Goal: Task Accomplishment & Management: Complete application form

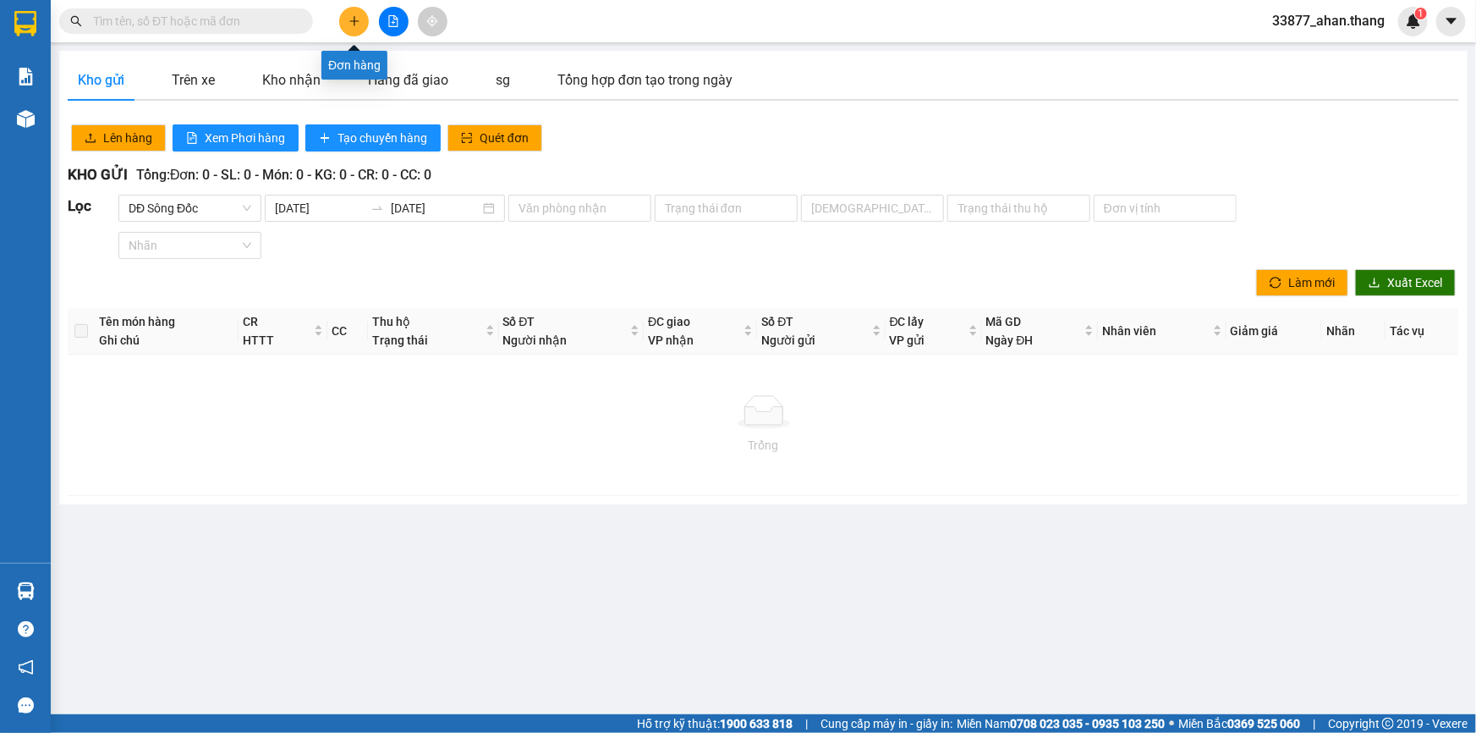
click at [354, 21] on icon "plus" at bounding box center [355, 21] width 12 height 12
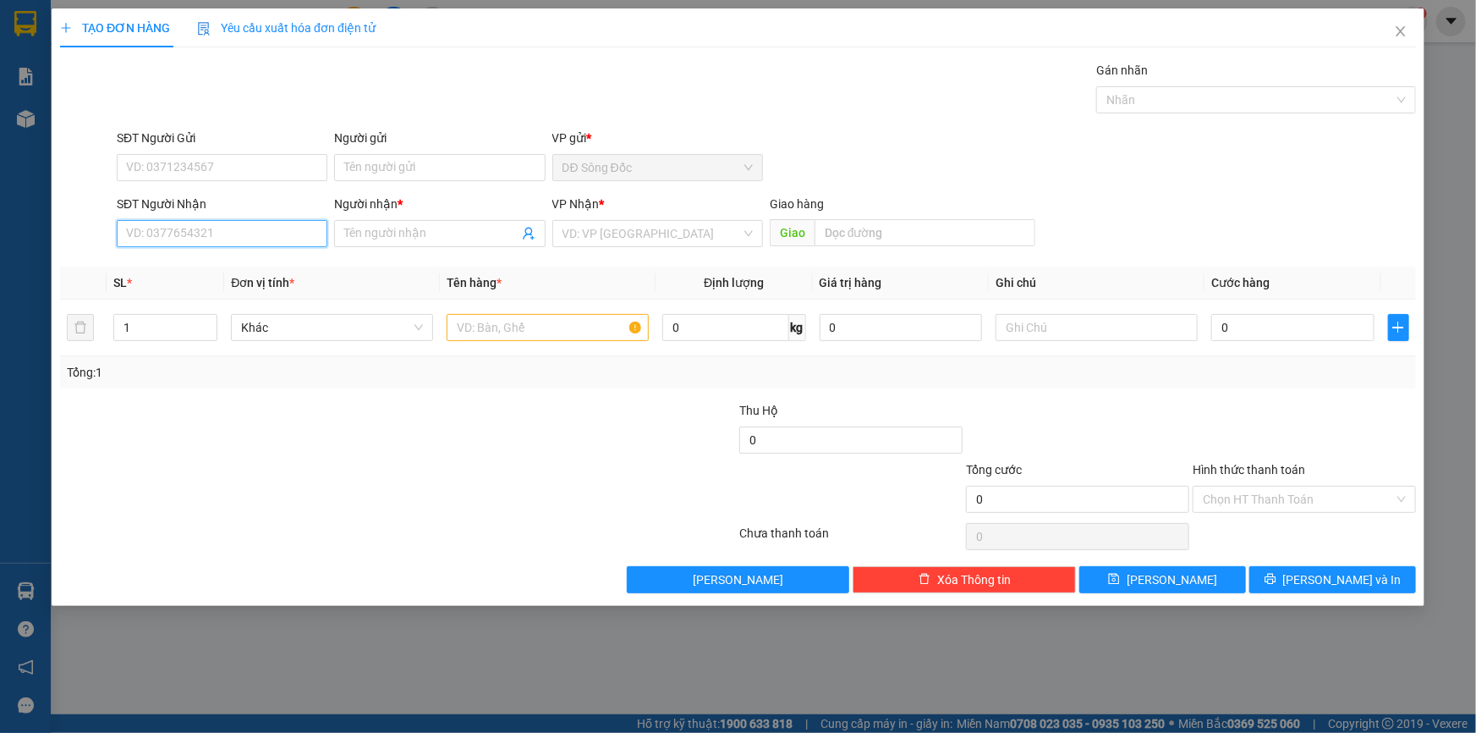
click at [188, 237] on input "SĐT Người Nhận" at bounding box center [222, 233] width 211 height 27
click at [185, 266] on div "0918339691 - 6 GIANG" at bounding box center [222, 267] width 190 height 19
type input "0918339691"
type input "6 GIANG"
type input "TAN THOI HIEP"
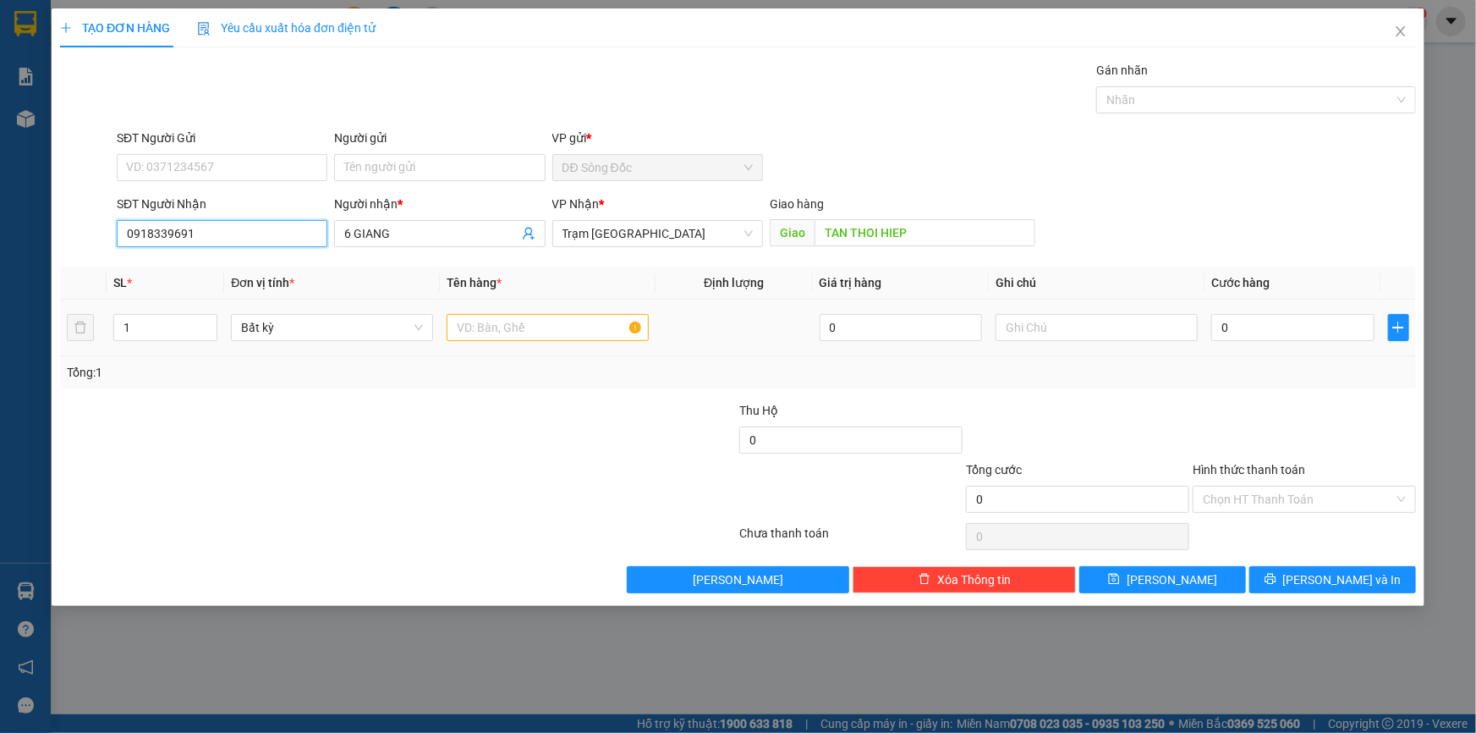
type input "0918339691"
click at [558, 324] on input "text" at bounding box center [548, 327] width 202 height 27
type input "1 BAO"
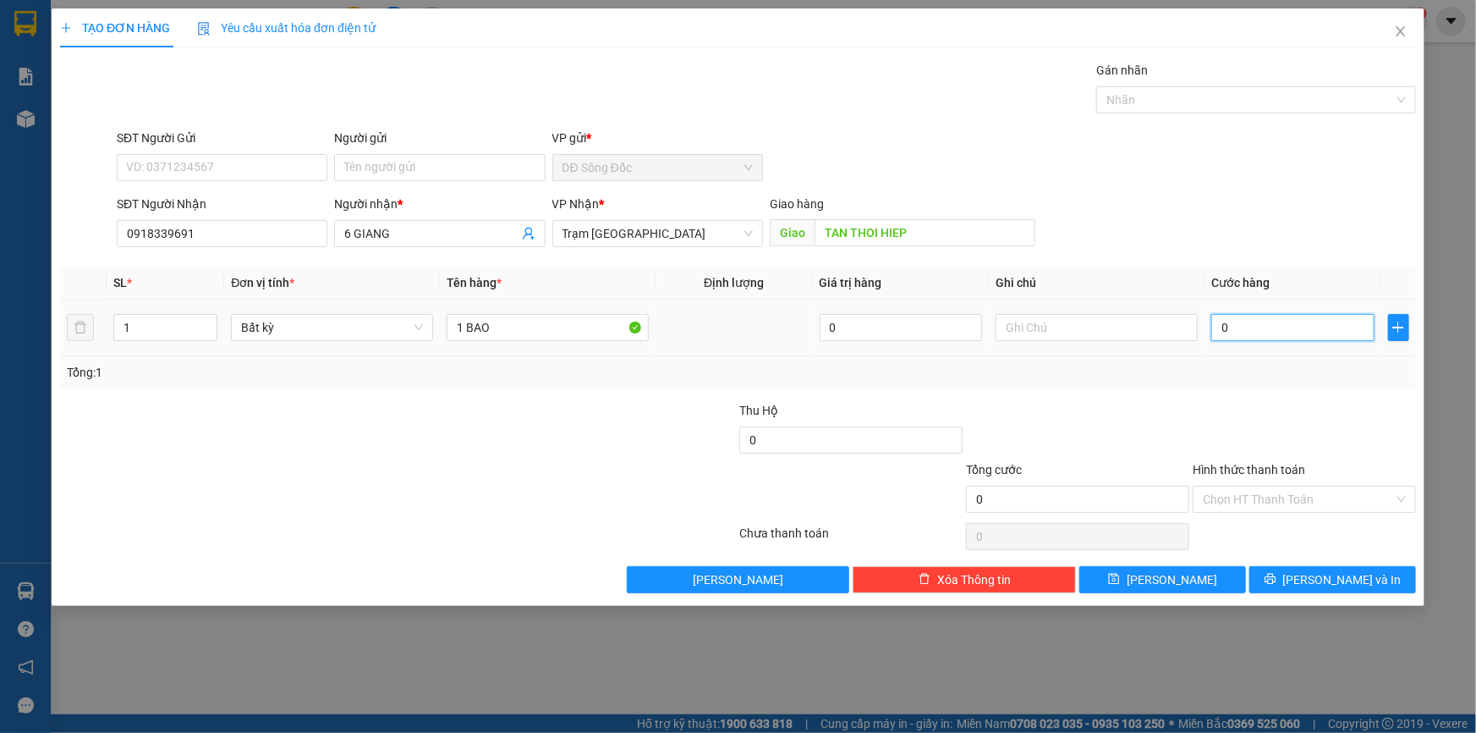
click at [1246, 324] on input "0" at bounding box center [1292, 327] width 163 height 27
type input "6"
type input "60"
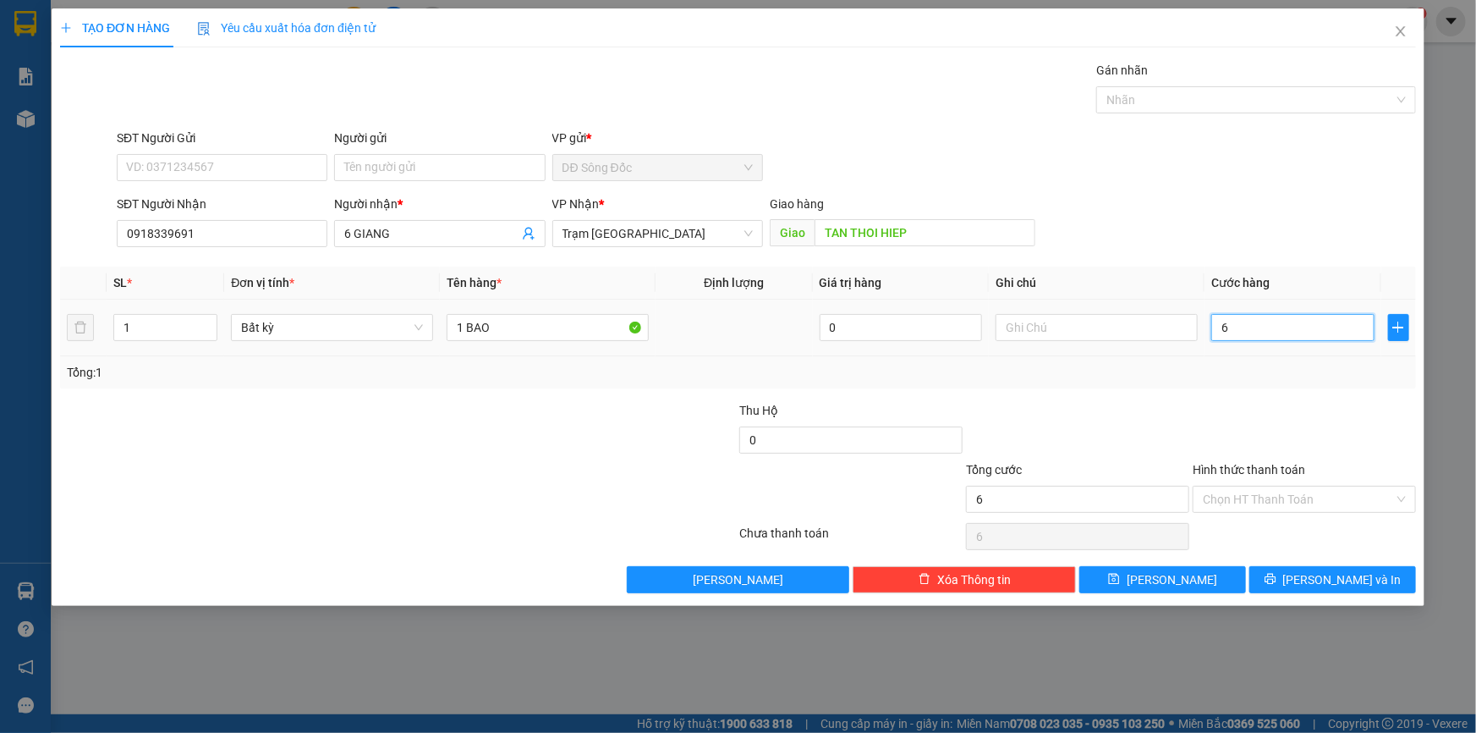
type input "60"
type input "60.000"
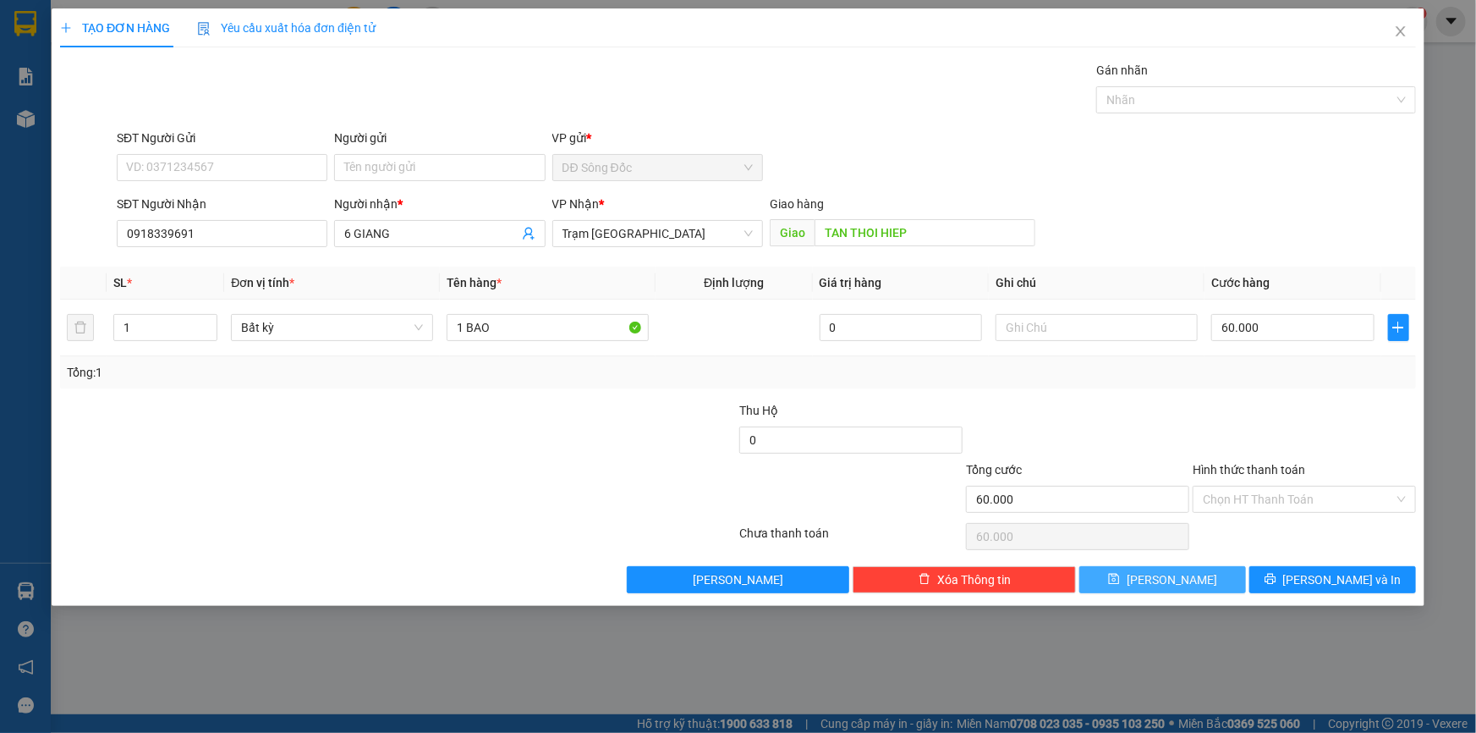
click at [1219, 582] on button "[PERSON_NAME]" at bounding box center [1162, 579] width 167 height 27
type input "0"
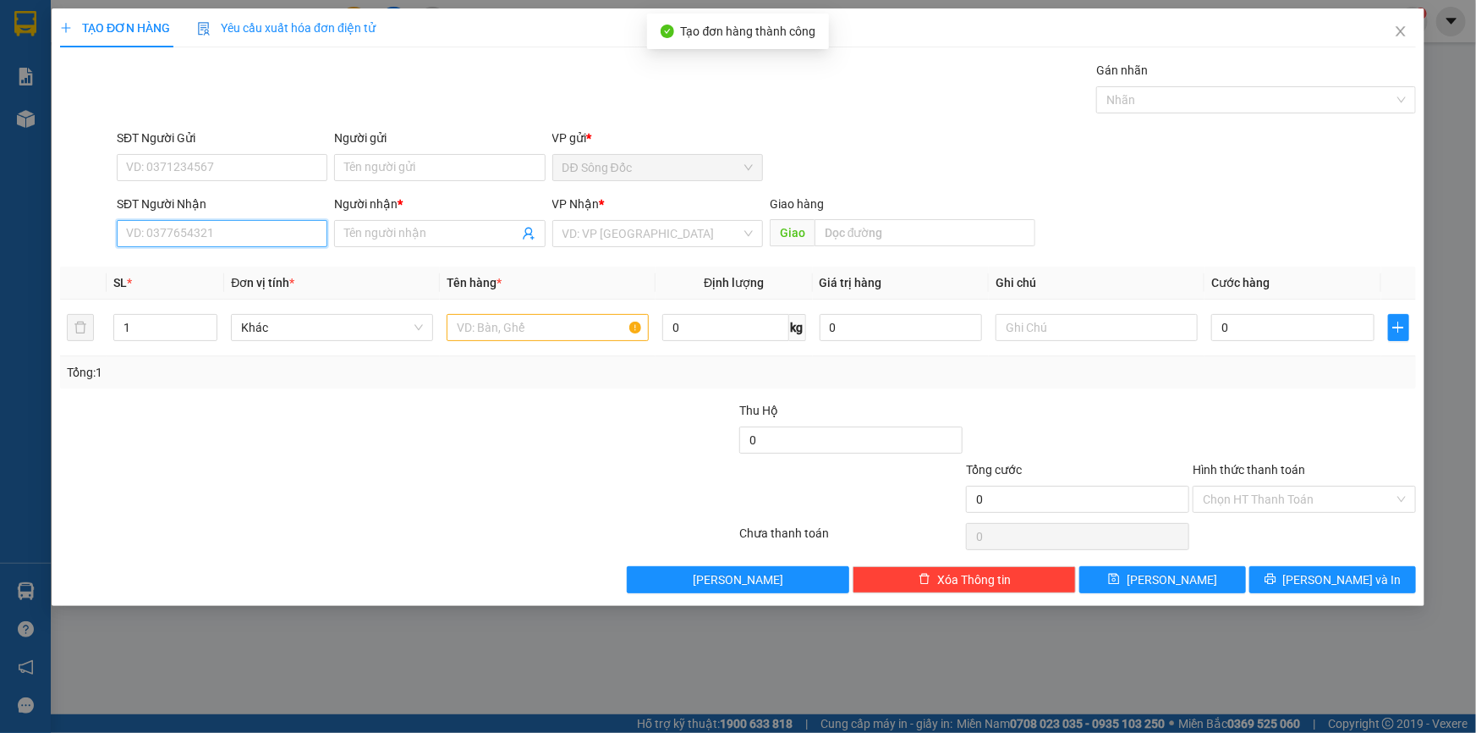
click at [224, 231] on input "SĐT Người Nhận" at bounding box center [222, 233] width 211 height 27
click at [183, 260] on div "0904763830 - CHI TRANG" at bounding box center [222, 267] width 190 height 19
type input "0904763830"
type input "CHI TRANG"
type input "TAN THOI HIEP"
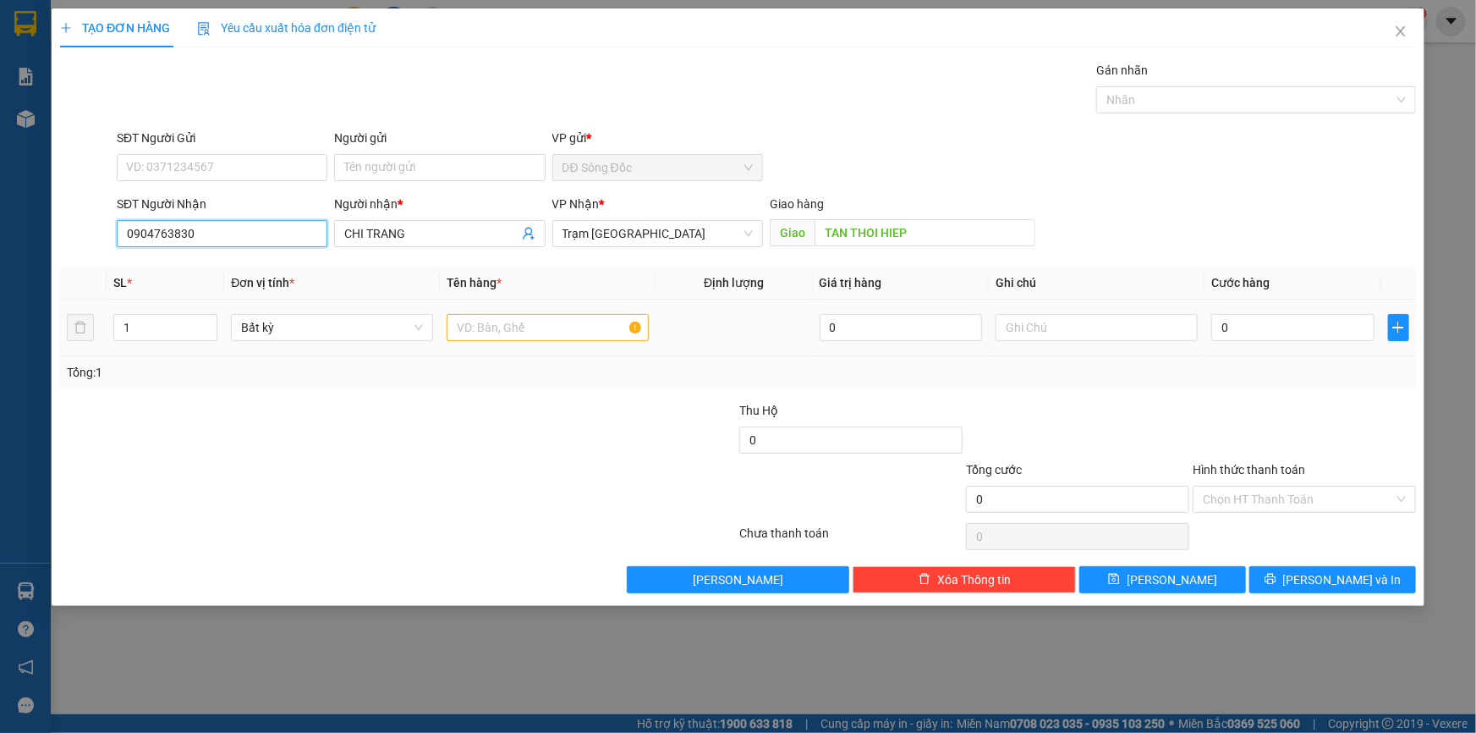
type input "0904763830"
click at [561, 324] on input "text" at bounding box center [548, 327] width 202 height 27
type input "1TH GIAY"
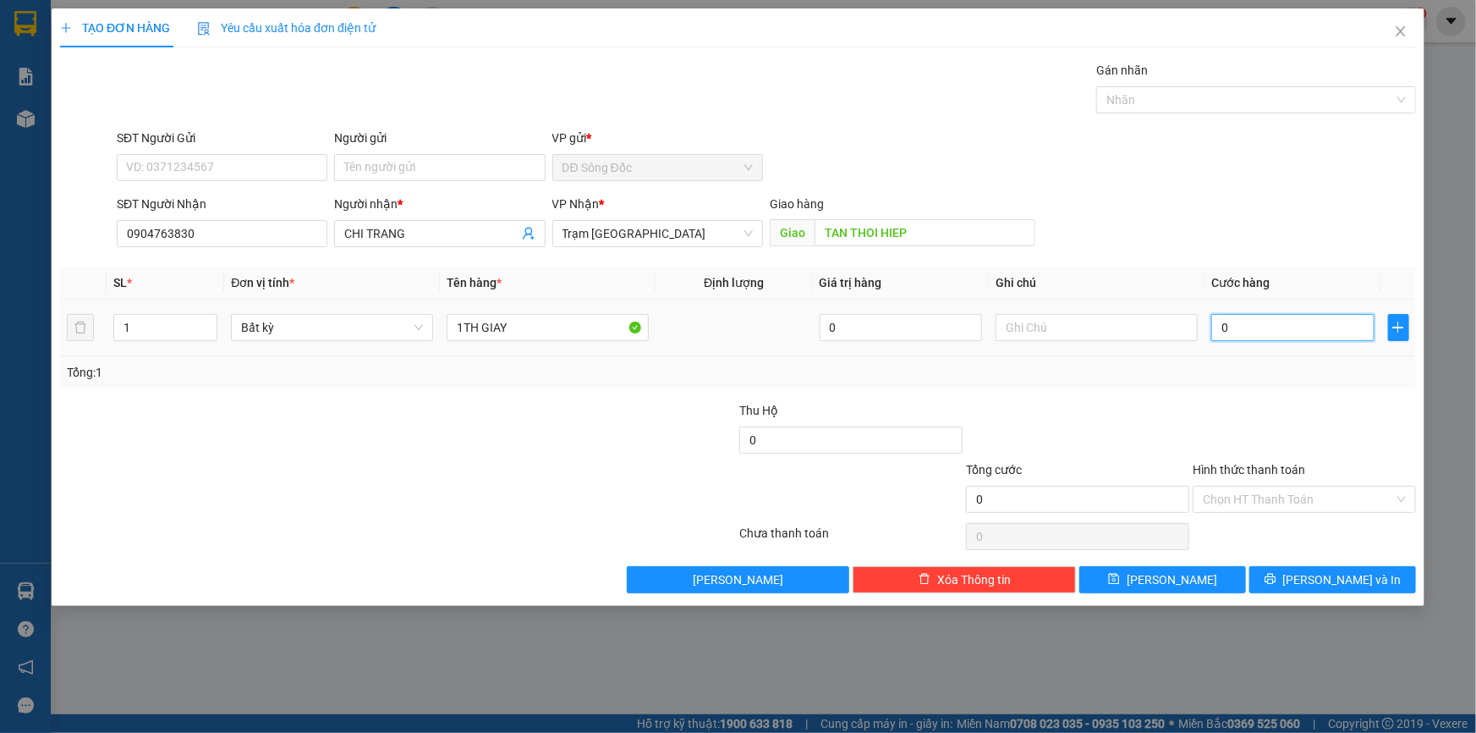
click at [1241, 323] on input "0" at bounding box center [1292, 327] width 163 height 27
type input "3"
type input "30"
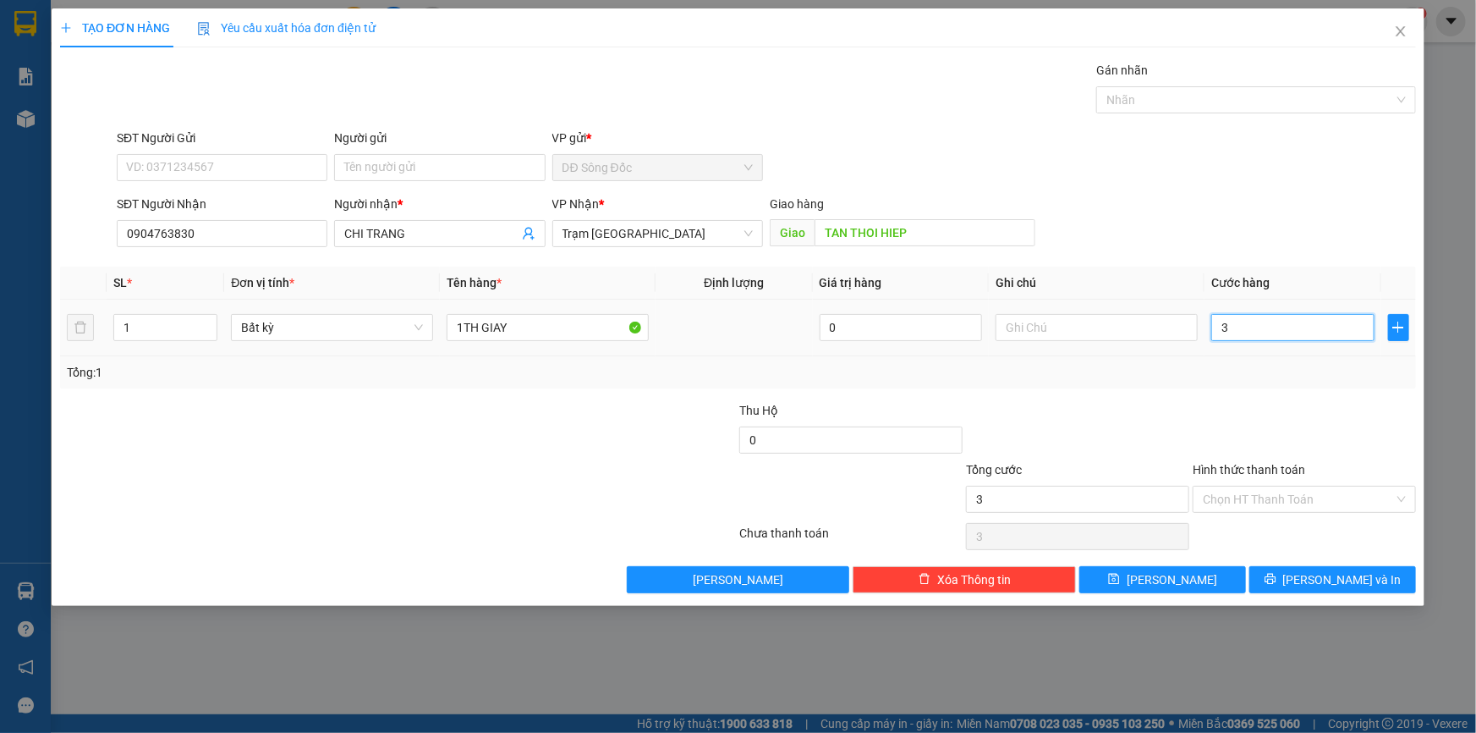
type input "30"
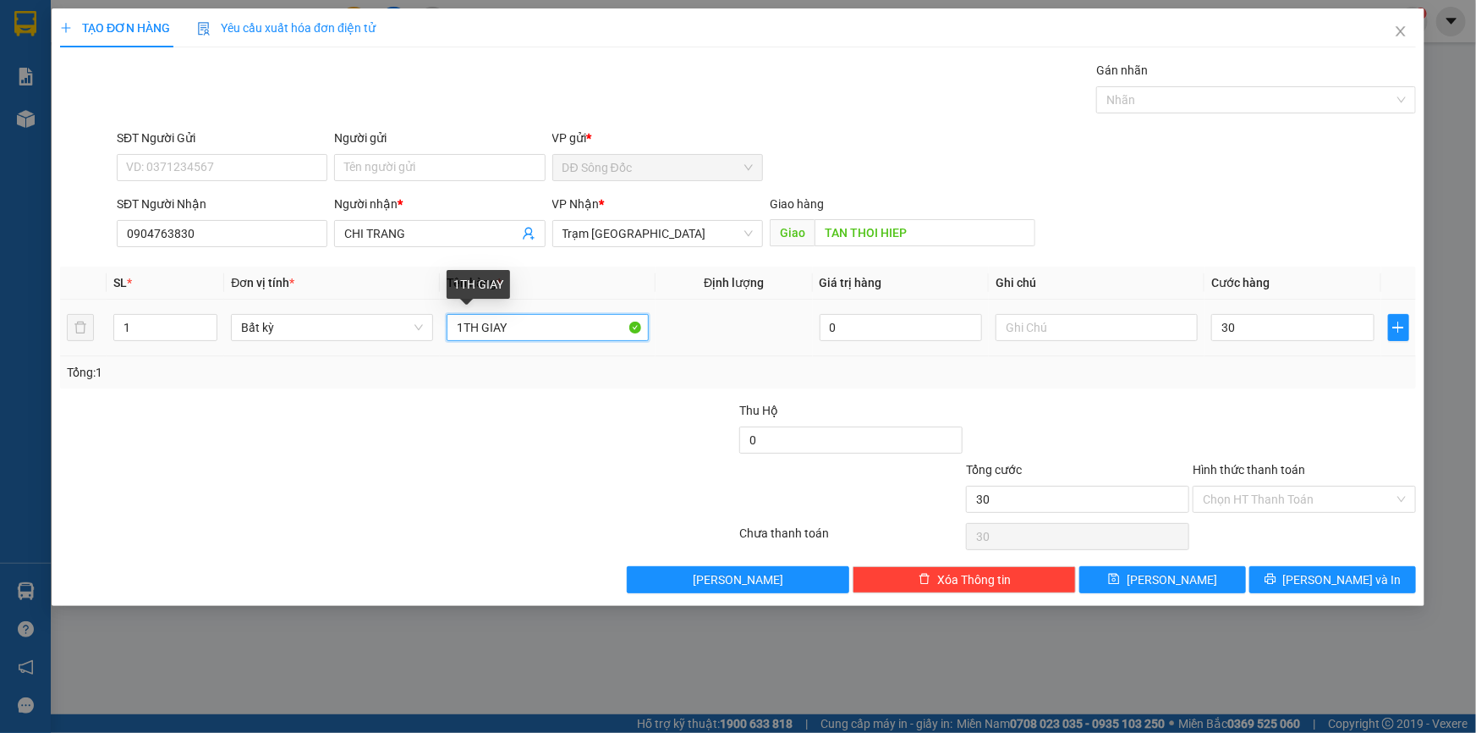
type input "30.000"
click at [533, 321] on input "1TH GIAY" at bounding box center [548, 327] width 202 height 27
type input "1TH GIAY NHO"
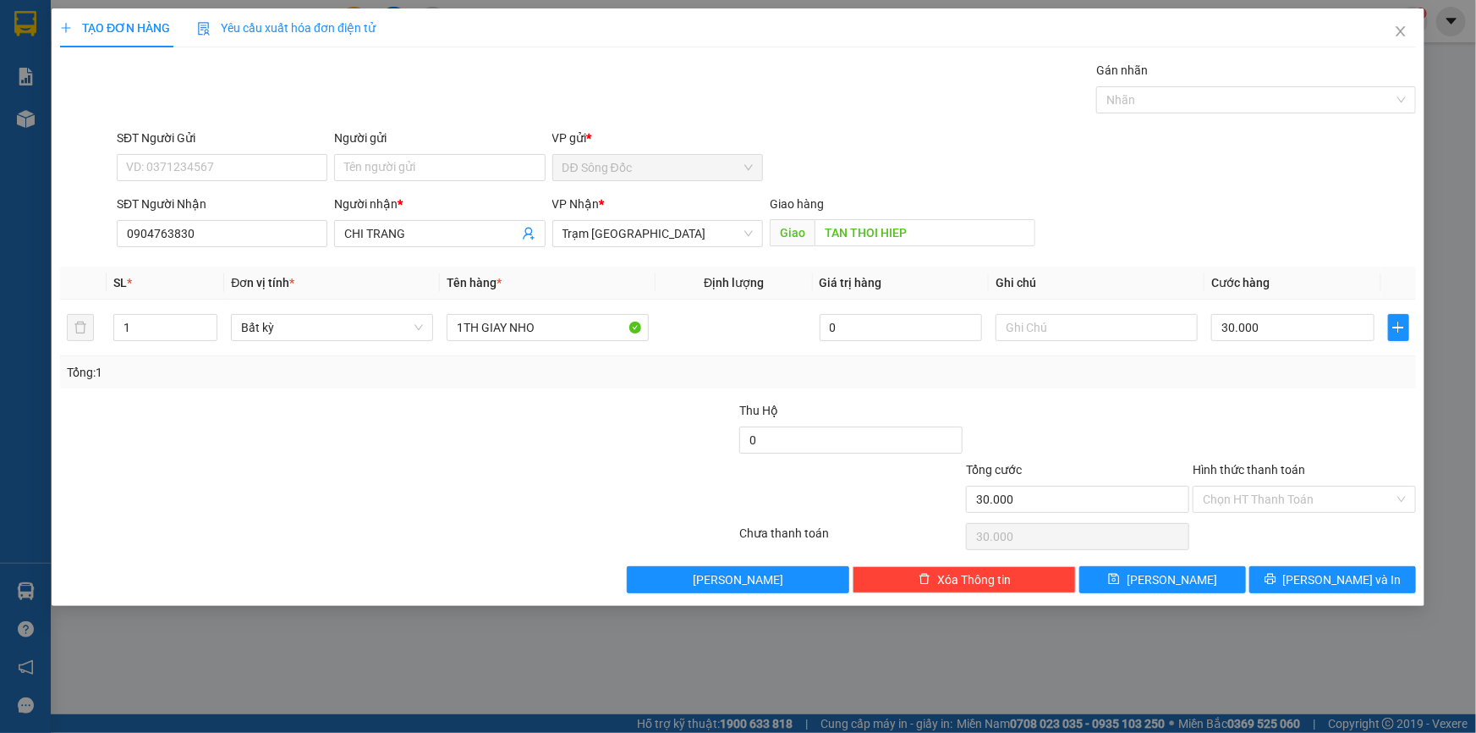
drag, startPoint x: 1254, startPoint y: 498, endPoint x: 1254, endPoint y: 513, distance: 14.4
click at [1254, 502] on input "Hình thức thanh toán" at bounding box center [1298, 498] width 191 height 25
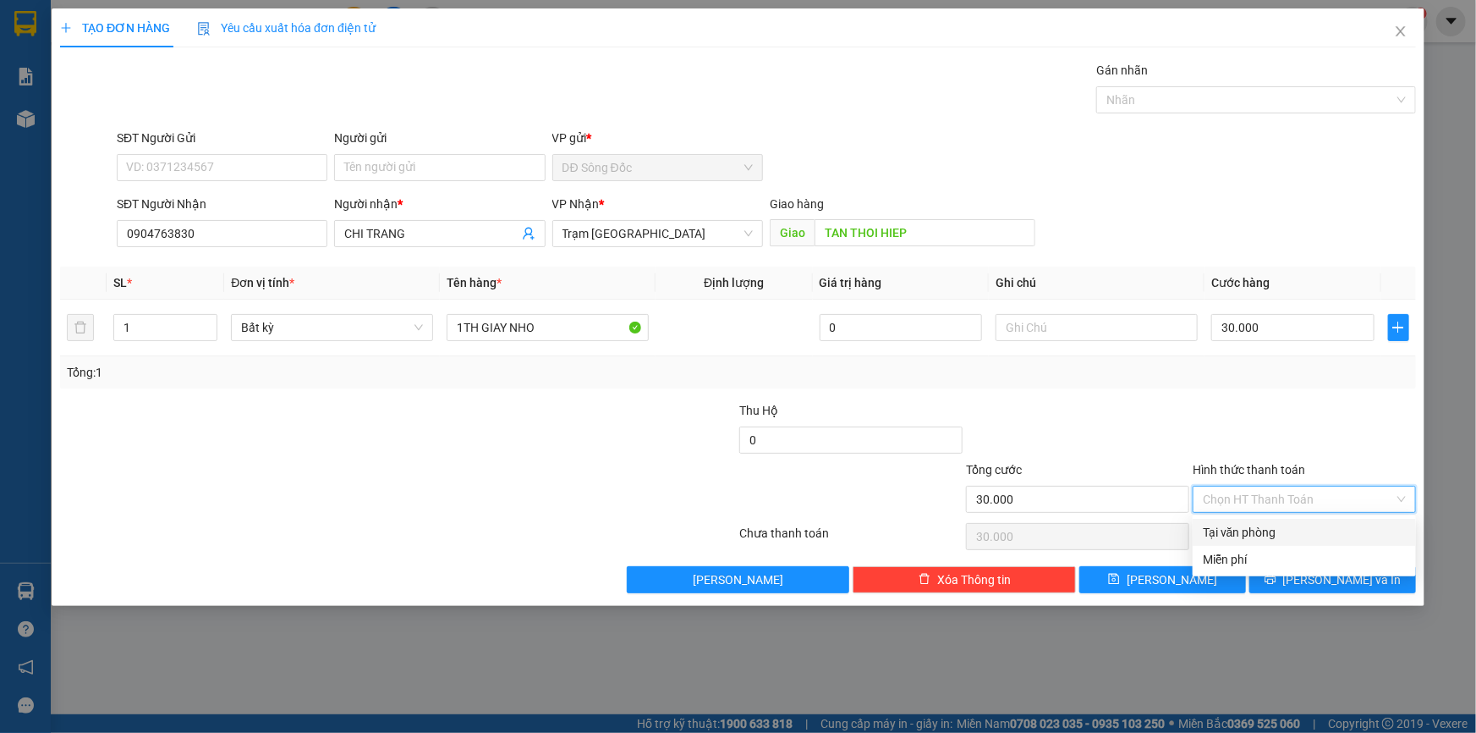
click at [1260, 541] on div "Tại văn phòng" at bounding box center [1304, 532] width 223 height 27
type input "0"
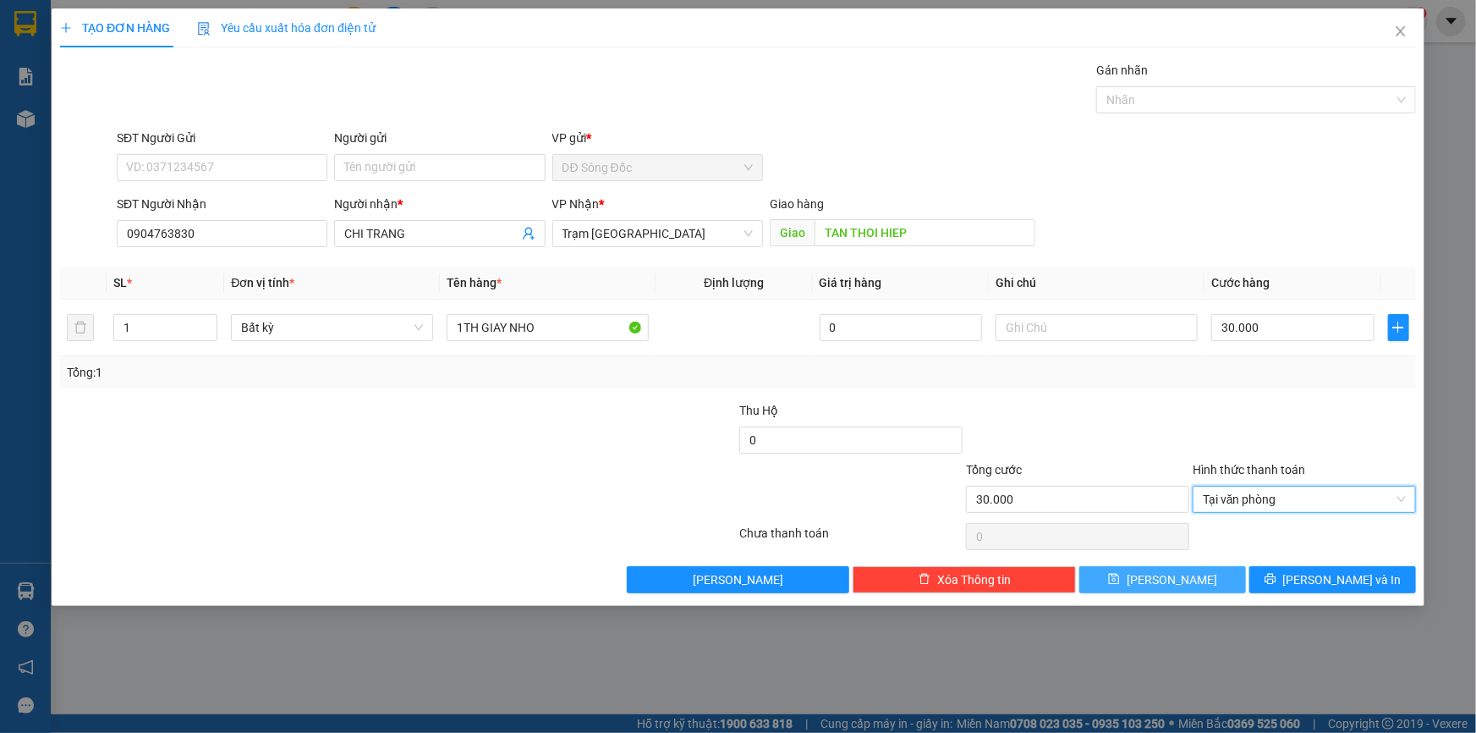
drag, startPoint x: 1192, startPoint y: 584, endPoint x: 1150, endPoint y: 563, distance: 46.5
click at [1188, 582] on button "[PERSON_NAME]" at bounding box center [1162, 579] width 167 height 27
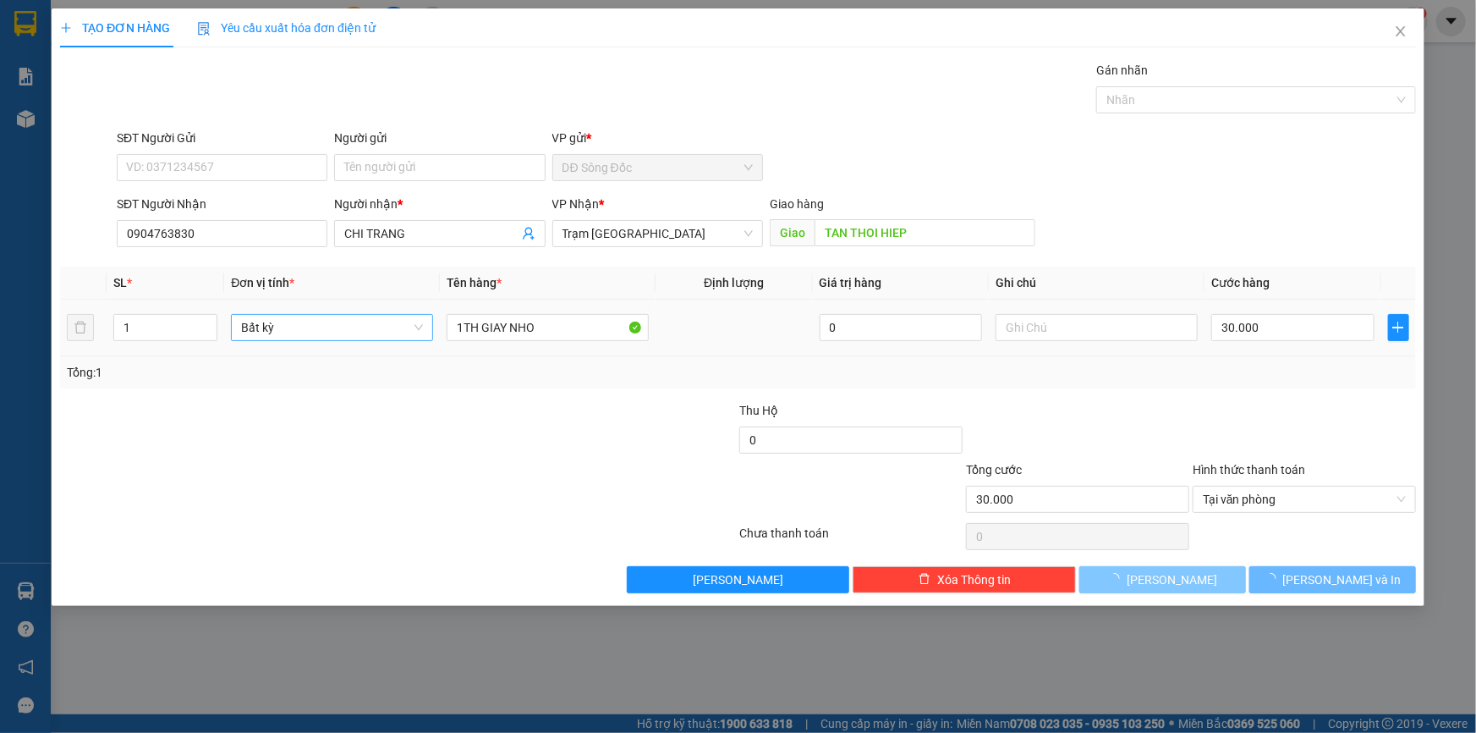
type input "0"
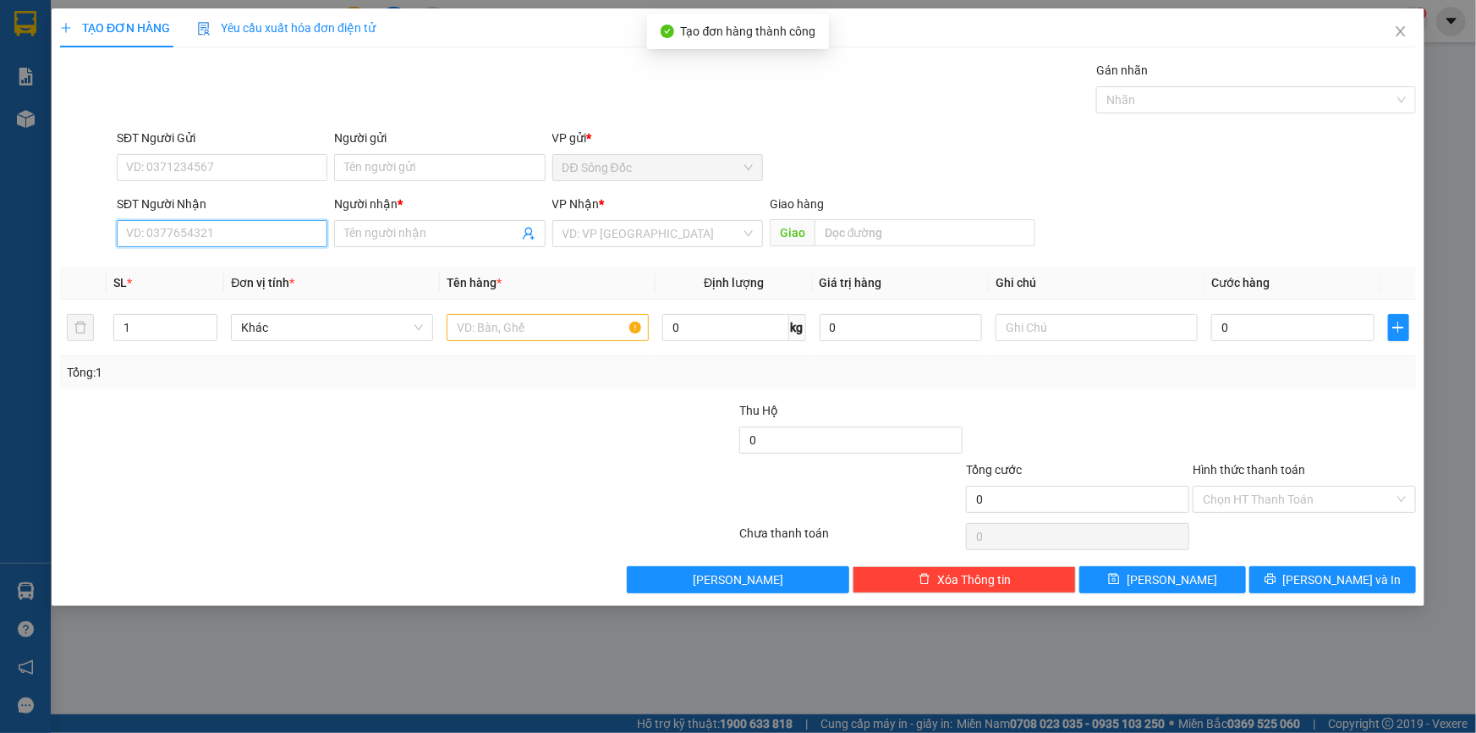
click at [223, 233] on input "SĐT Người Nhận" at bounding box center [222, 233] width 211 height 27
click at [217, 261] on div "0888470141 - DAT" at bounding box center [222, 267] width 190 height 19
type input "0888470141"
type input "DAT"
type input "TAN THOI HIEP"
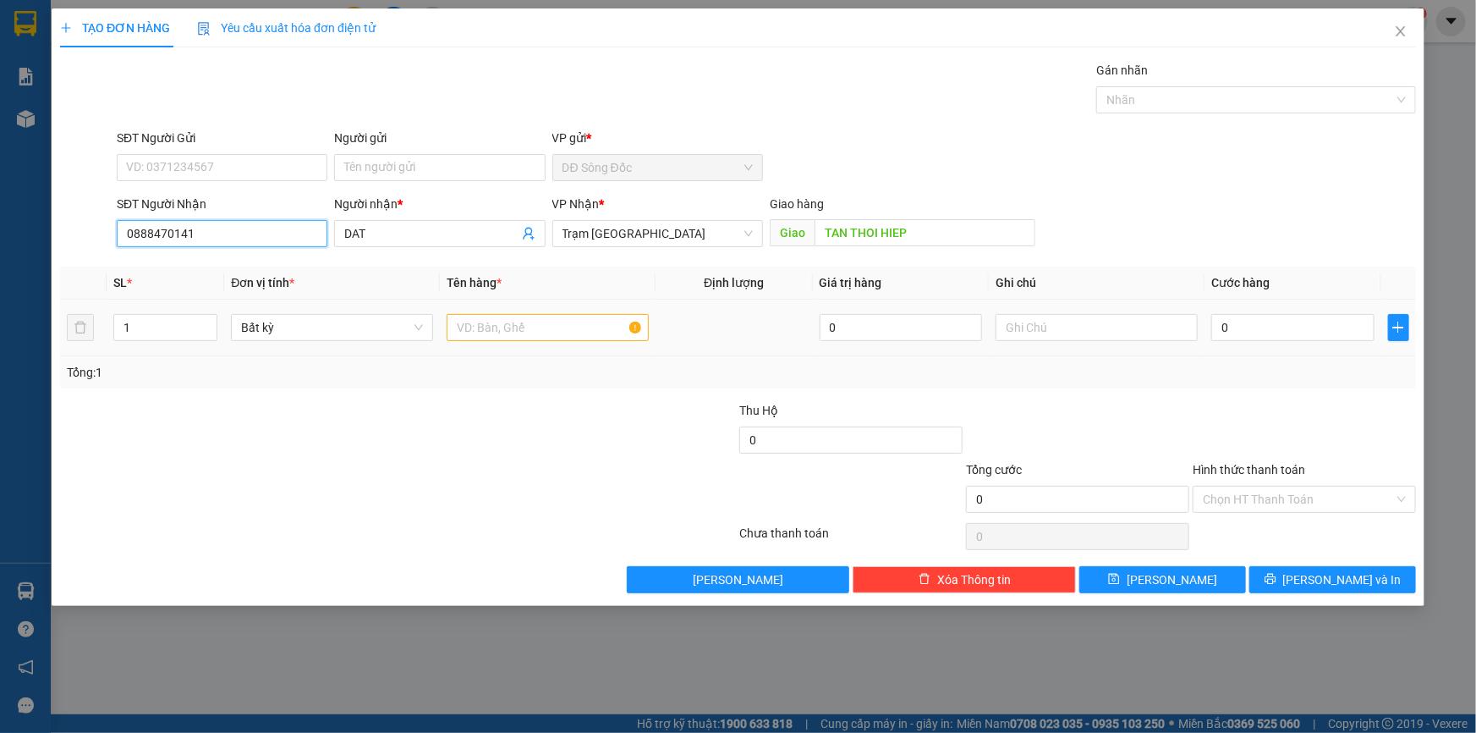
type input "0888470141"
click at [537, 331] on input "text" at bounding box center [548, 327] width 202 height 27
type input "1TH"
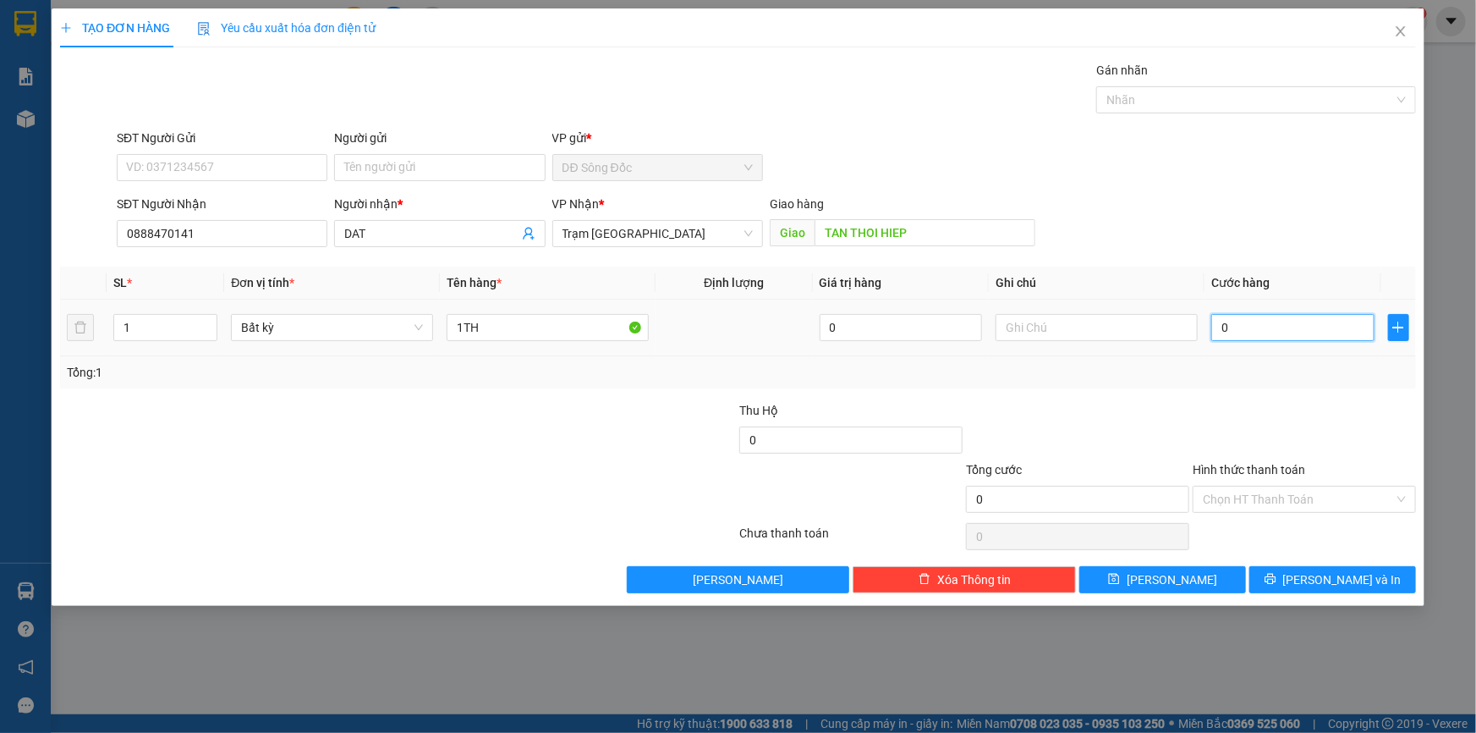
click at [1254, 330] on input "0" at bounding box center [1292, 327] width 163 height 27
type input "5"
type input "50"
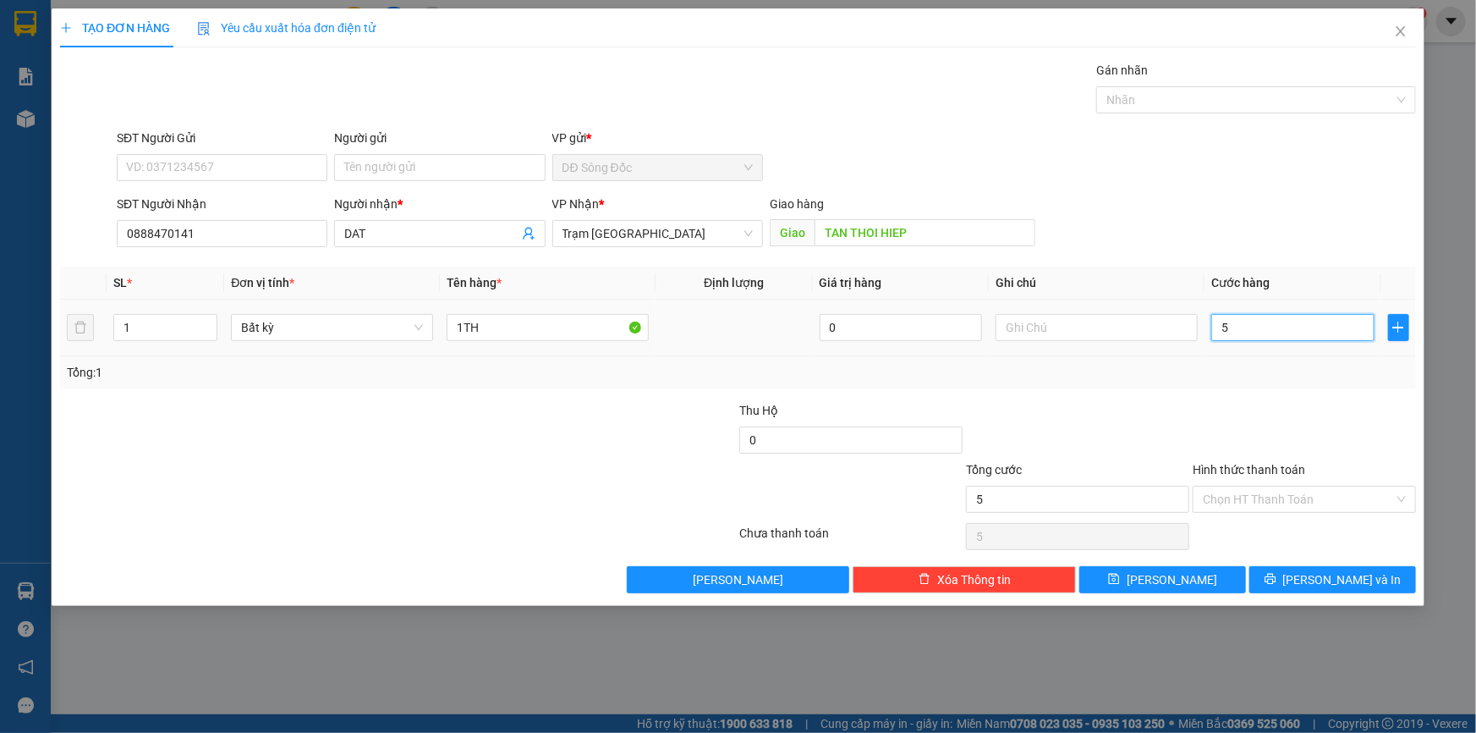
type input "50"
type input "50.000"
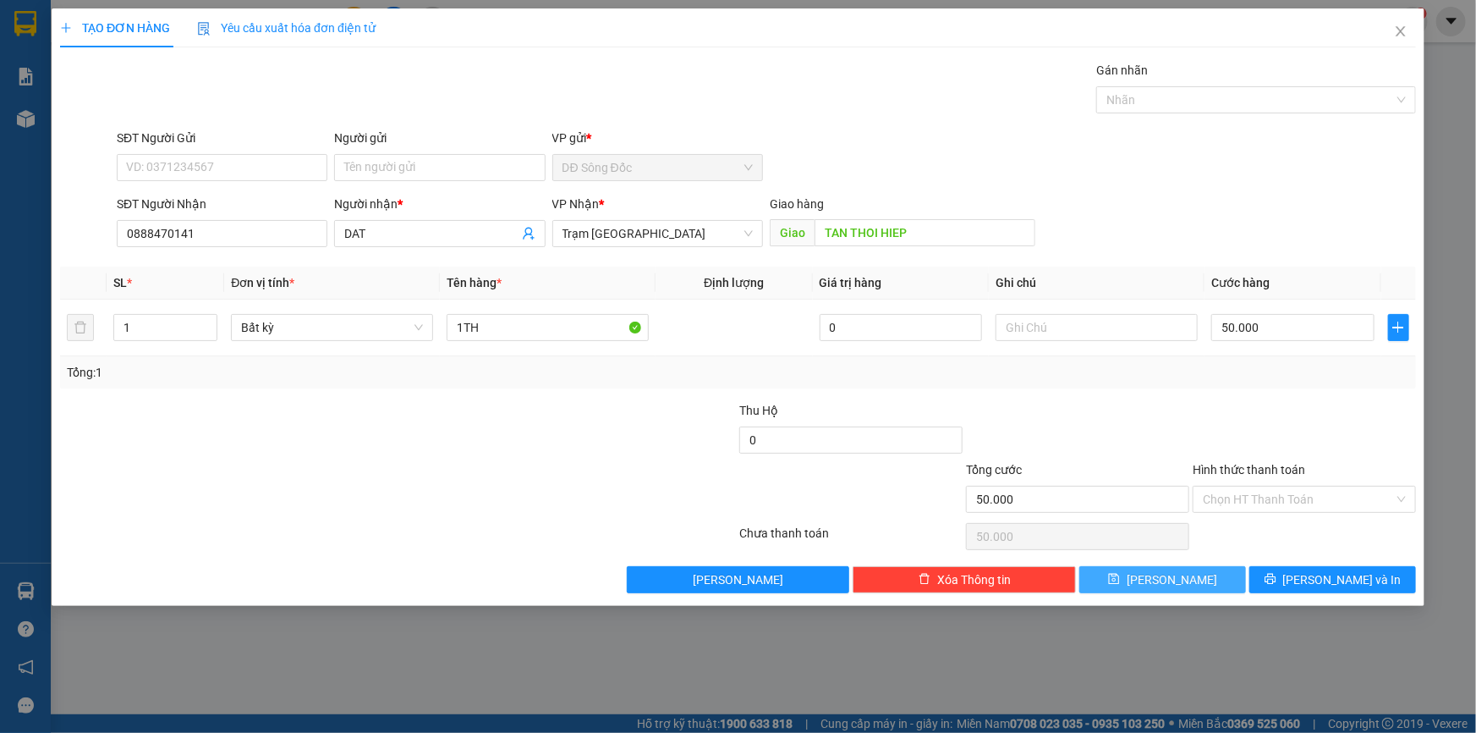
drag, startPoint x: 1198, startPoint y: 579, endPoint x: 1189, endPoint y: 569, distance: 13.8
click at [1198, 579] on button "[PERSON_NAME]" at bounding box center [1162, 579] width 167 height 27
type input "0"
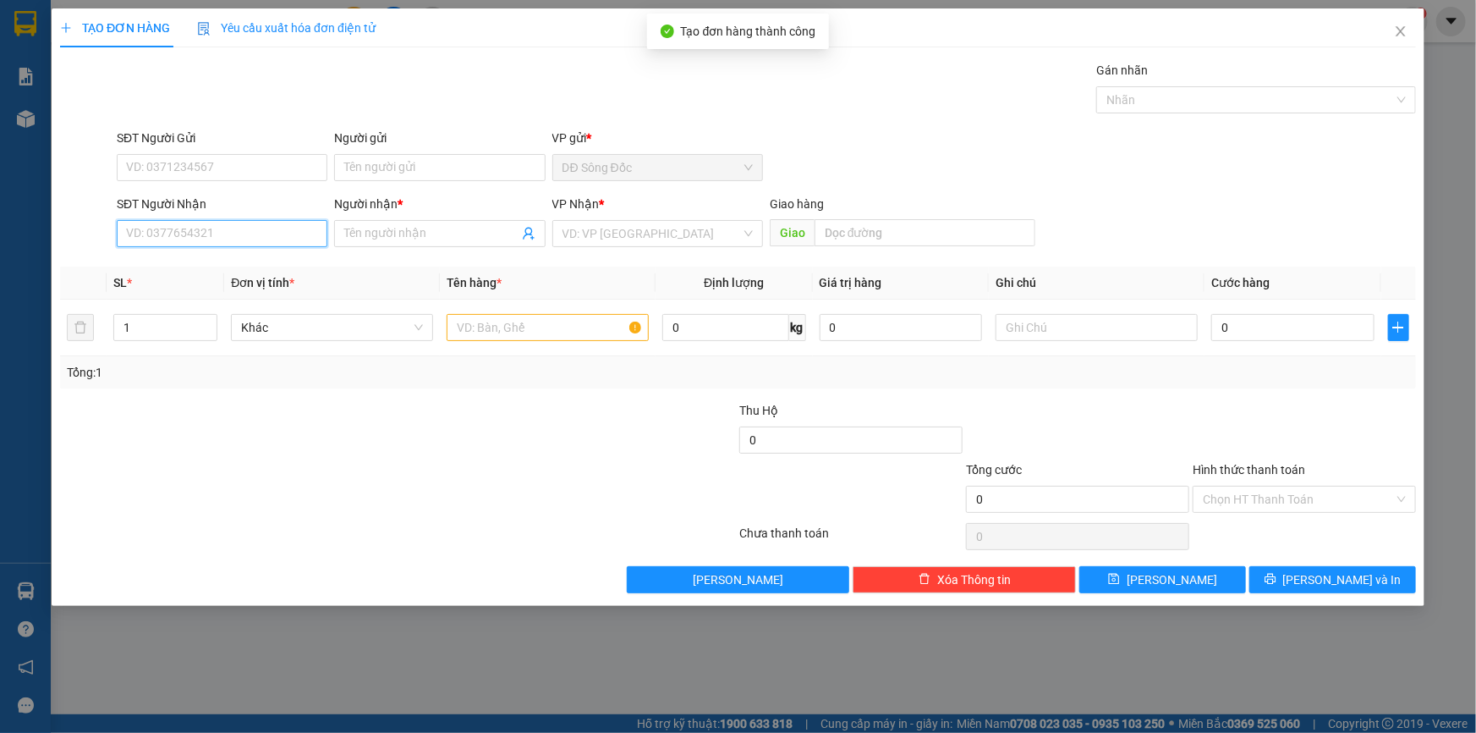
click at [239, 228] on input "SĐT Người Nhận" at bounding box center [222, 233] width 211 height 27
click at [228, 262] on div "0911243526 - K TEN" at bounding box center [222, 267] width 190 height 19
type input "0911243526"
type input "K TEN"
type input "[PERSON_NAME]"
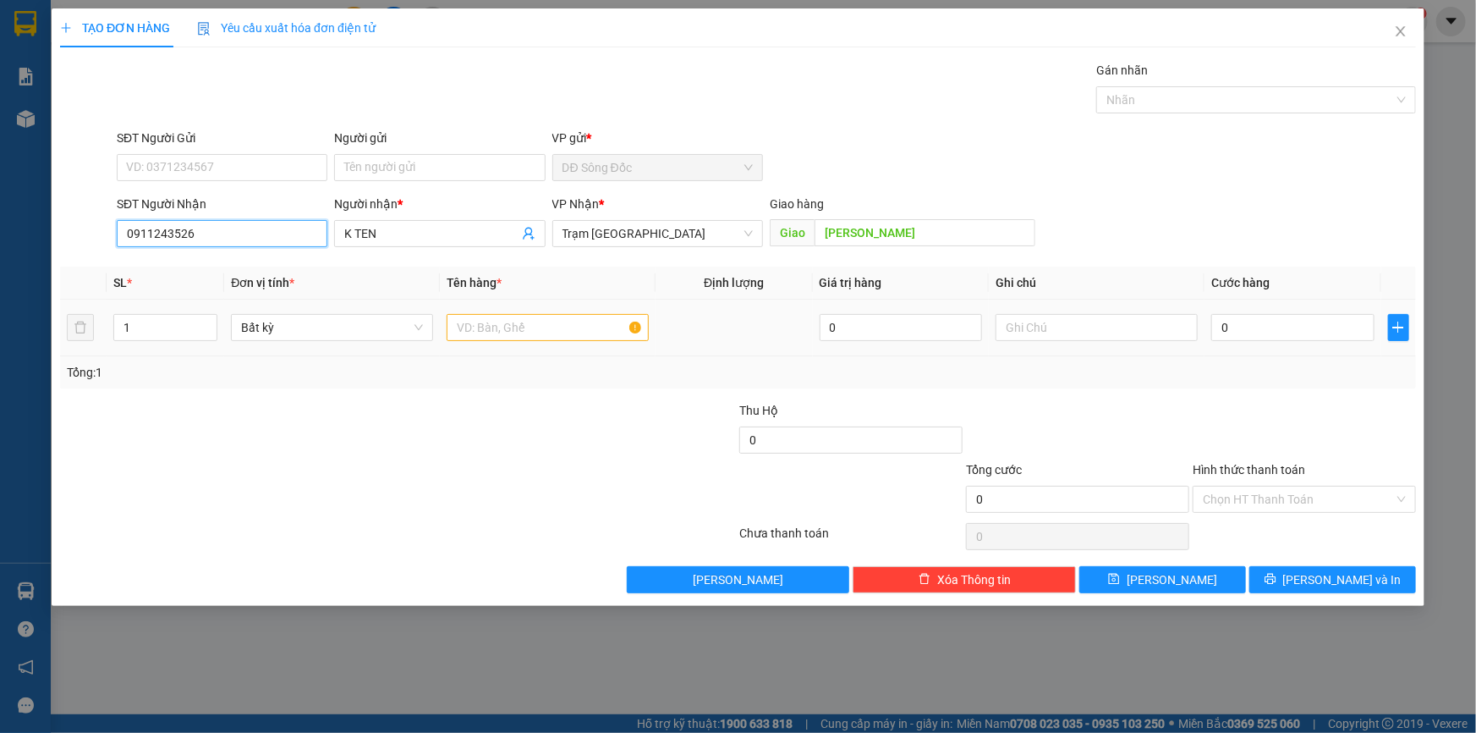
type input "0911243526"
click at [579, 324] on input "text" at bounding box center [548, 327] width 202 height 27
type input "1TH+5 BOC"
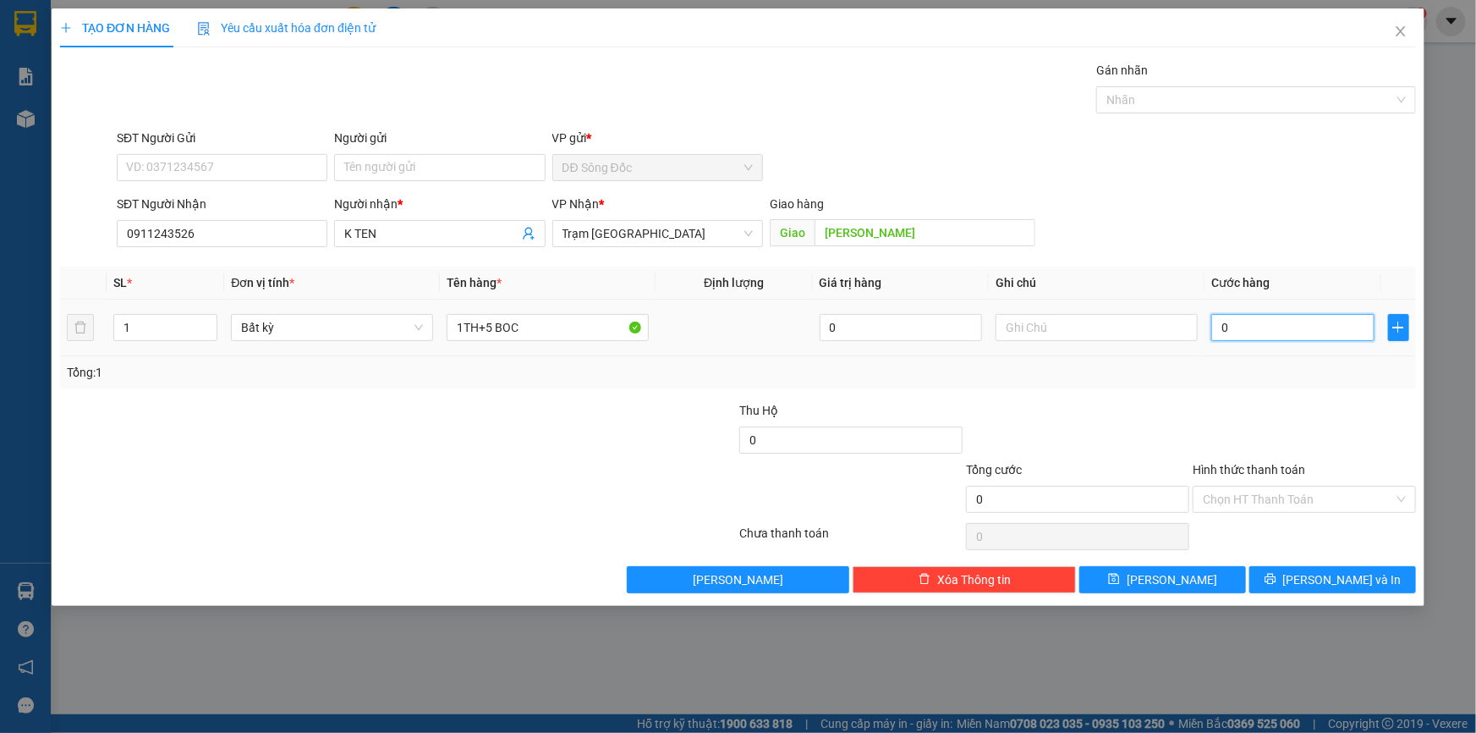
click at [1279, 331] on input "0" at bounding box center [1292, 327] width 163 height 27
type input "2"
type input "24"
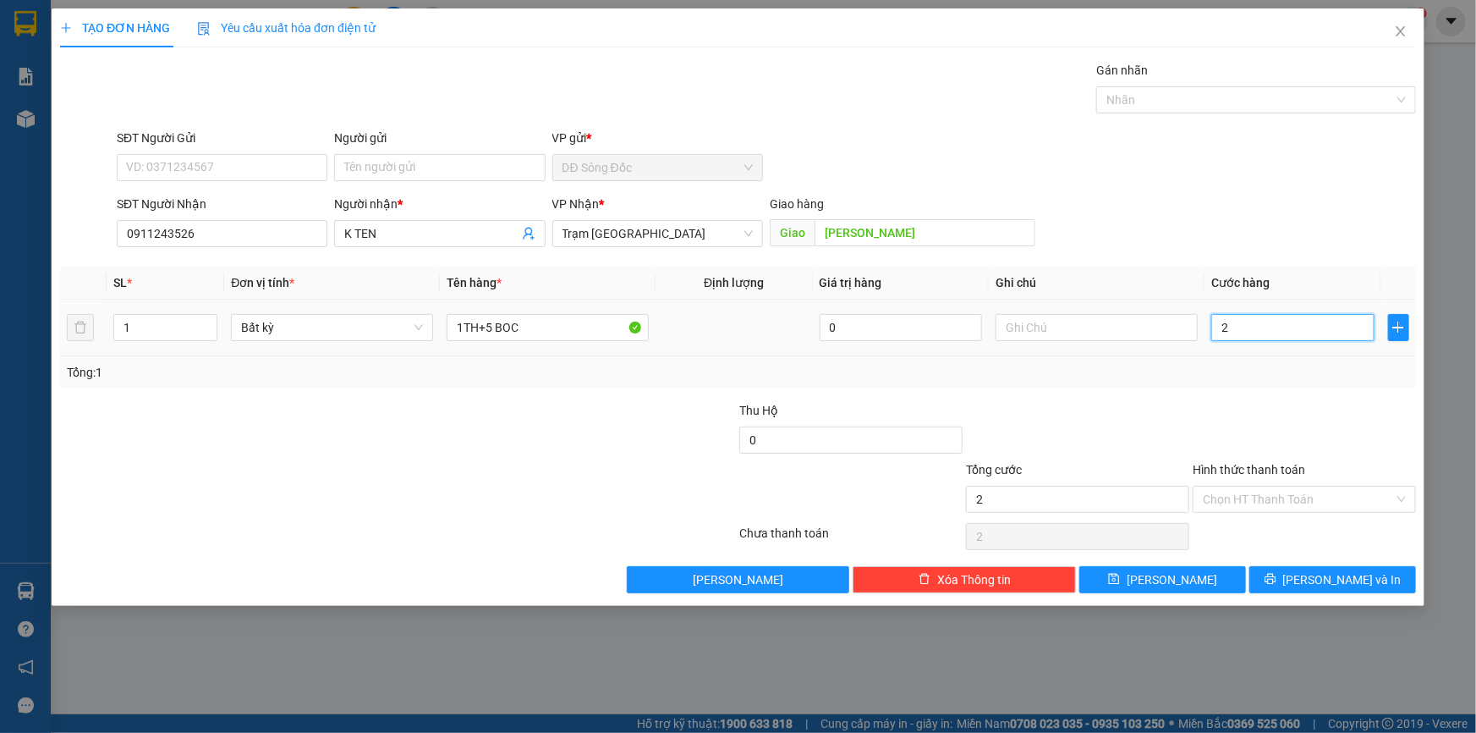
type input "24"
type input "240"
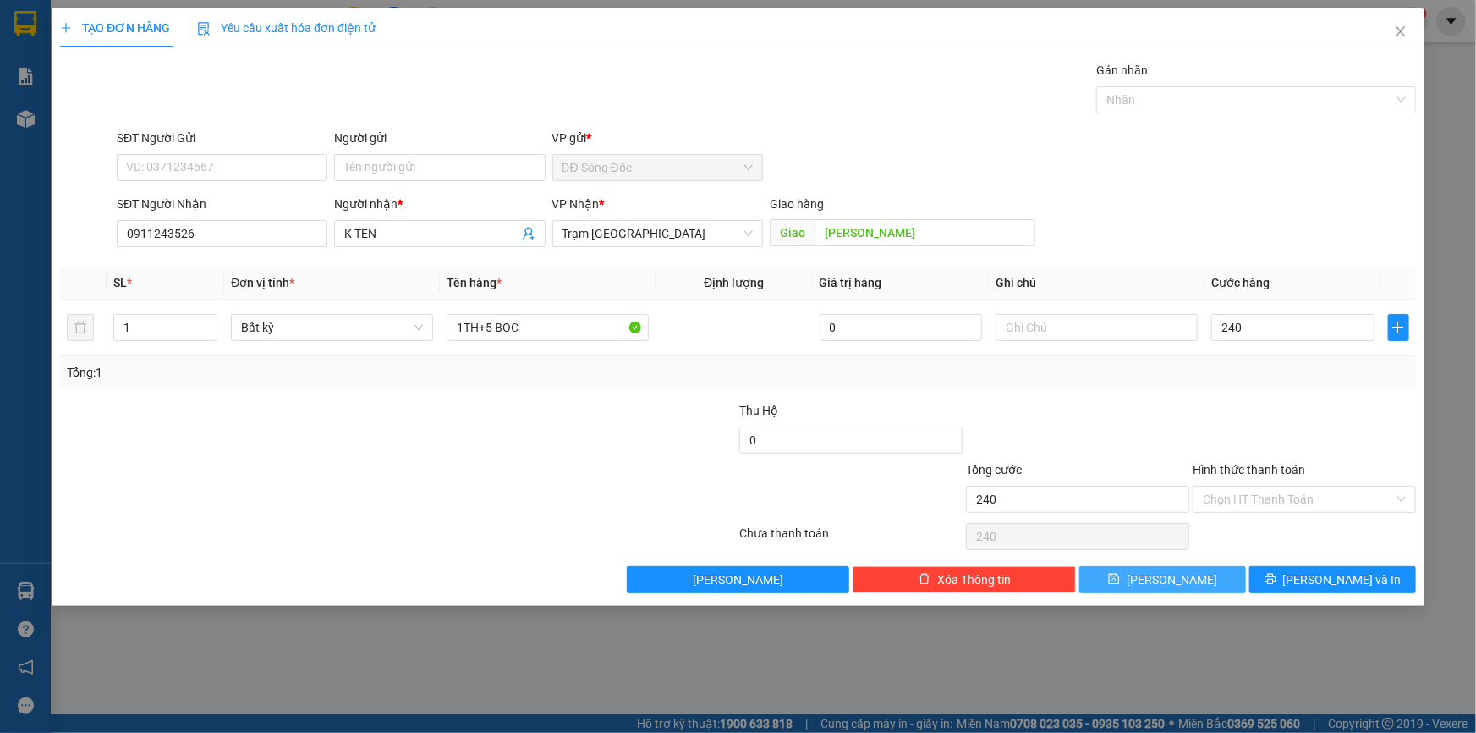
type input "240.000"
click at [1212, 573] on button "[PERSON_NAME]" at bounding box center [1162, 579] width 167 height 27
type input "0"
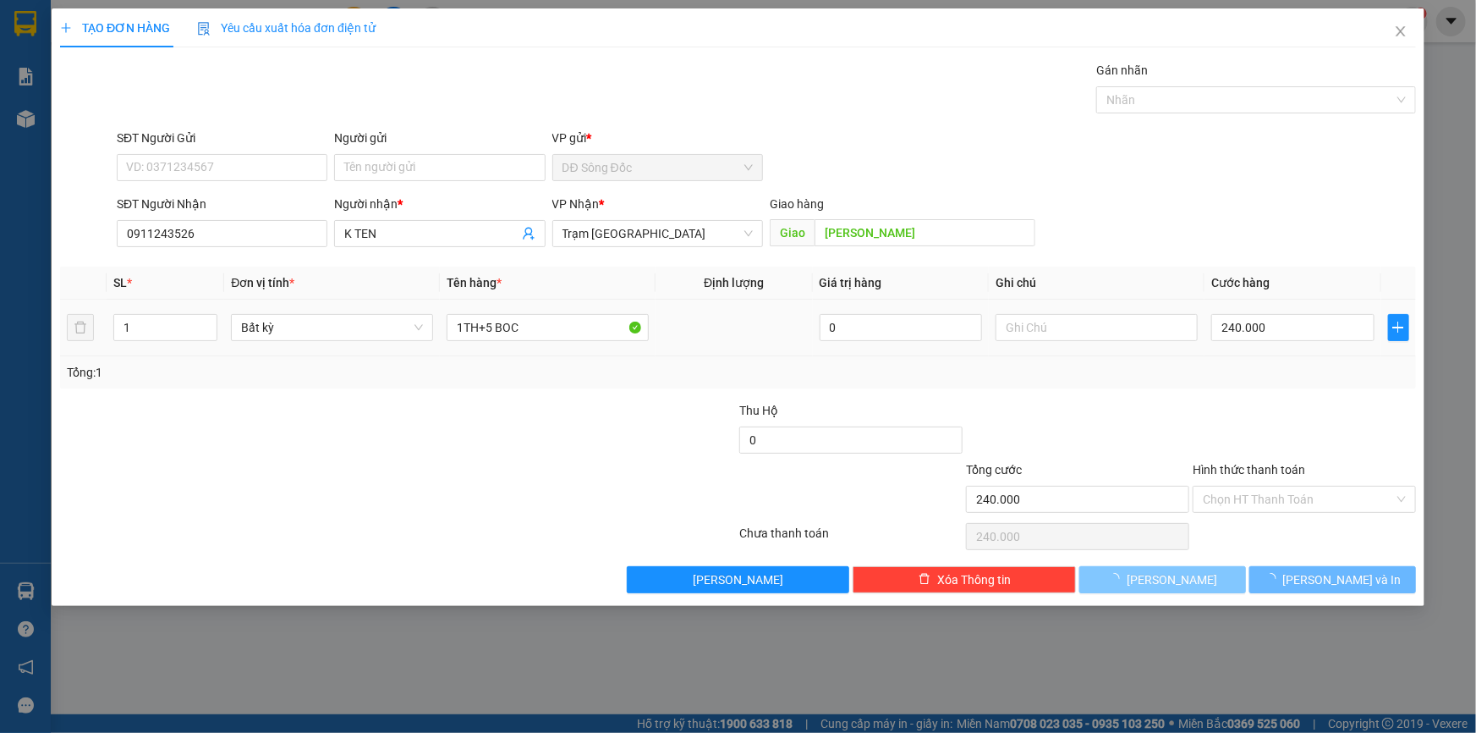
type input "0"
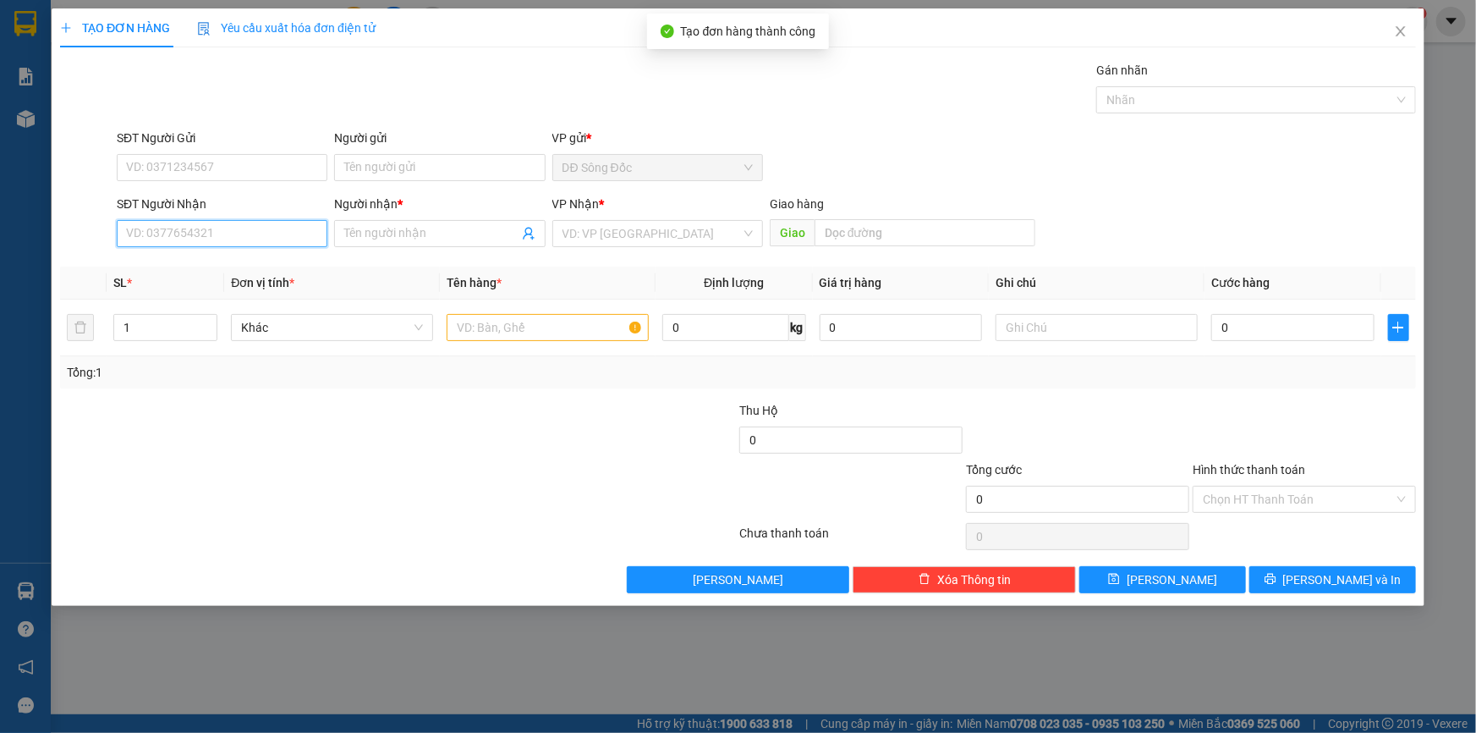
click at [194, 228] on input "SĐT Người Nhận" at bounding box center [222, 233] width 211 height 27
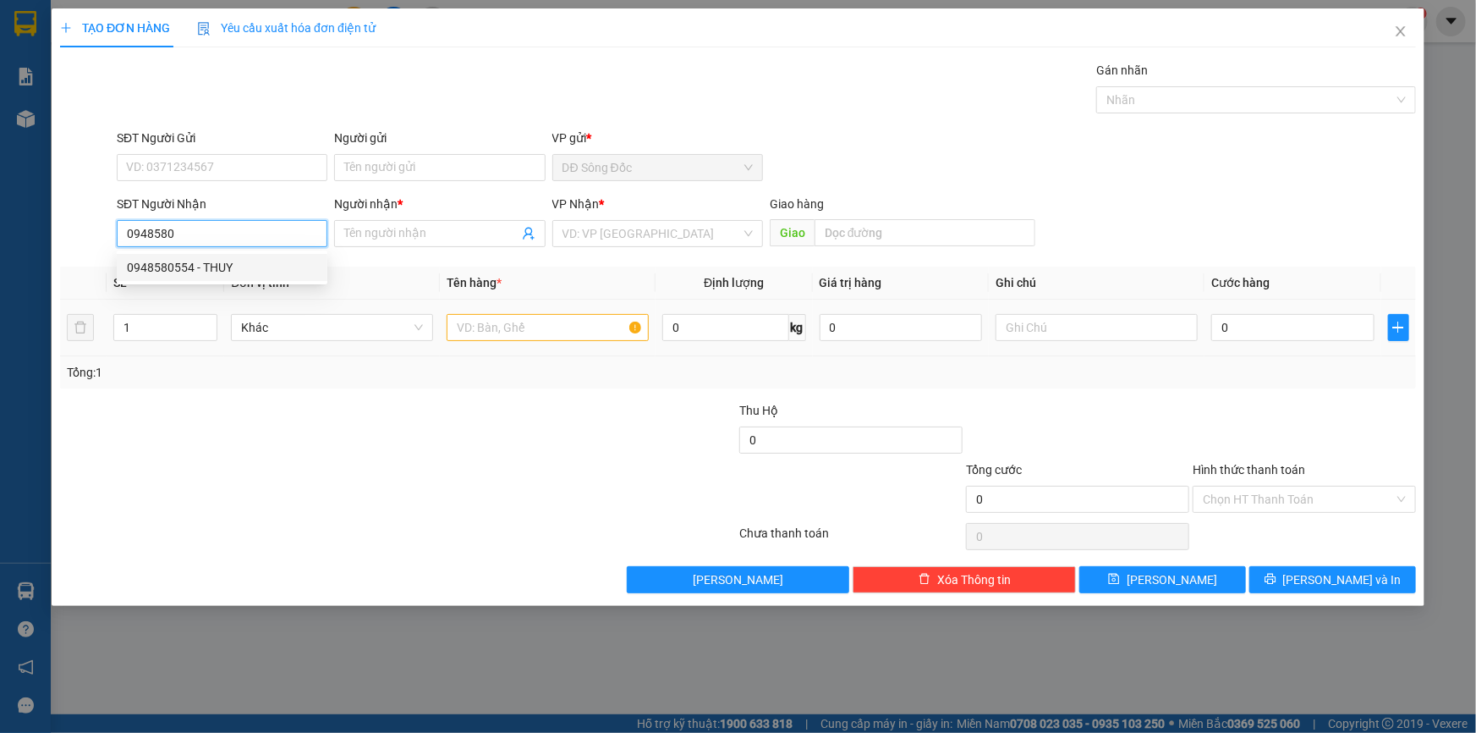
drag, startPoint x: 180, startPoint y: 264, endPoint x: 337, endPoint y: 300, distance: 160.7
click at [184, 264] on div "0948580554 - THUY" at bounding box center [222, 267] width 190 height 19
type input "0948580554"
type input "THUY"
type input "SUOI TIEN"
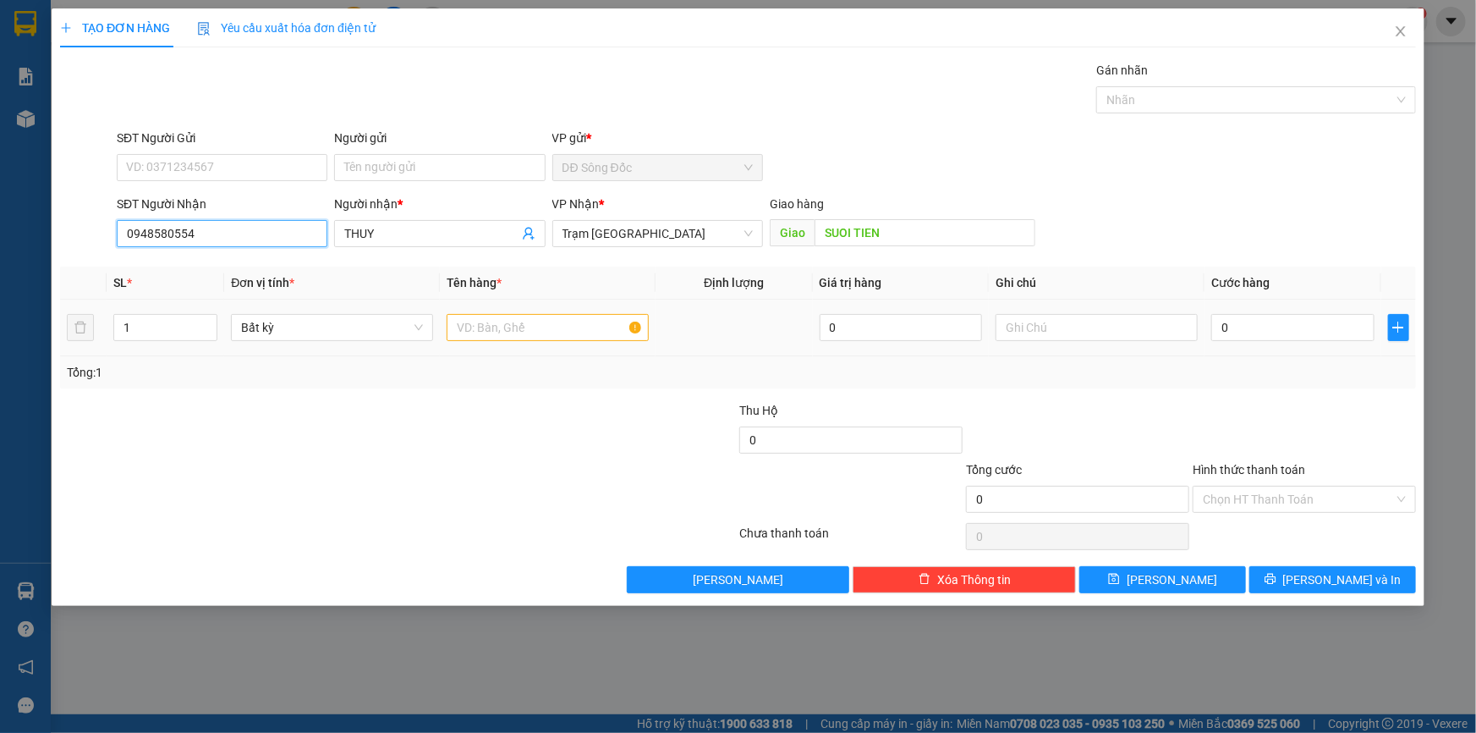
type input "0948580554"
click at [527, 323] on input "text" at bounding box center [548, 327] width 202 height 27
type input "3 MON"
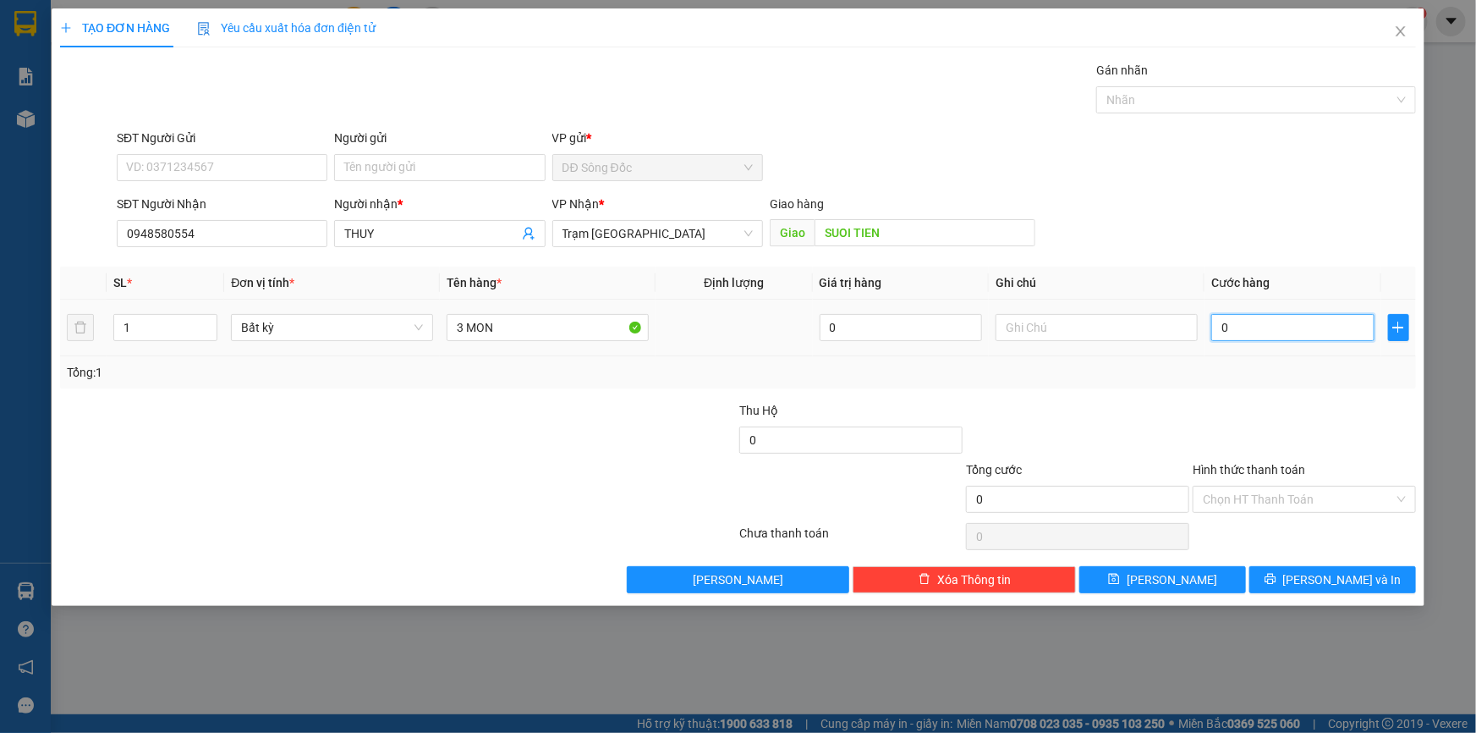
click at [1240, 321] on input "0" at bounding box center [1292, 327] width 163 height 27
type input "1"
type input "12"
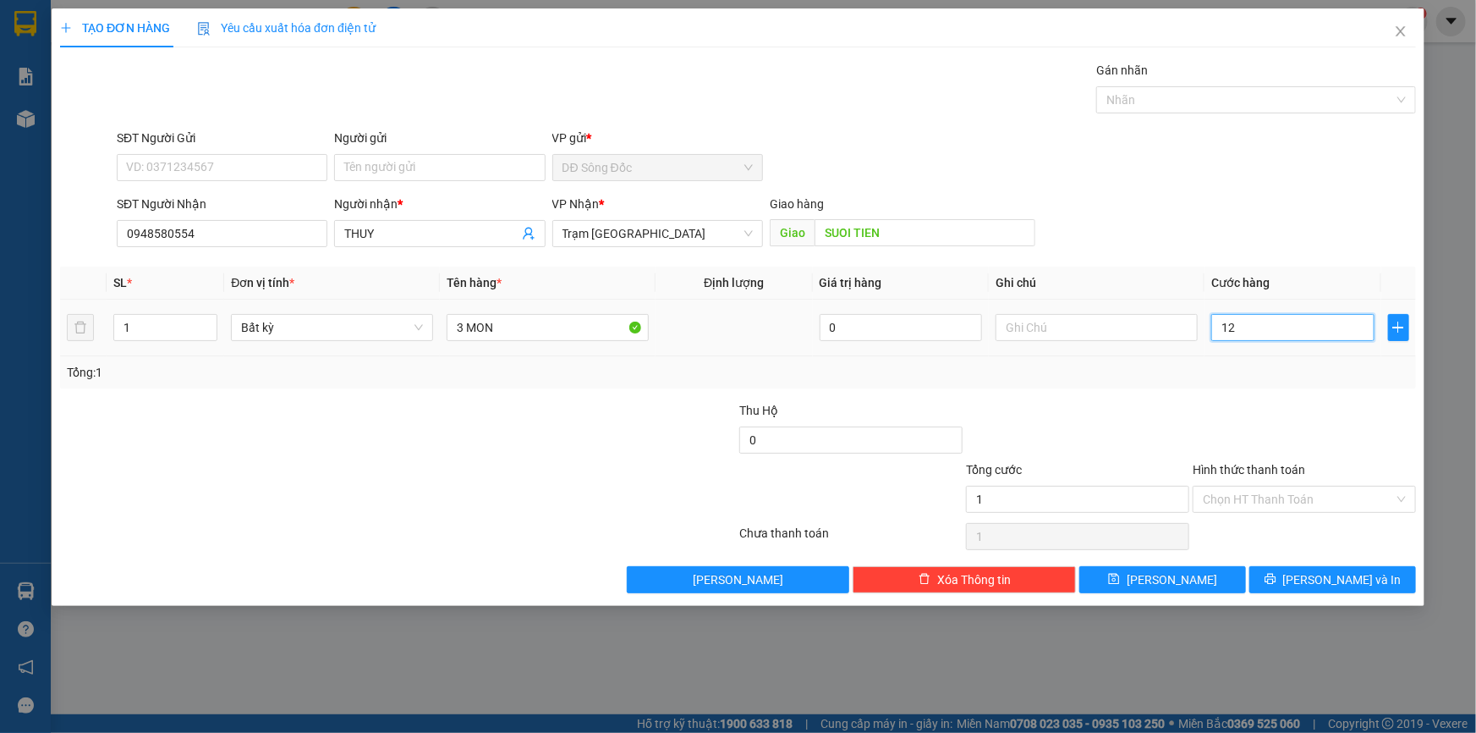
type input "12"
type input "120"
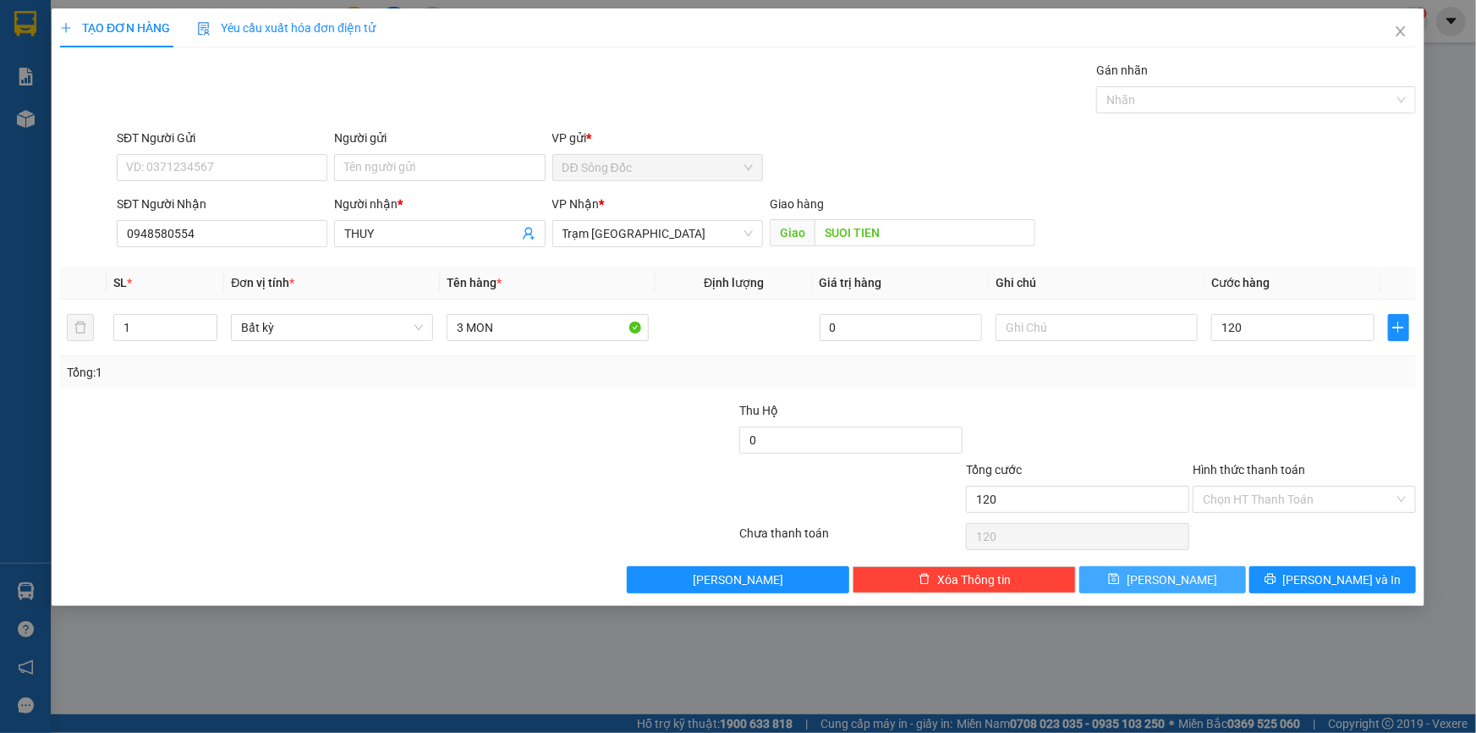
type input "120.000"
click at [1196, 585] on button "[PERSON_NAME]" at bounding box center [1162, 579] width 167 height 27
type input "0"
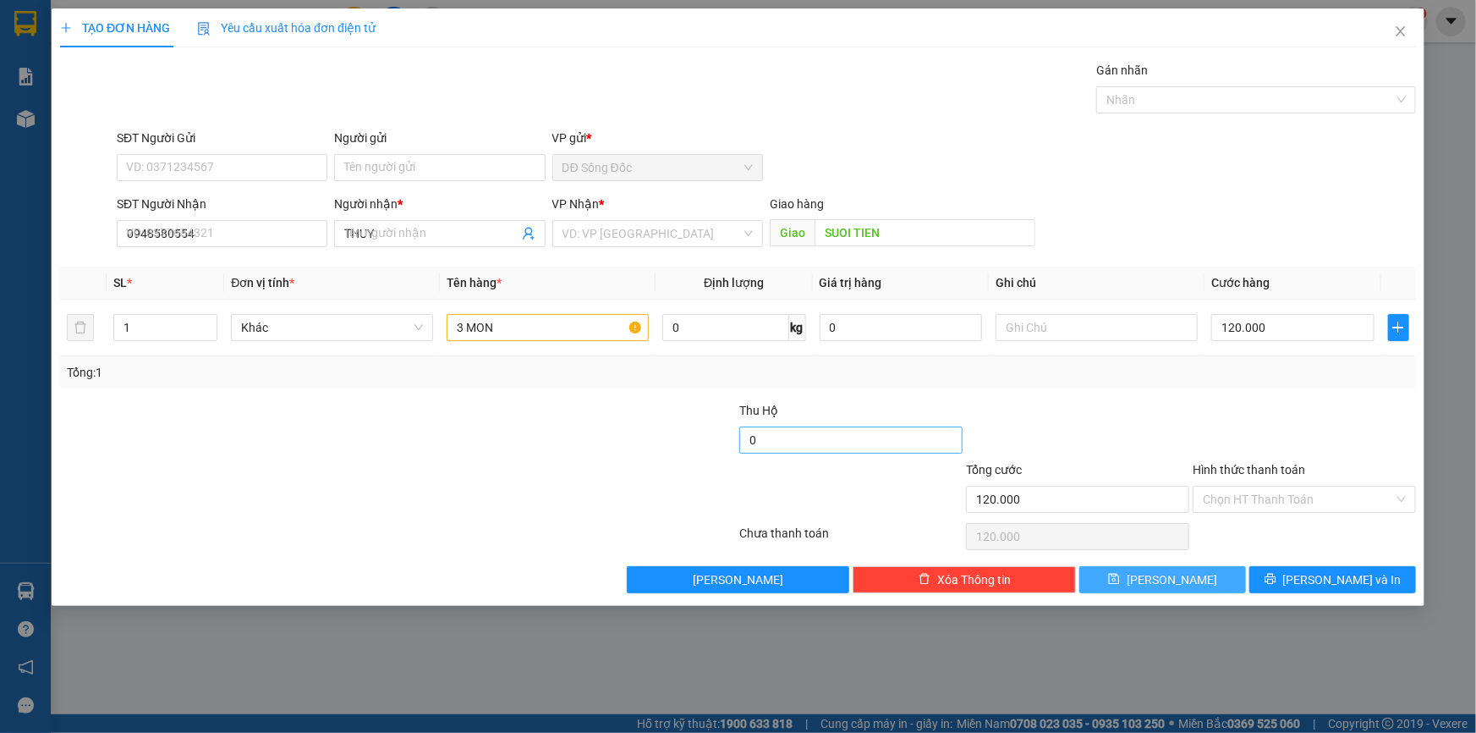
type input "0"
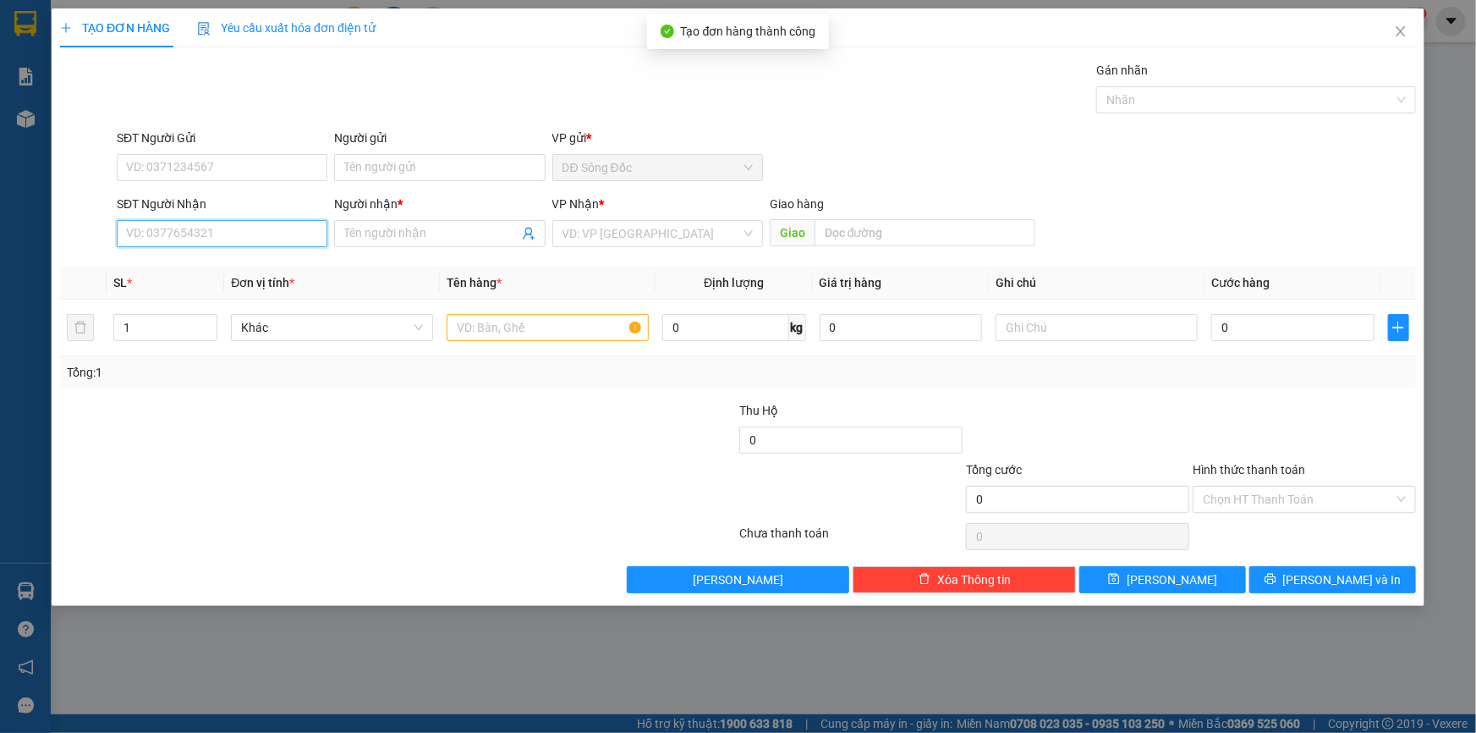
drag, startPoint x: 243, startPoint y: 234, endPoint x: 237, endPoint y: 228, distance: 9.0
click at [242, 232] on input "SĐT Người Nhận" at bounding box center [222, 233] width 211 height 27
click at [197, 267] on div "0846182262 - NGOC" at bounding box center [222, 267] width 190 height 19
type input "0846182262"
type input "NGOC"
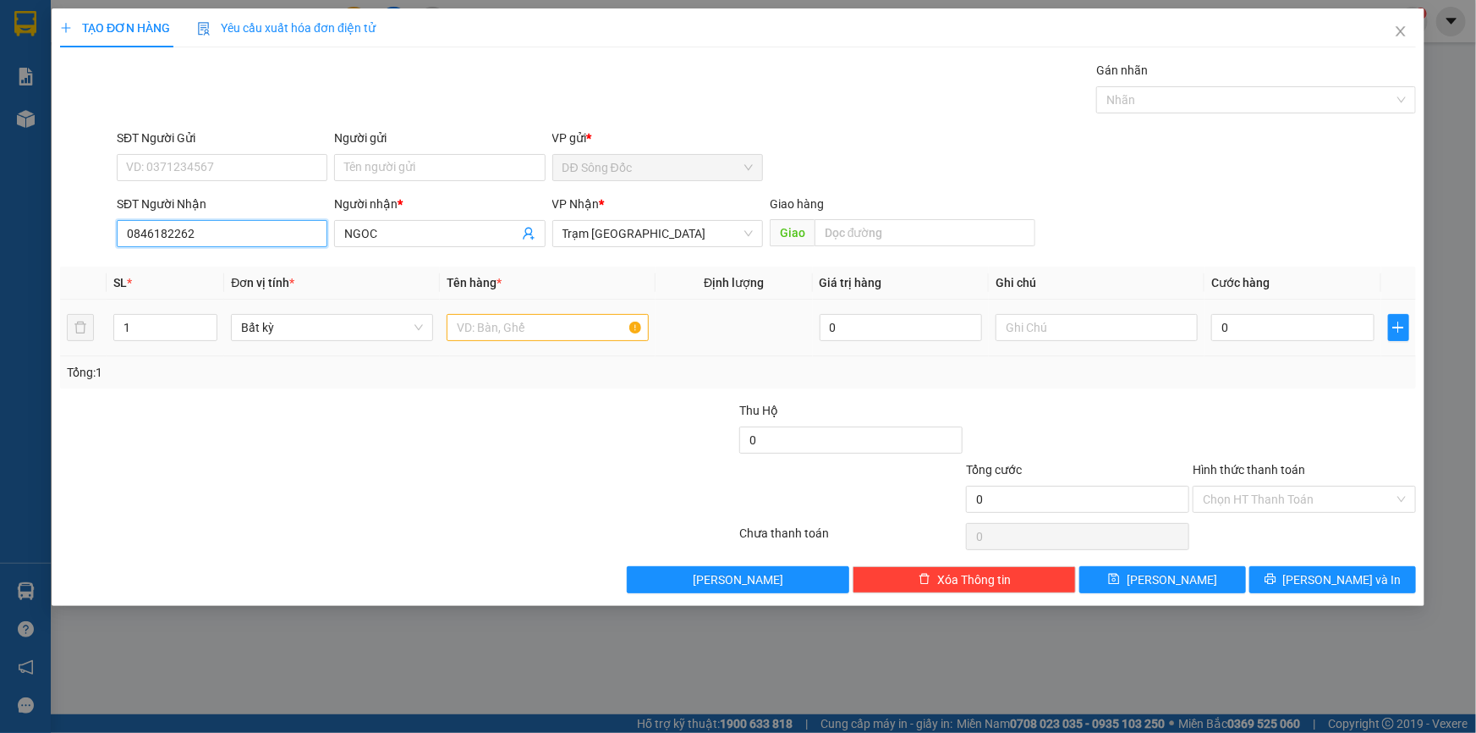
type input "0846182262"
click at [518, 329] on input "text" at bounding box center [548, 327] width 202 height 27
type input "1 BAO"
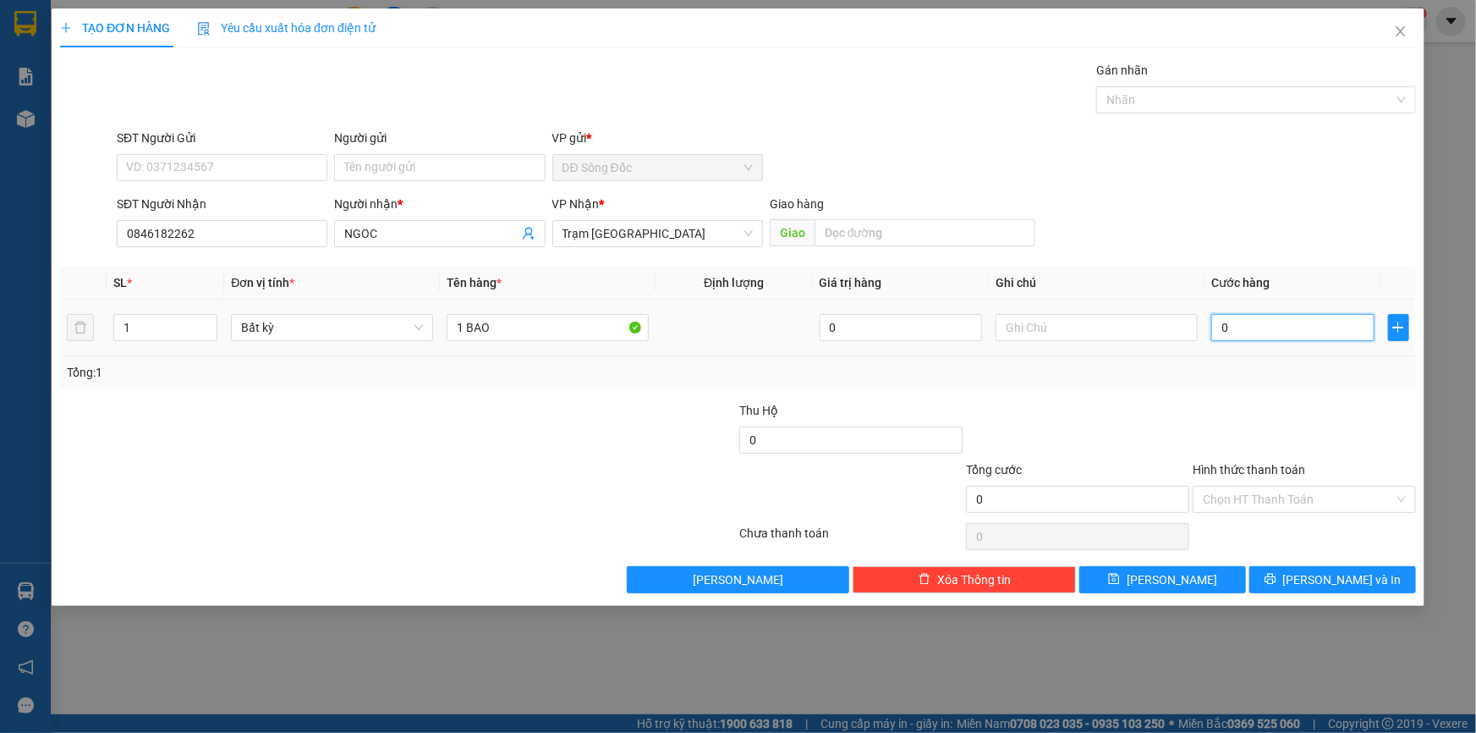
click at [1285, 331] on input "0" at bounding box center [1292, 327] width 163 height 27
type input "5"
type input "50"
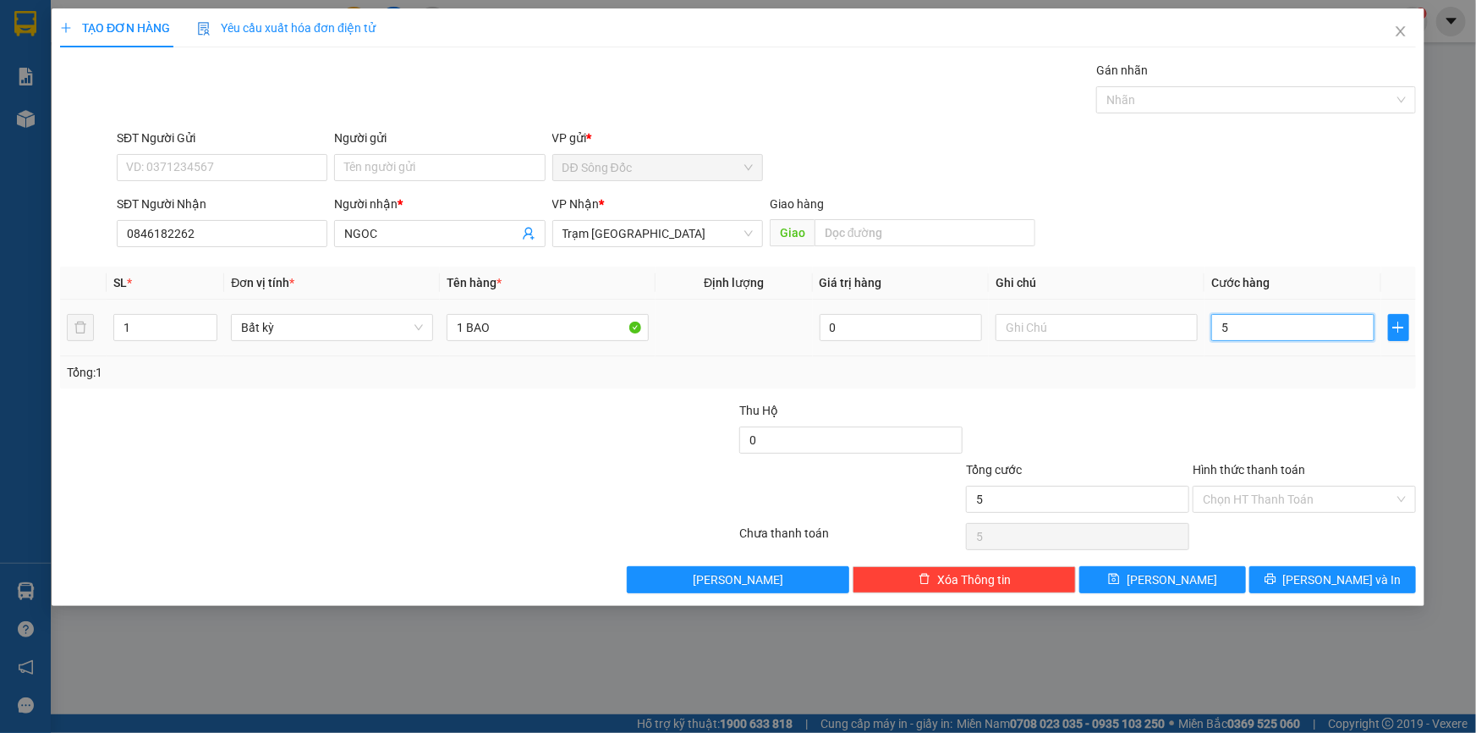
type input "50"
type input "50.000"
click at [1291, 499] on input "Hình thức thanh toán" at bounding box center [1298, 498] width 191 height 25
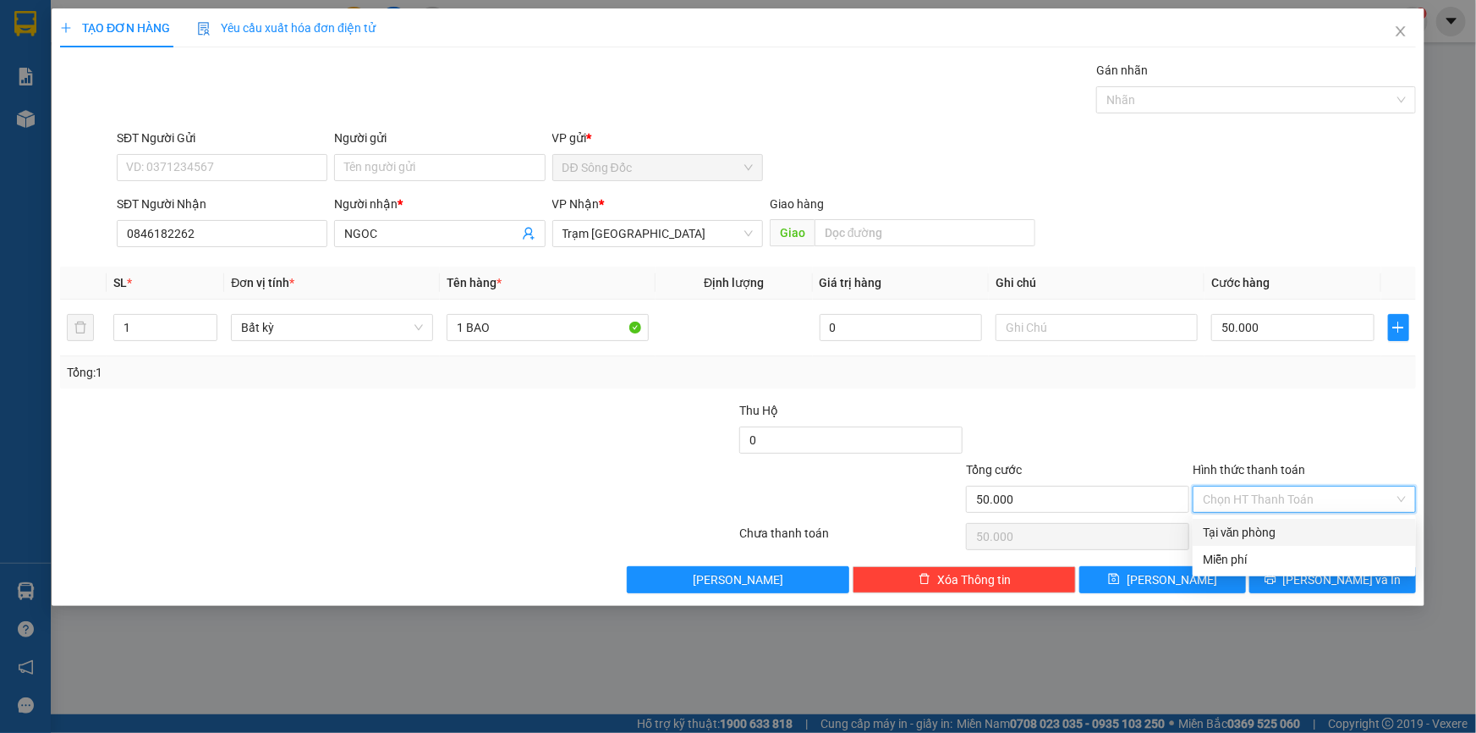
drag, startPoint x: 1273, startPoint y: 535, endPoint x: 1260, endPoint y: 541, distance: 13.7
click at [1272, 535] on div "Tại văn phòng" at bounding box center [1304, 532] width 203 height 19
type input "0"
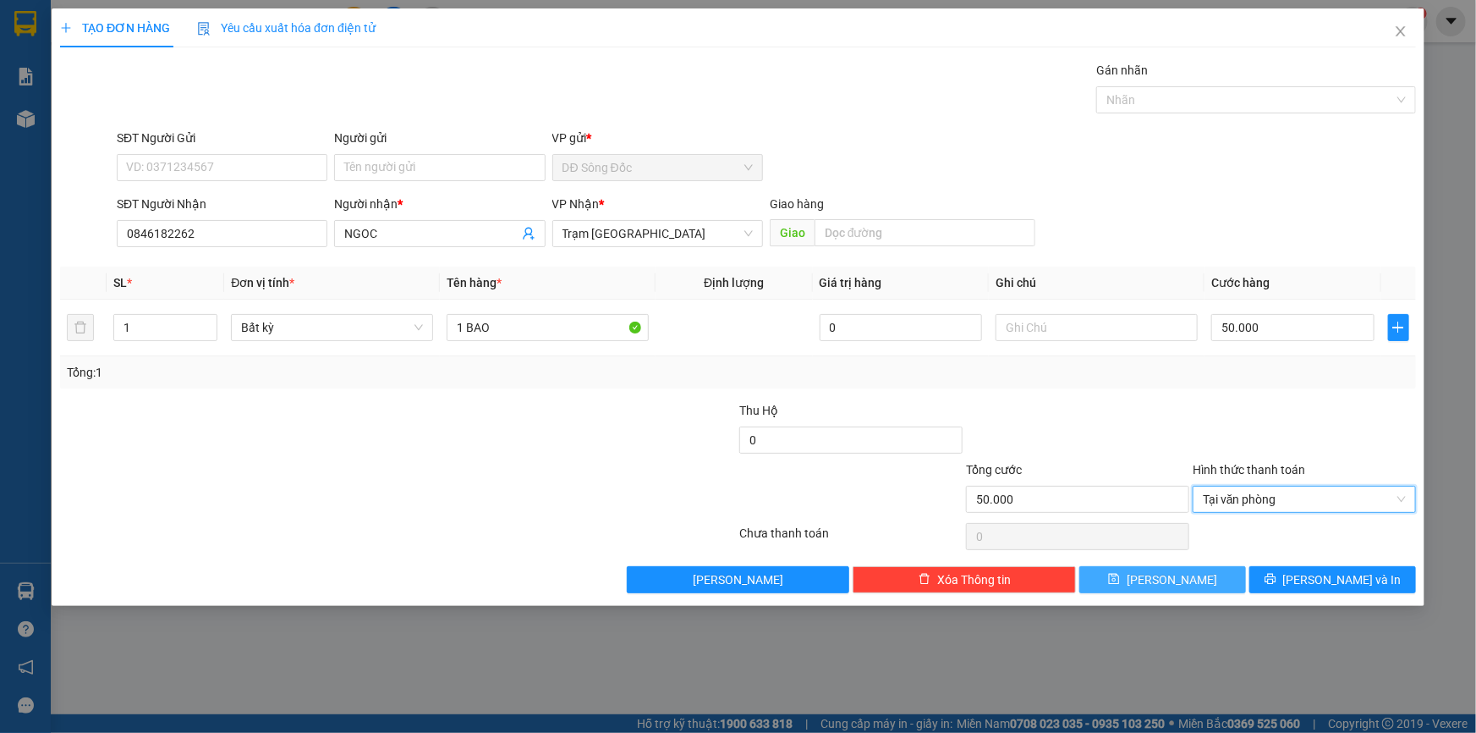
click at [1170, 584] on span "[PERSON_NAME]" at bounding box center [1172, 579] width 91 height 19
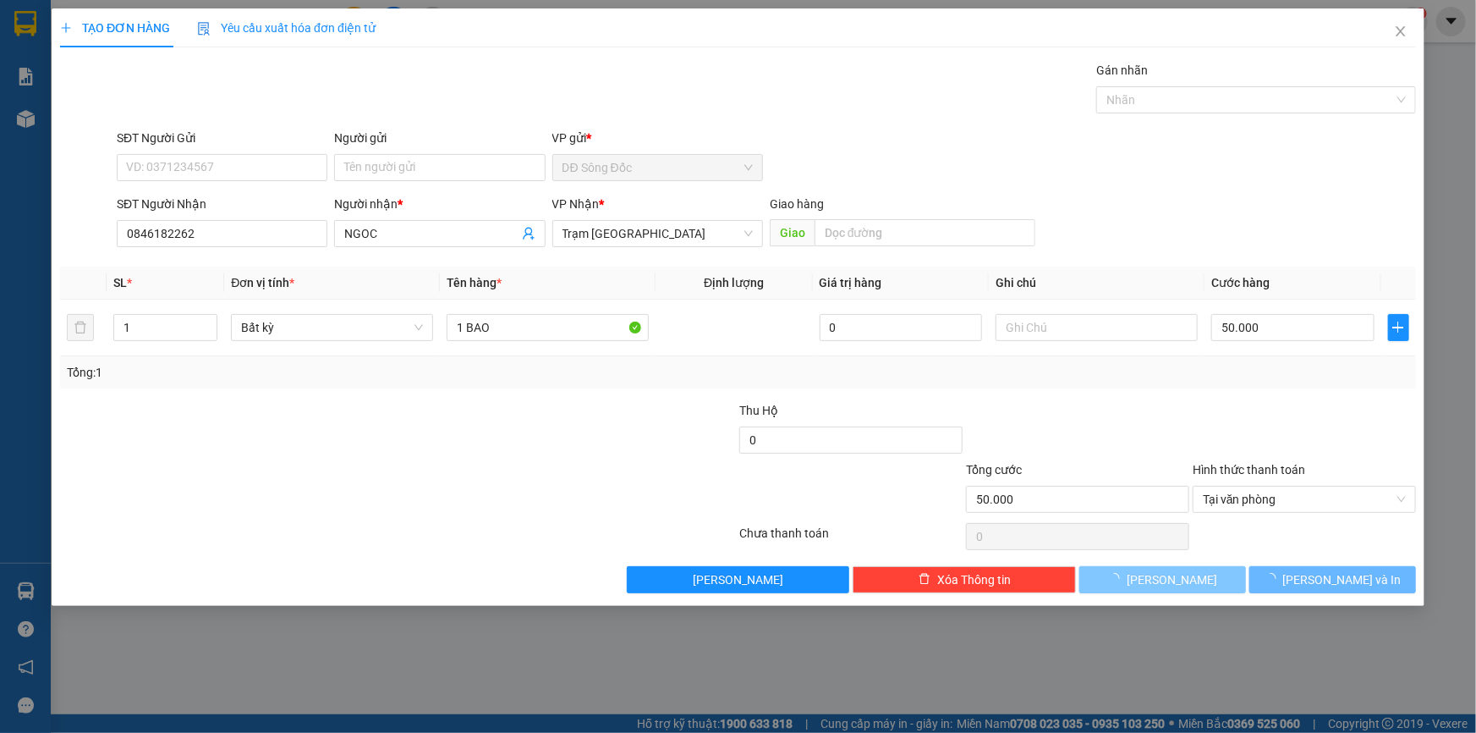
type input "0"
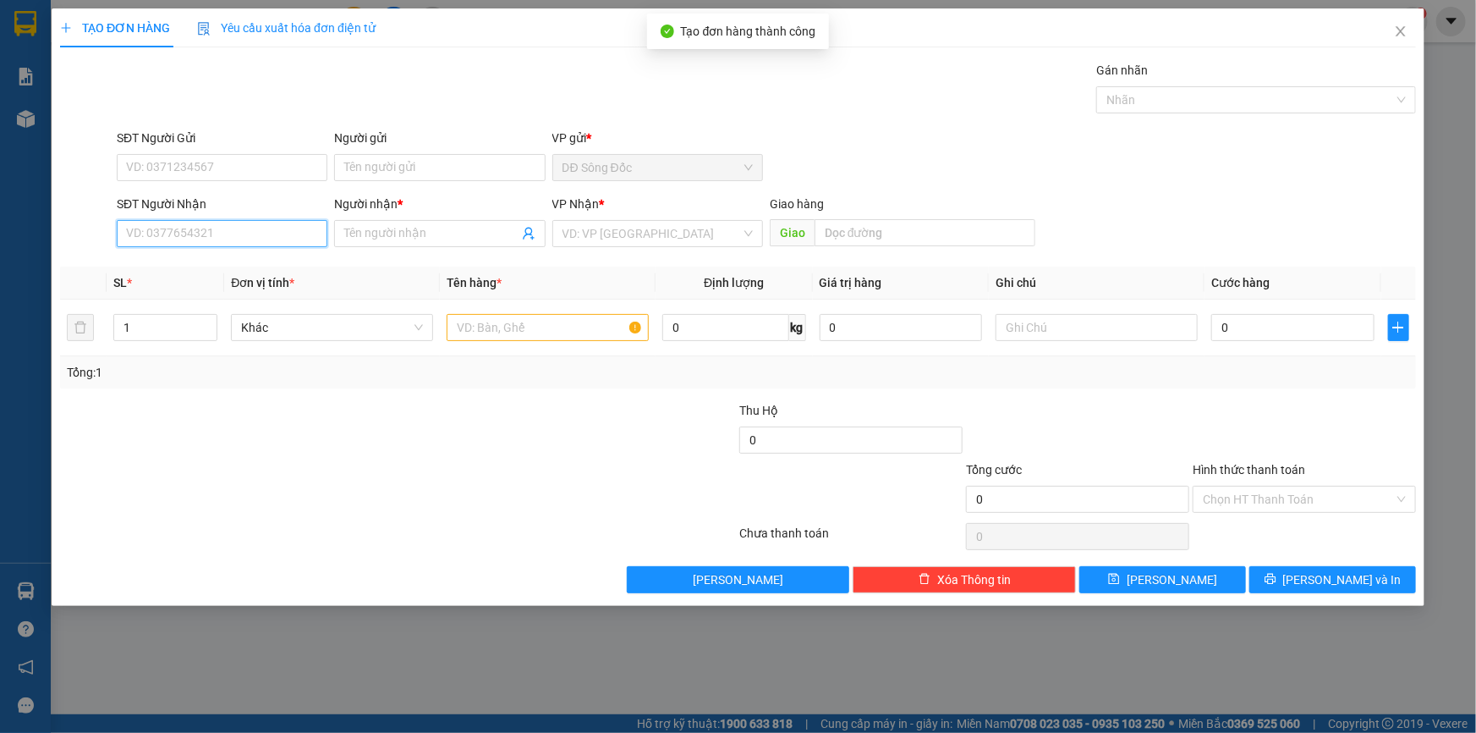
click at [239, 239] on input "SĐT Người Nhận" at bounding box center [222, 233] width 211 height 27
click at [184, 266] on div "0836629303 - TRANG" at bounding box center [222, 267] width 190 height 19
type input "0836629303"
type input "TRANG"
type input "0836629303"
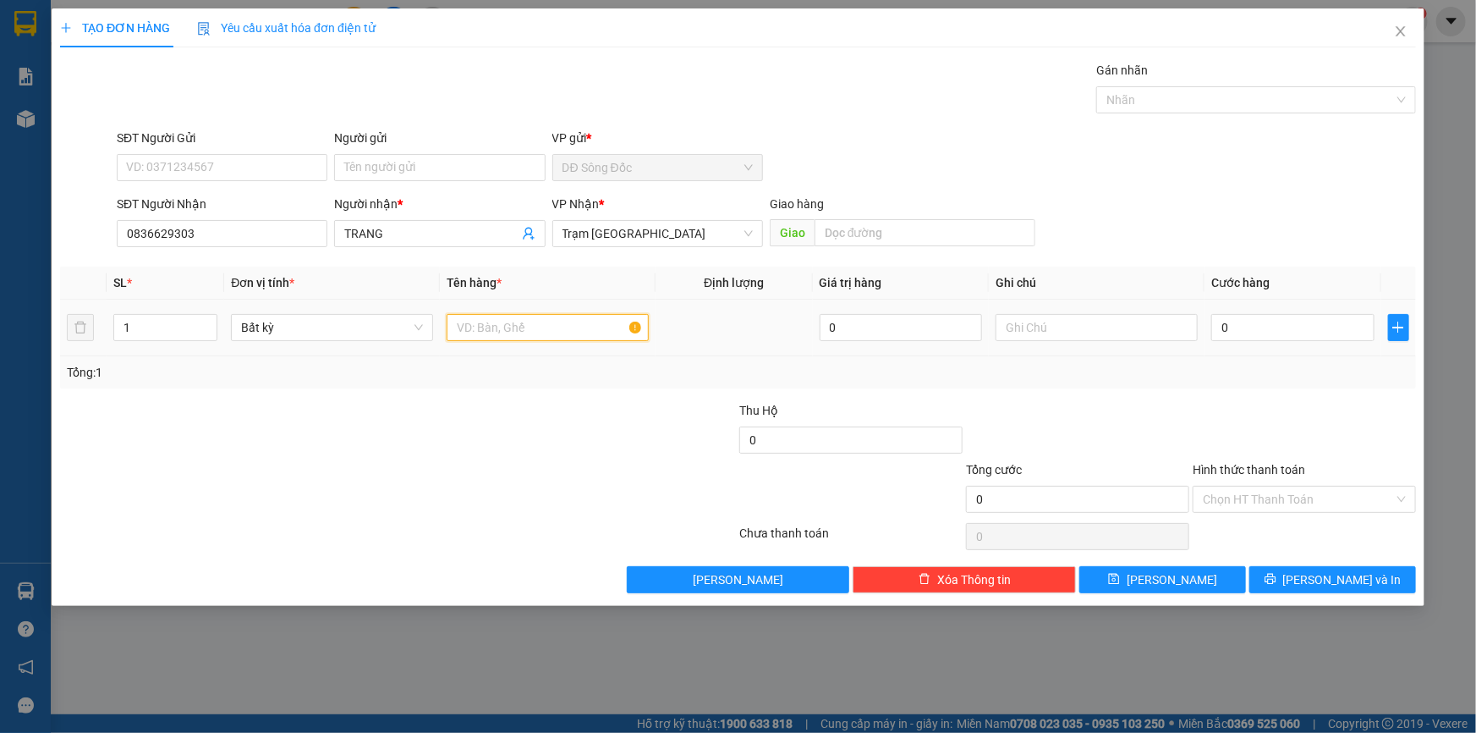
click at [547, 333] on input "text" at bounding box center [548, 327] width 202 height 27
type input "1TH"
click at [1276, 328] on input "0" at bounding box center [1292, 327] width 163 height 27
type input "3"
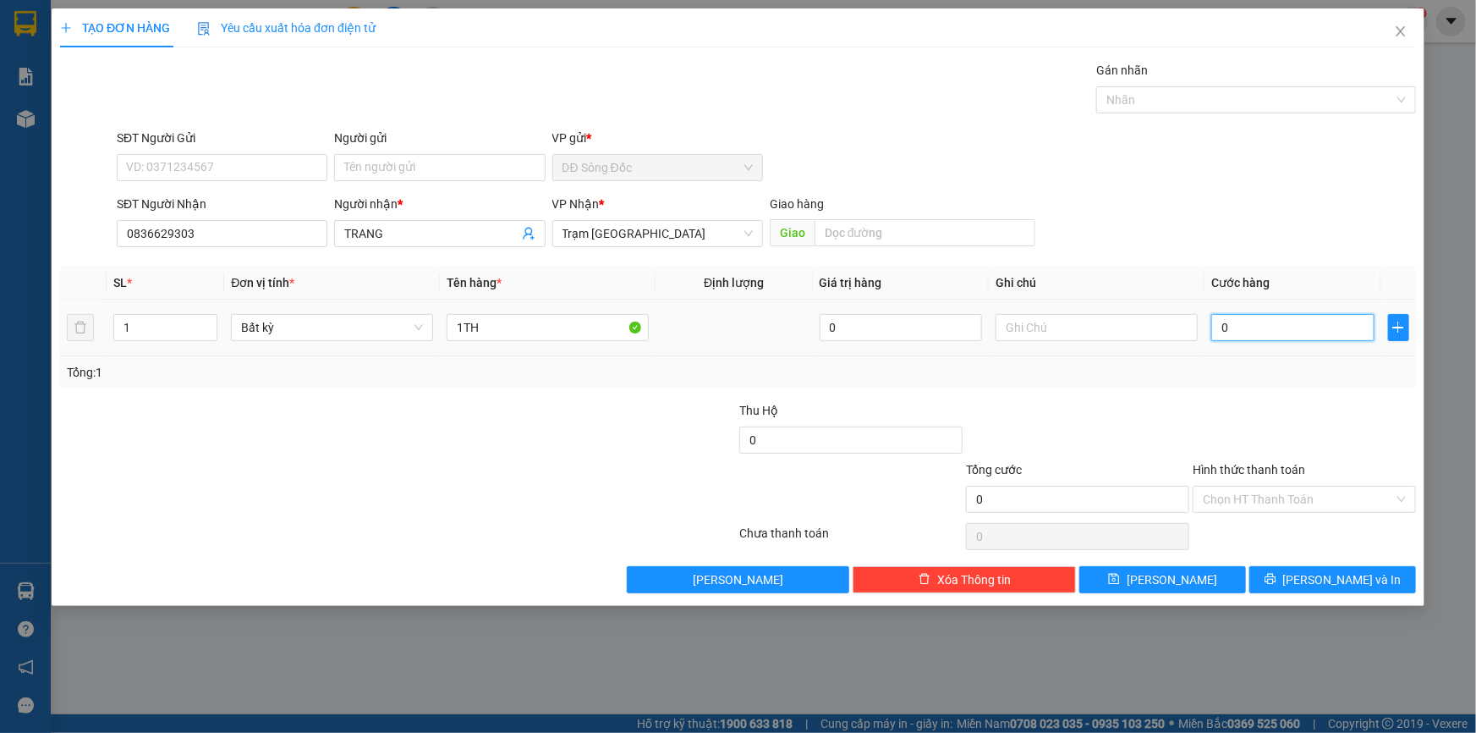
type input "3"
type input "30"
type input "30.000"
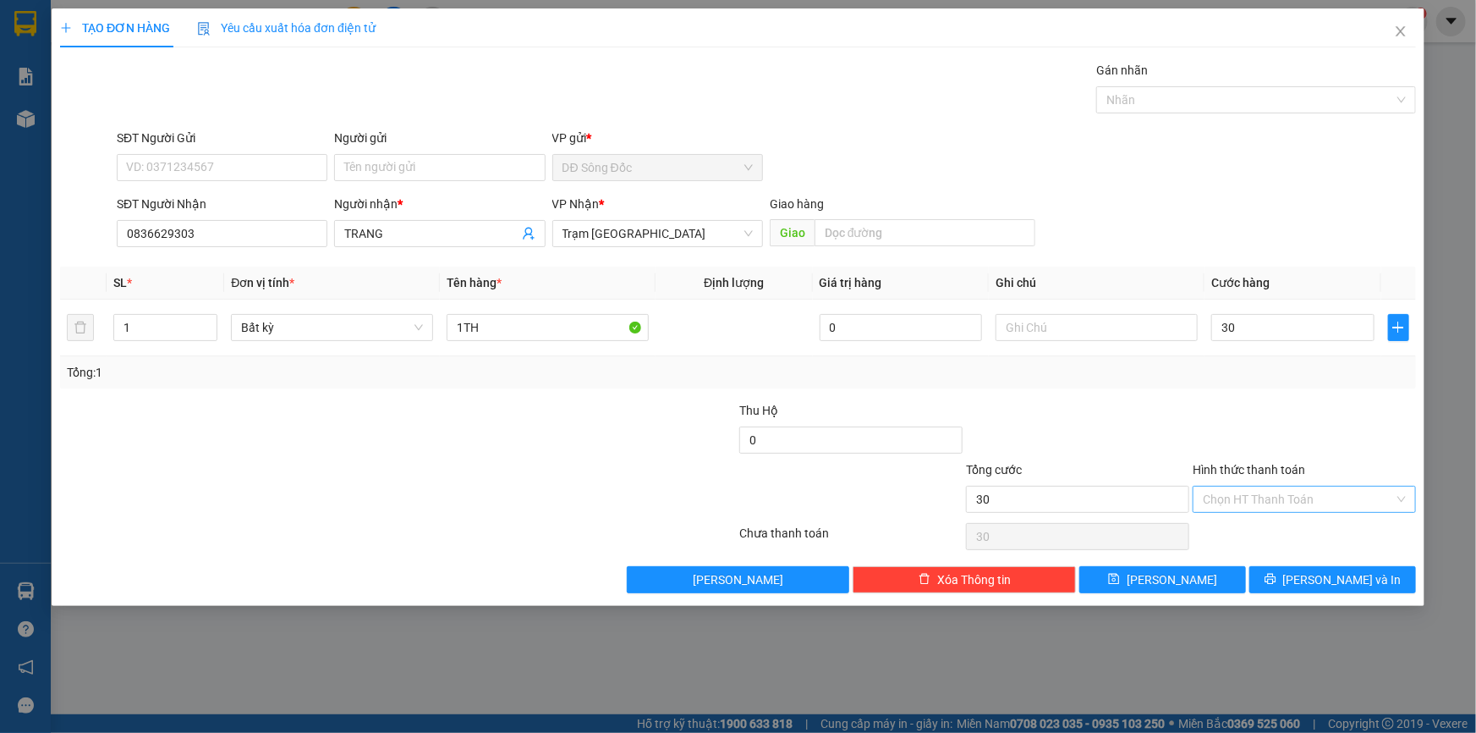
type input "30.000"
click at [1266, 501] on input "Hình thức thanh toán" at bounding box center [1298, 498] width 191 height 25
click at [1265, 529] on div "Tại văn phòng" at bounding box center [1304, 532] width 203 height 19
type input "0"
drag, startPoint x: 1224, startPoint y: 579, endPoint x: 1198, endPoint y: 567, distance: 29.1
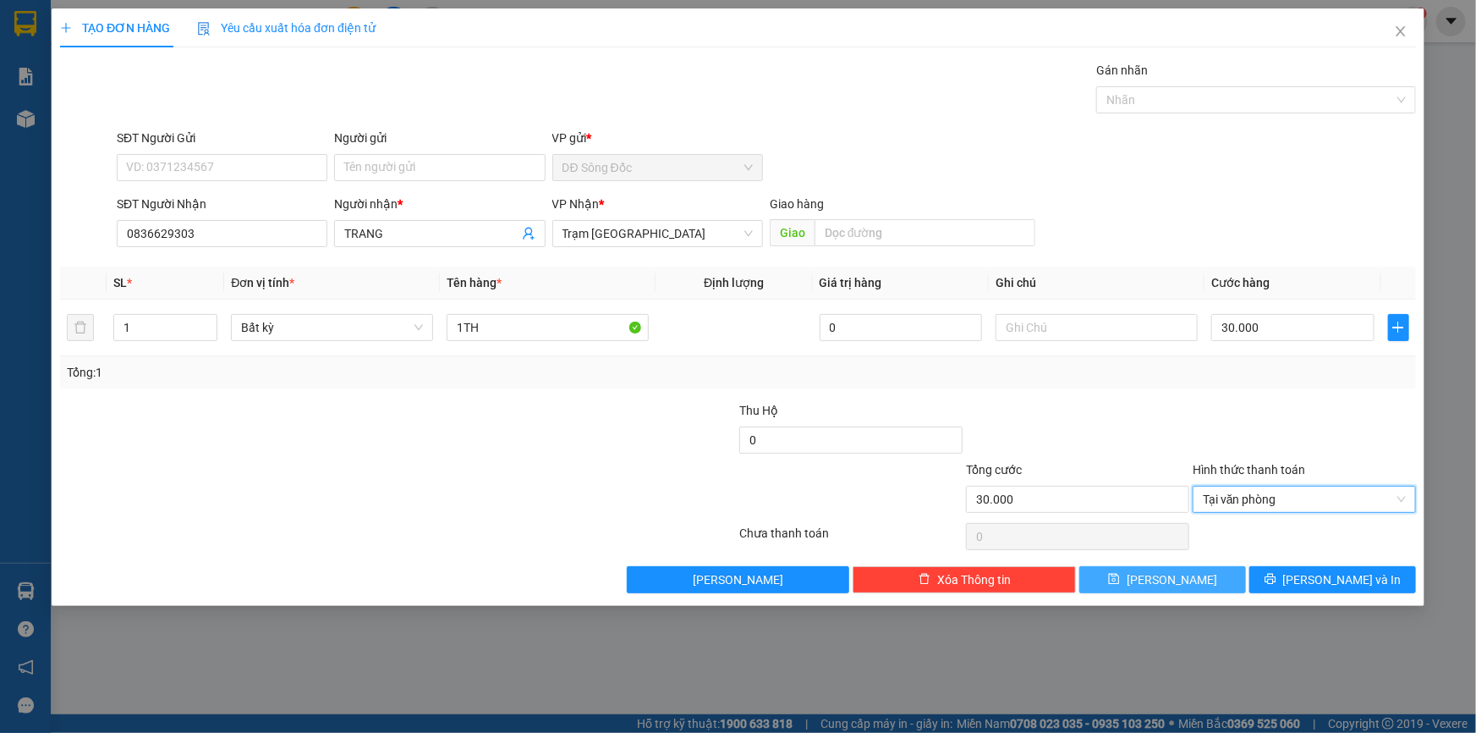
click at [1223, 579] on button "[PERSON_NAME]" at bounding box center [1162, 579] width 167 height 27
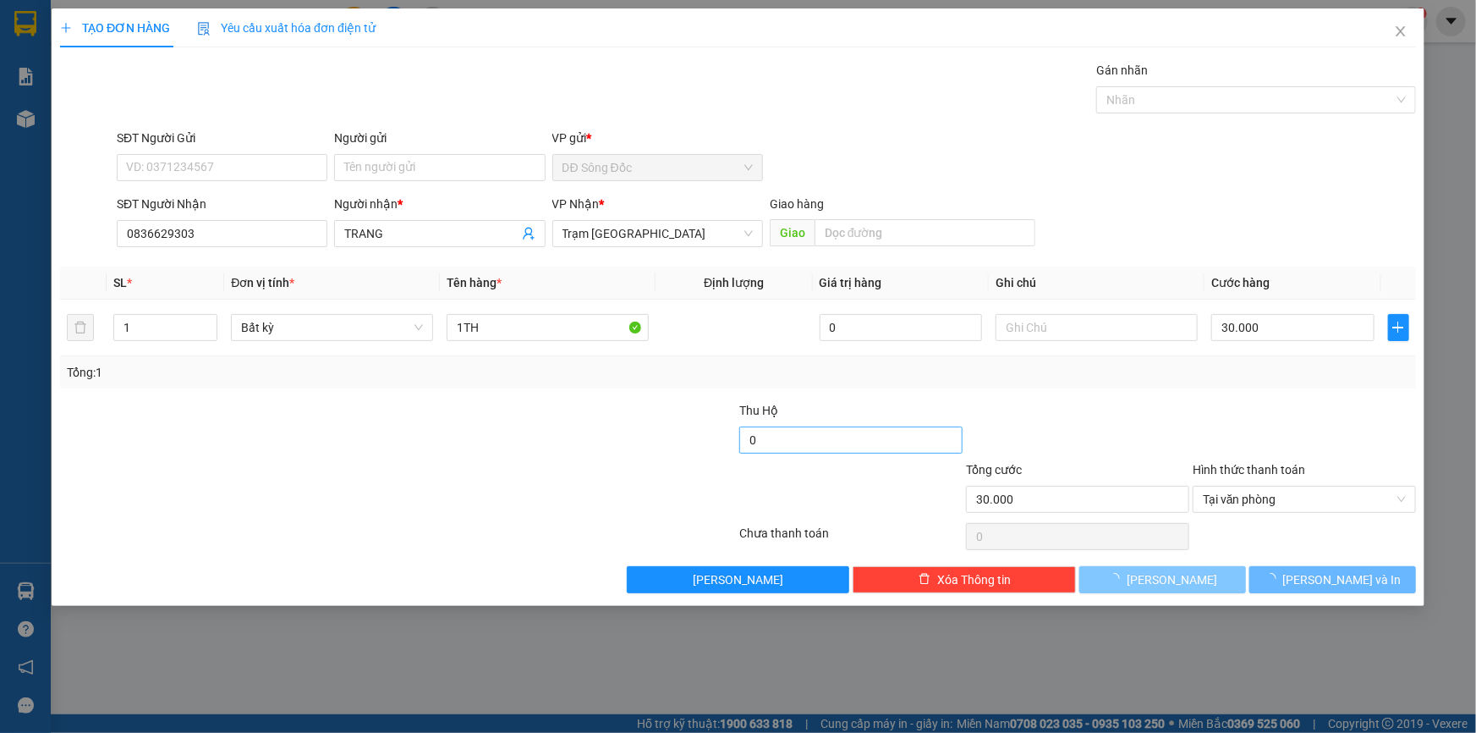
type input "0"
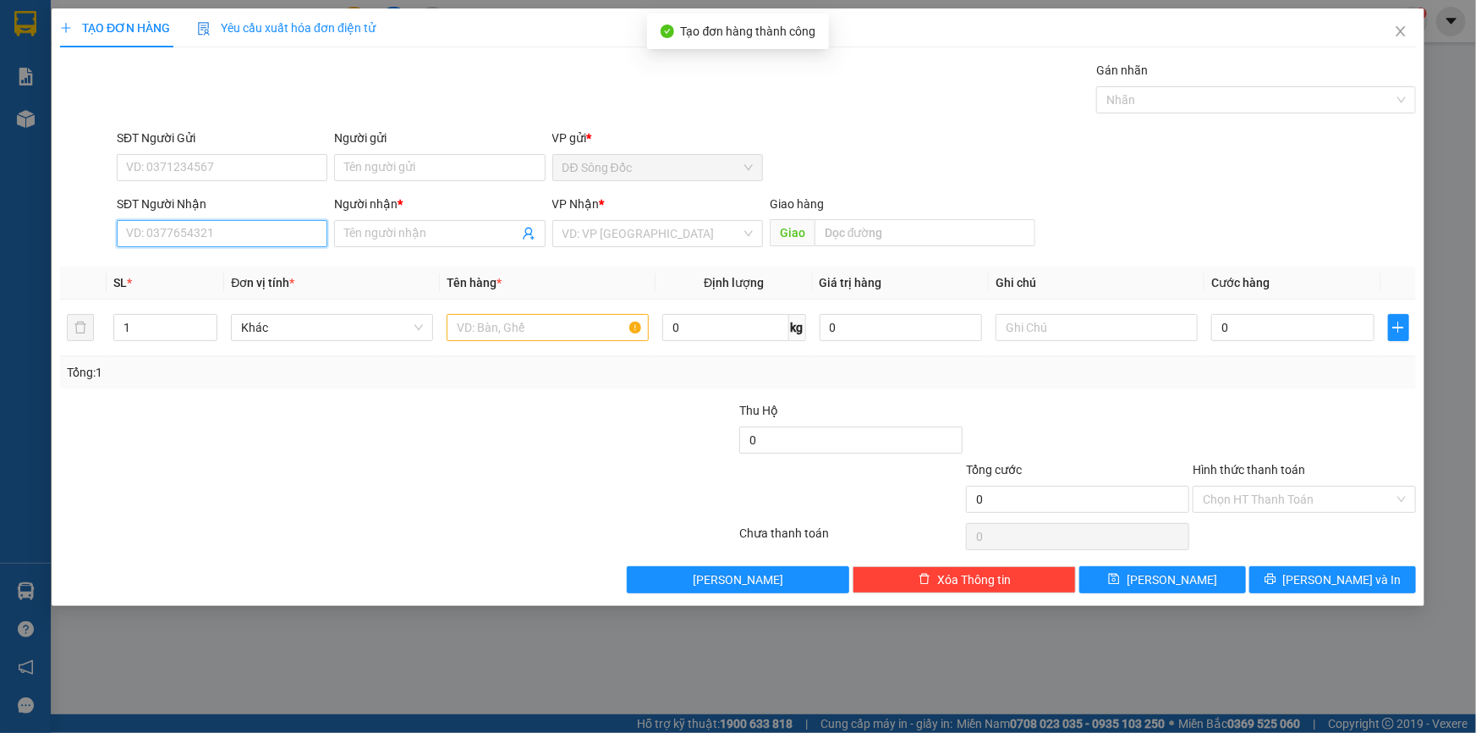
click at [252, 229] on input "SĐT Người Nhận" at bounding box center [222, 233] width 211 height 27
type input "0902269691"
click at [393, 228] on input "Người nhận *" at bounding box center [430, 233] width 173 height 19
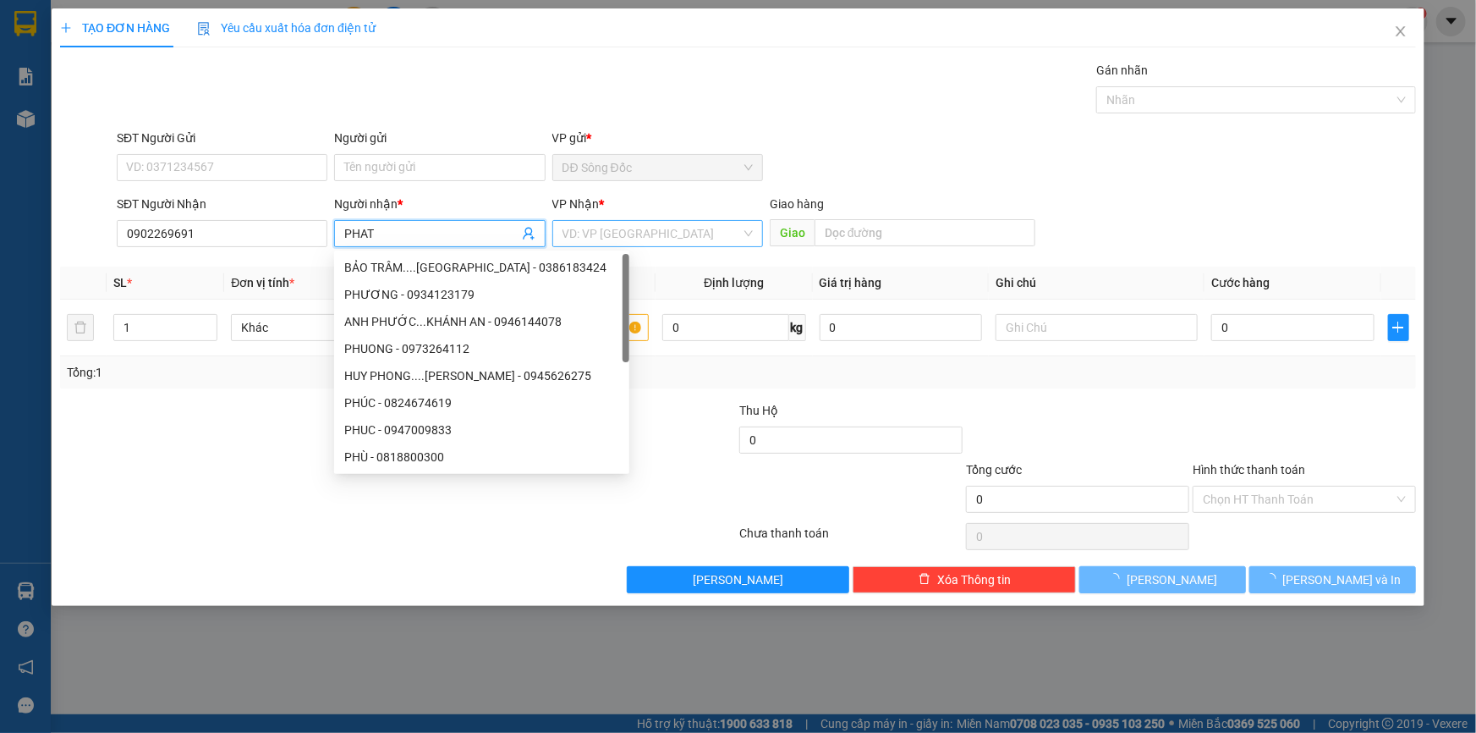
type input "PHAT"
click at [666, 228] on input "search" at bounding box center [652, 233] width 178 height 25
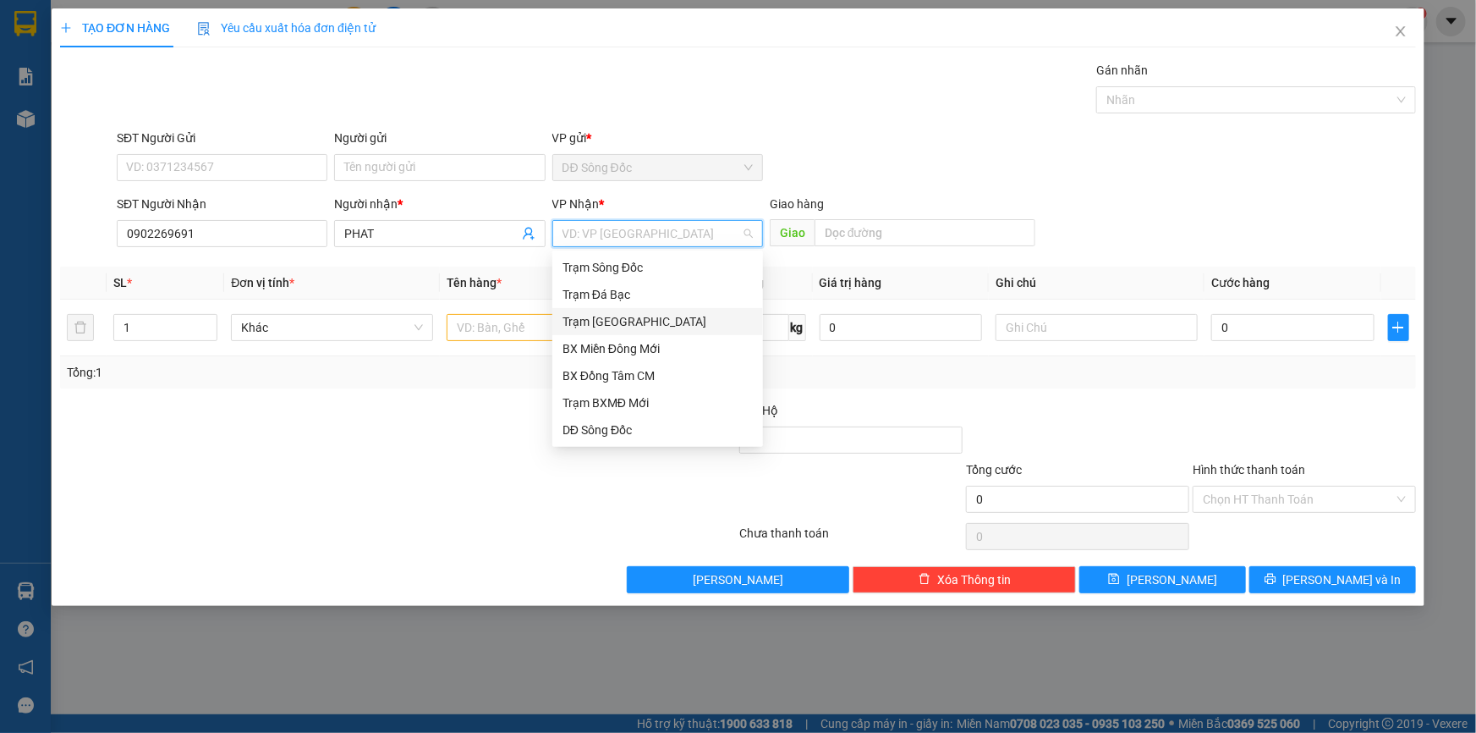
click at [659, 319] on div "Trạm [GEOGRAPHIC_DATA]" at bounding box center [658, 321] width 190 height 19
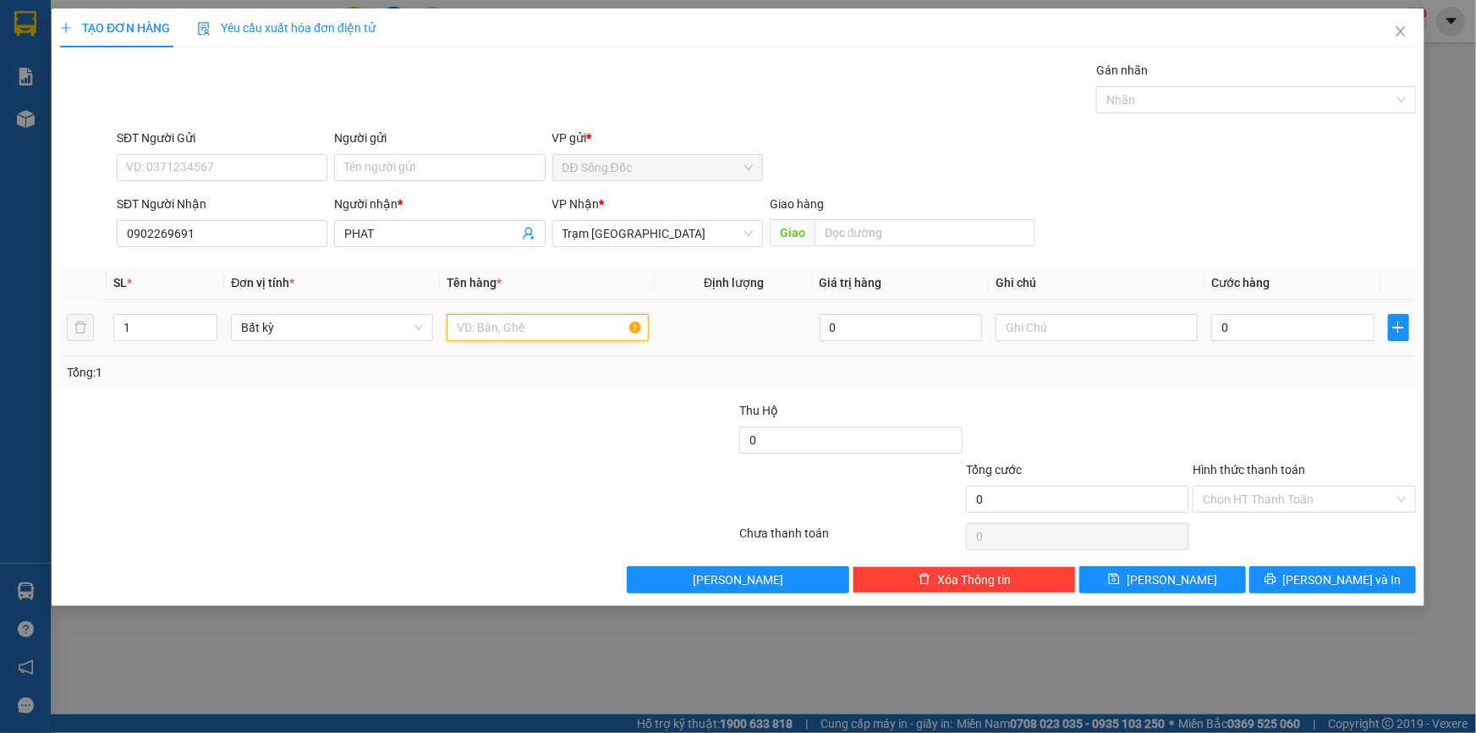
click at [556, 329] on input "text" at bounding box center [548, 327] width 202 height 27
type input "1TH"
click at [1265, 318] on input "0" at bounding box center [1292, 327] width 163 height 27
type input "5"
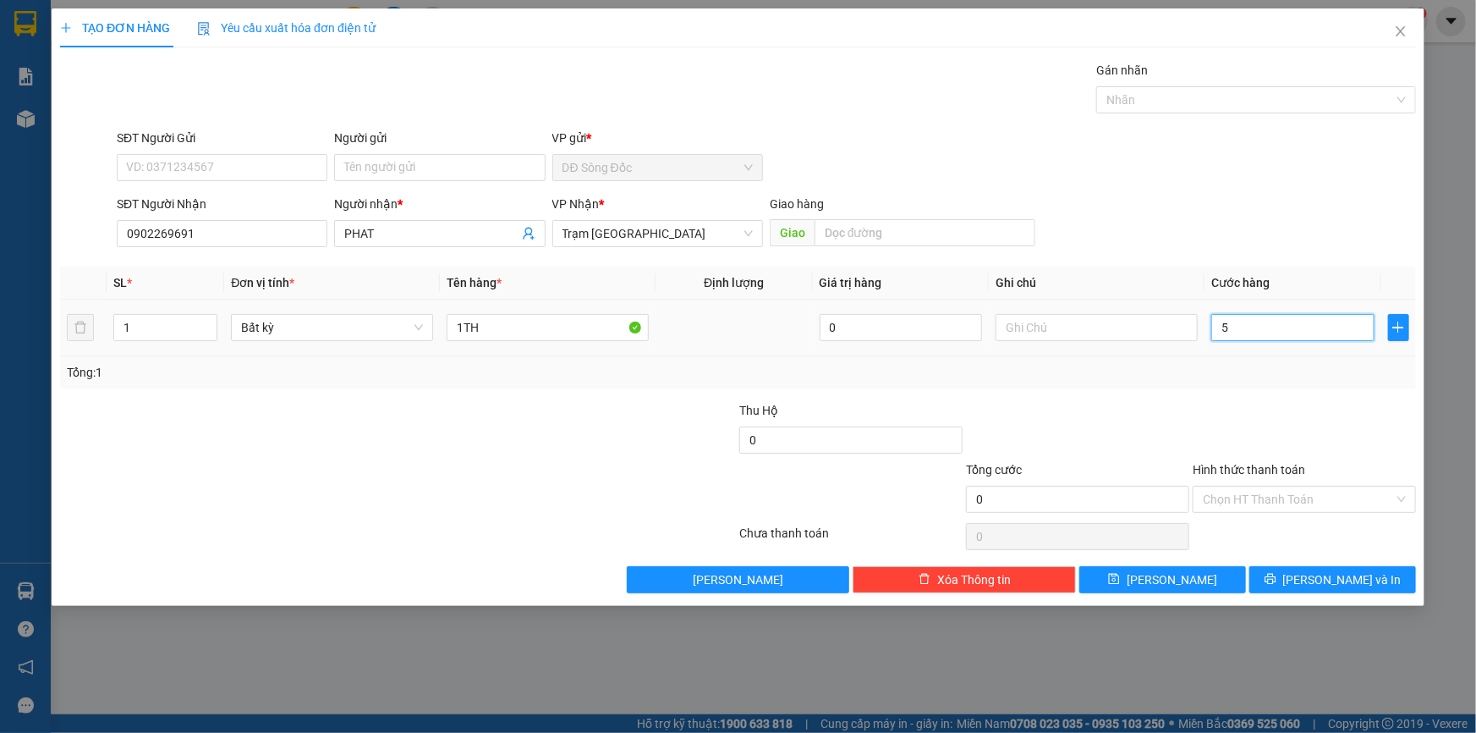
type input "5"
type input "50"
type input "50.000"
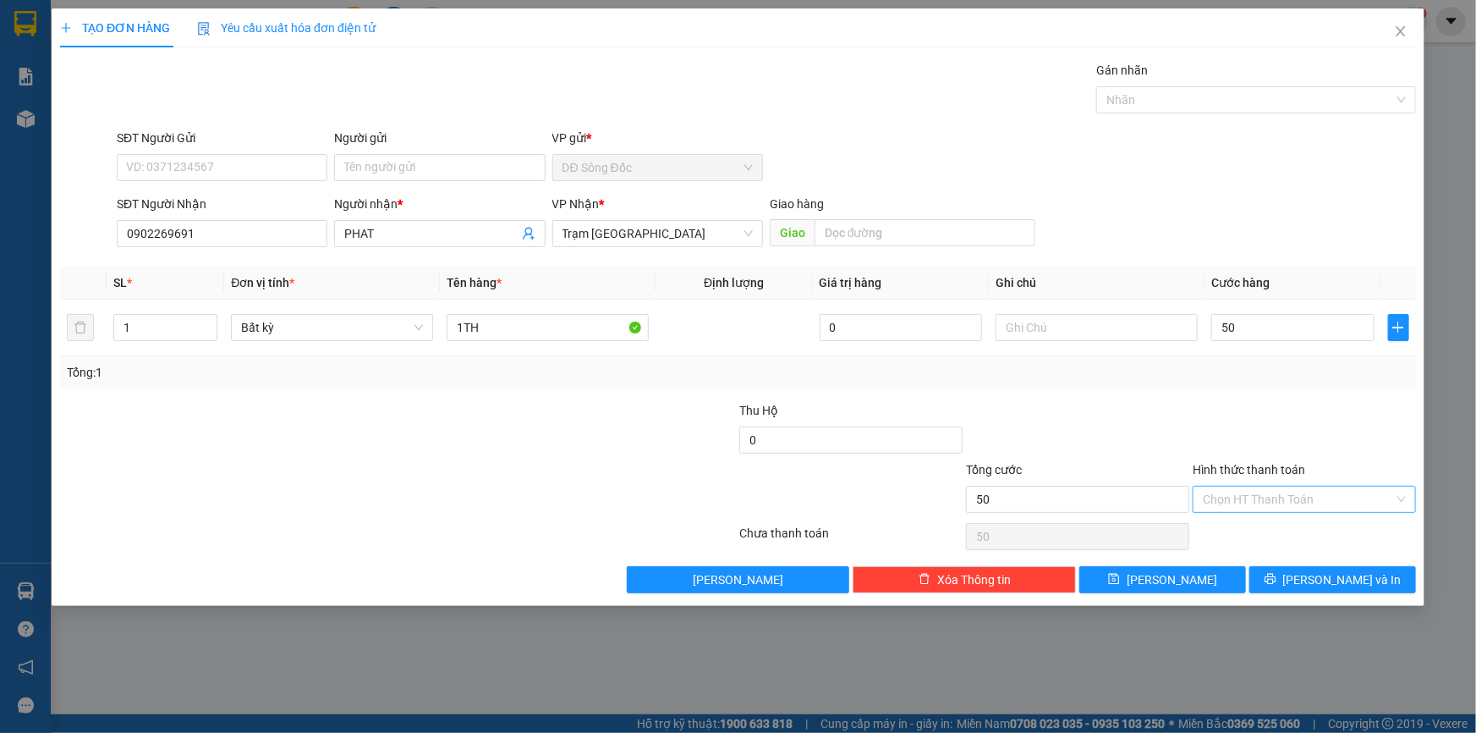
type input "50.000"
click at [1250, 498] on input "Hình thức thanh toán" at bounding box center [1298, 498] width 191 height 25
click at [1249, 524] on div "Tại văn phòng" at bounding box center [1304, 532] width 203 height 19
type input "0"
click at [1221, 583] on button "[PERSON_NAME]" at bounding box center [1162, 579] width 167 height 27
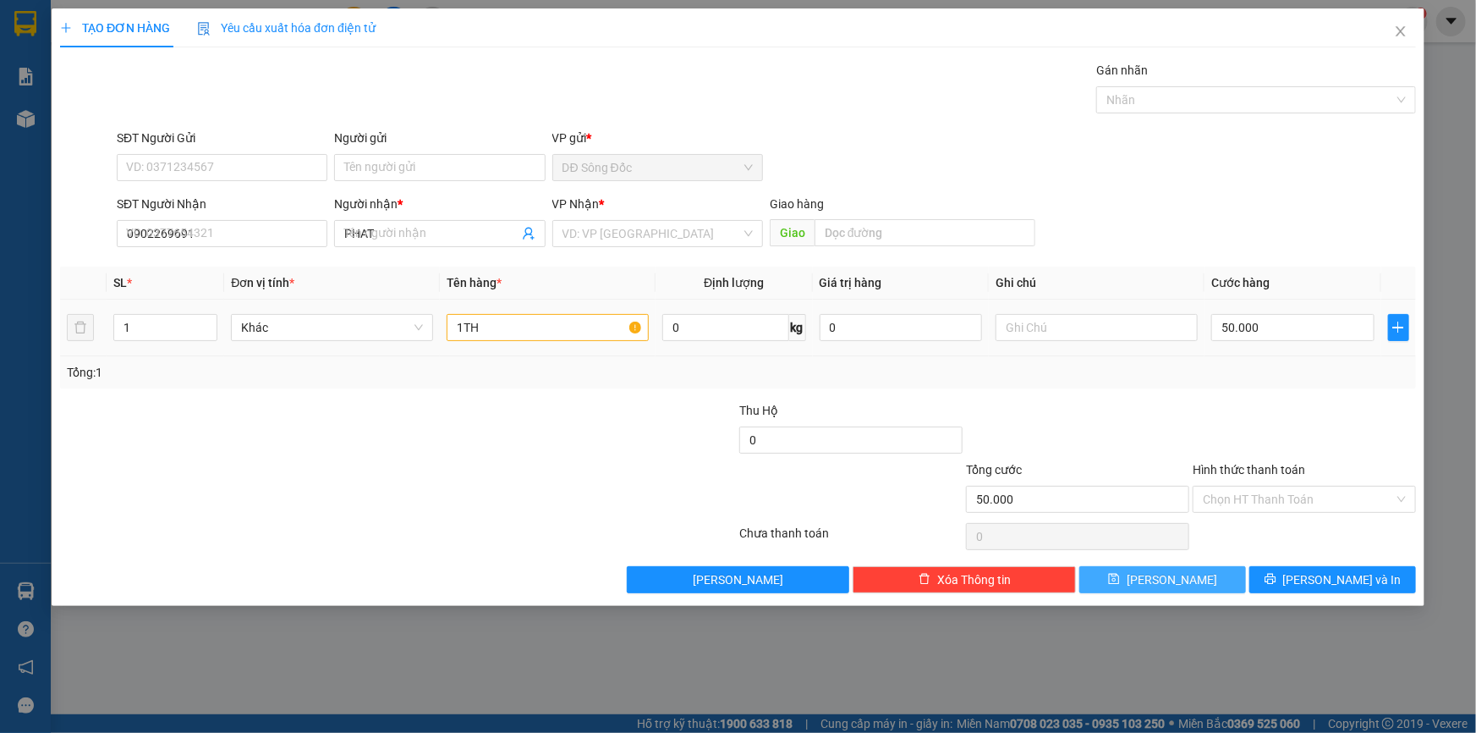
type input "0"
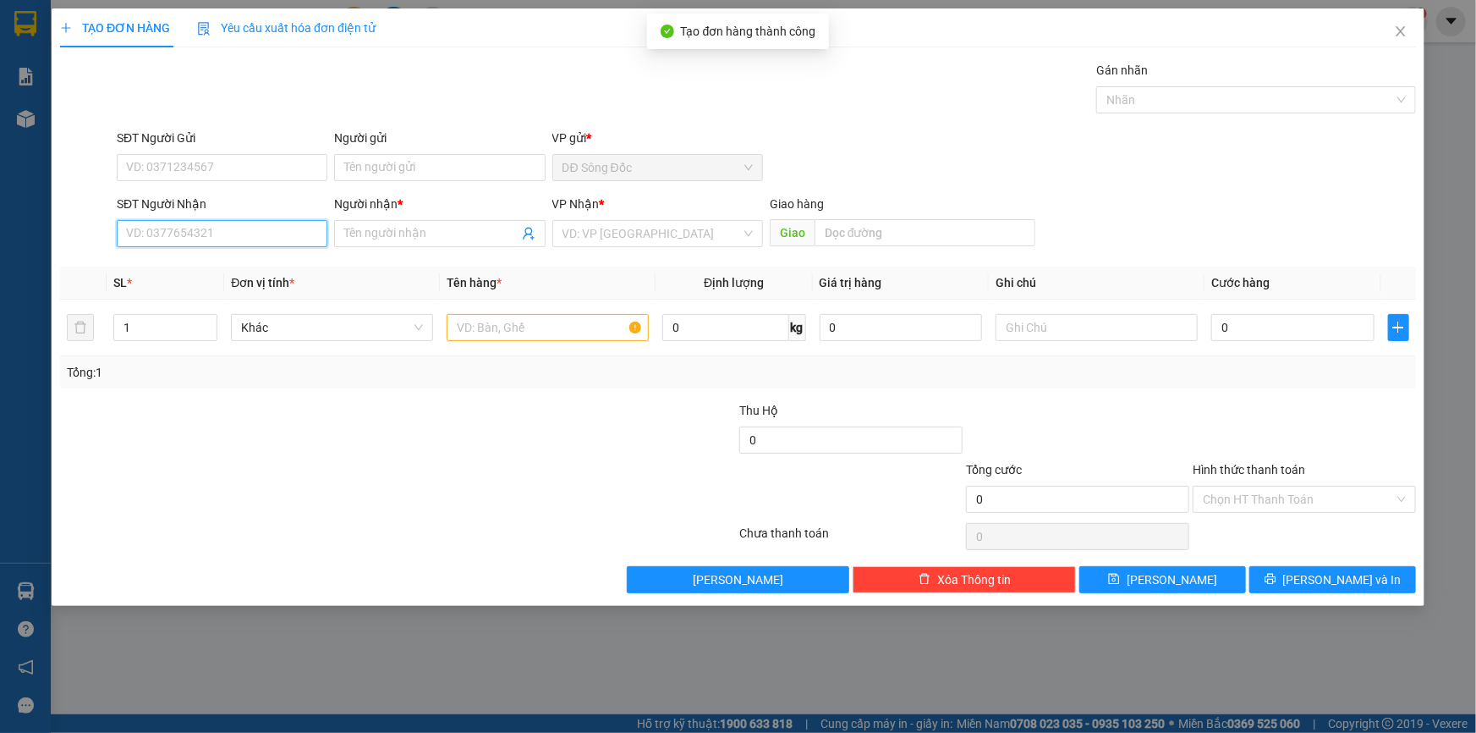
click at [287, 232] on input "SĐT Người Nhận" at bounding box center [222, 233] width 211 height 27
type input "0919542801"
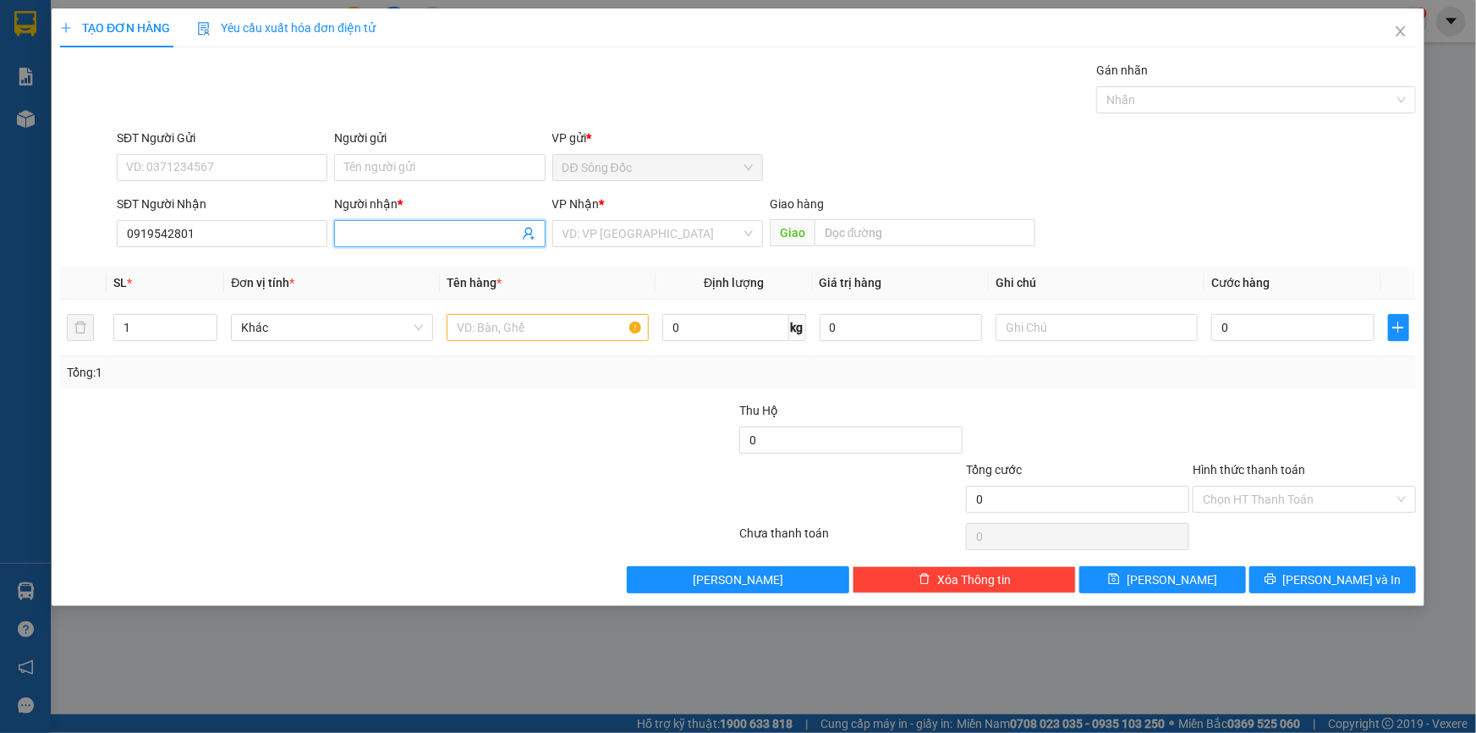
click at [393, 238] on input "Người nhận *" at bounding box center [430, 233] width 173 height 19
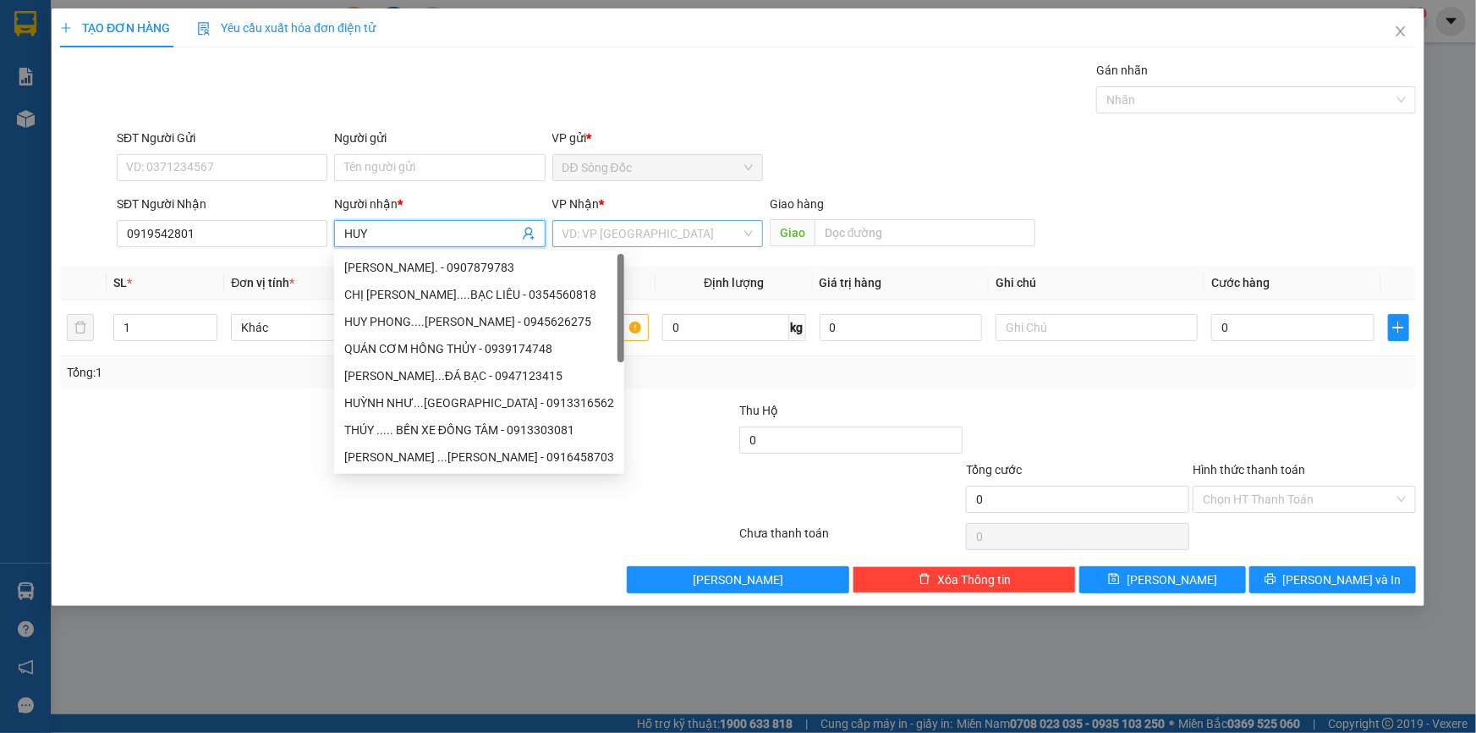
type input "HUY"
click at [614, 233] on input "search" at bounding box center [652, 233] width 178 height 25
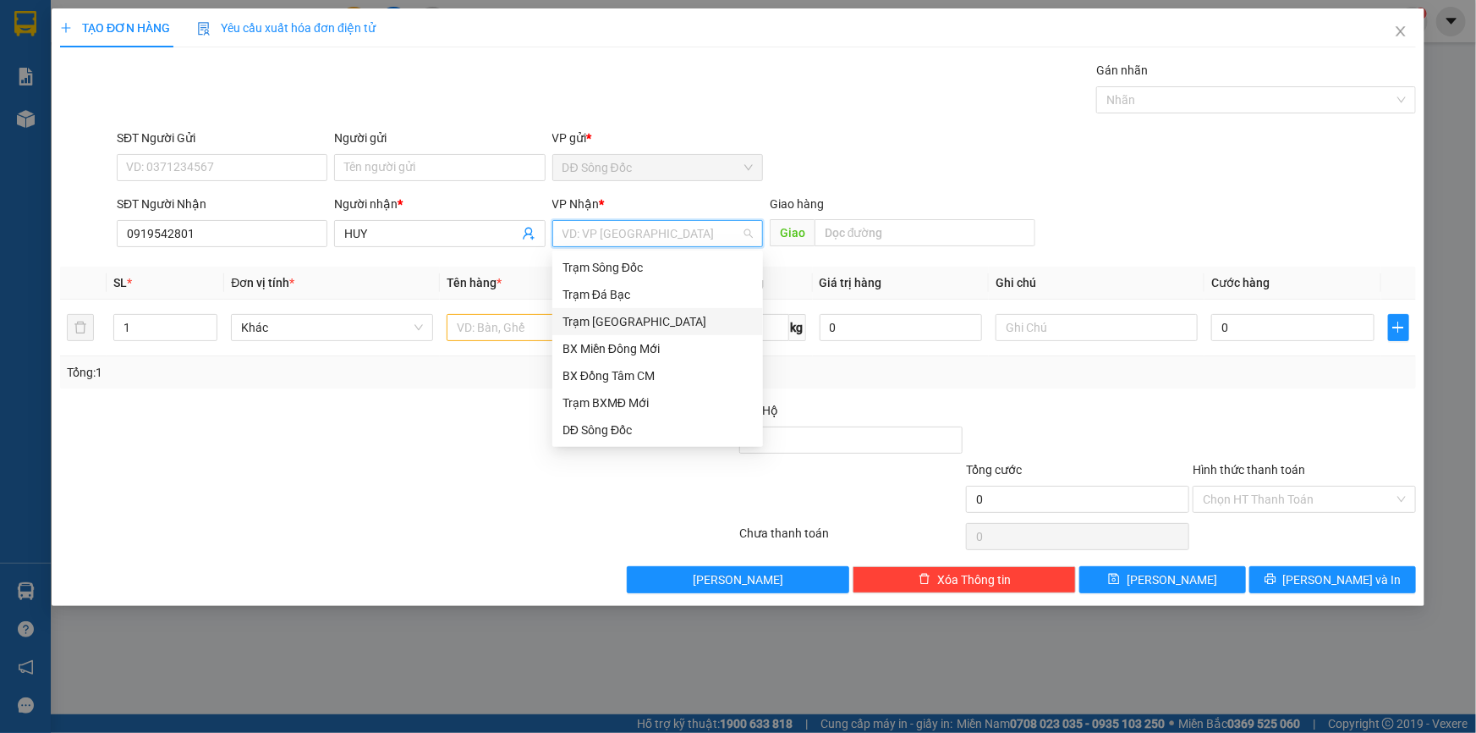
drag, startPoint x: 608, startPoint y: 317, endPoint x: 527, endPoint y: 329, distance: 82.1
click at [607, 319] on div "Trạm [GEOGRAPHIC_DATA]" at bounding box center [658, 321] width 190 height 19
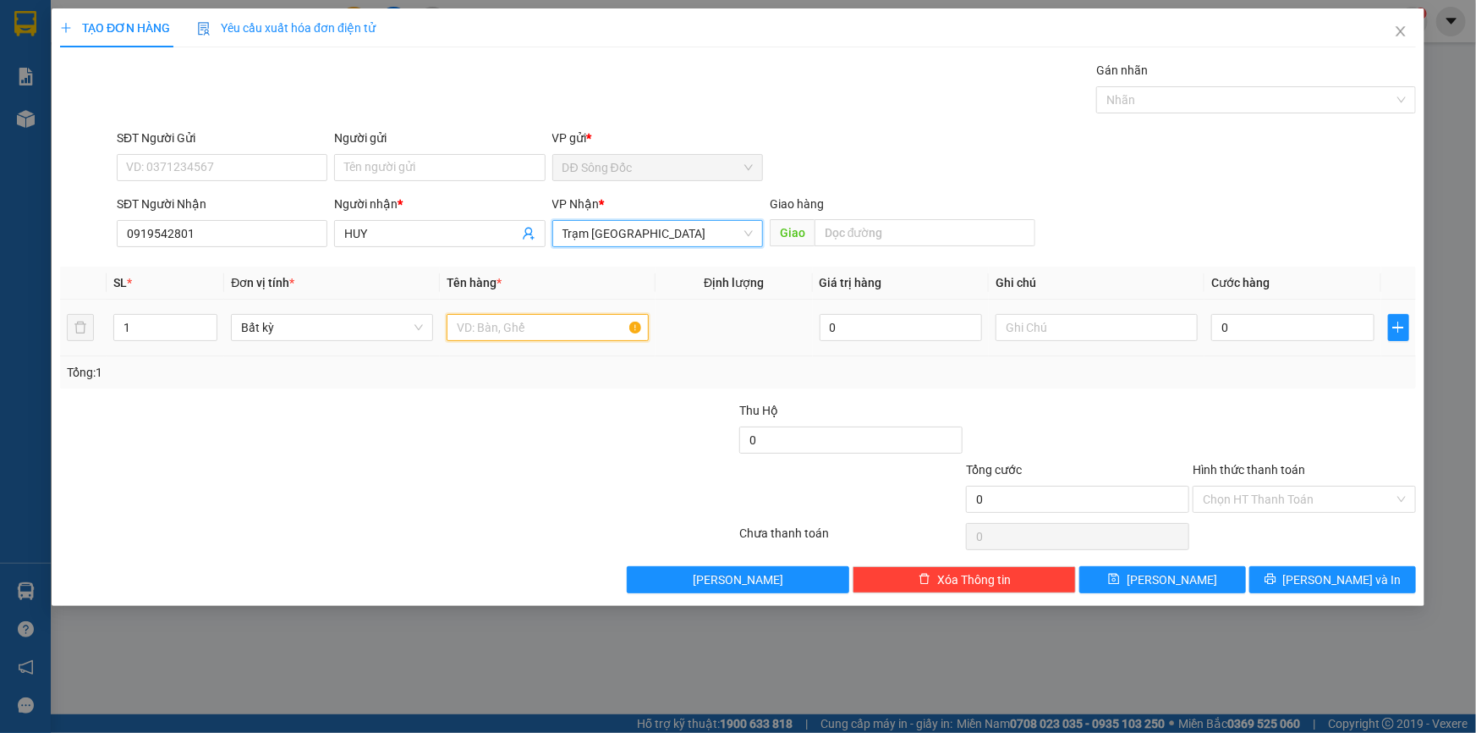
click at [527, 329] on input "text" at bounding box center [548, 327] width 202 height 27
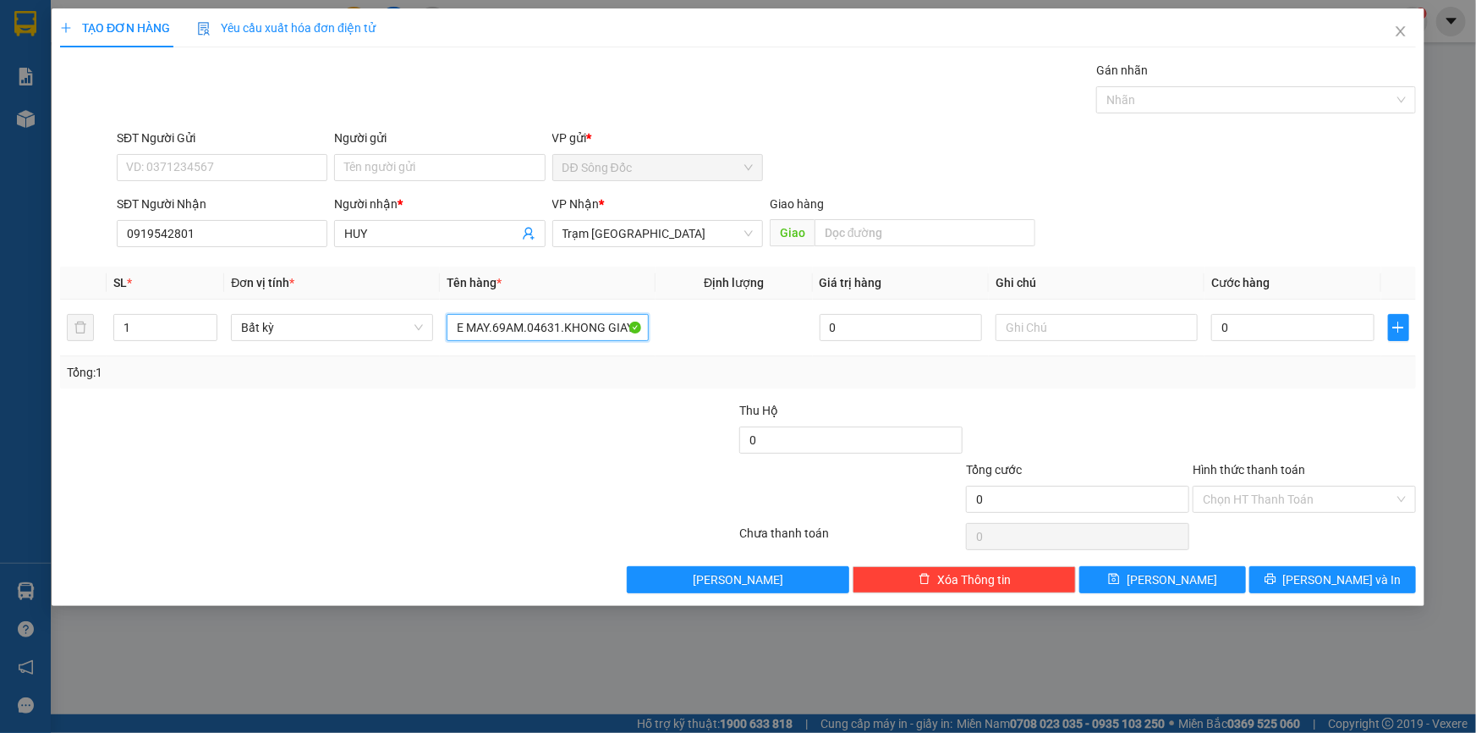
scroll to position [0, 25]
type input "1 XE MAY.69AM.04631.KHONG GIAY TO"
click at [1337, 326] on input "0" at bounding box center [1292, 327] width 163 height 27
type input "5"
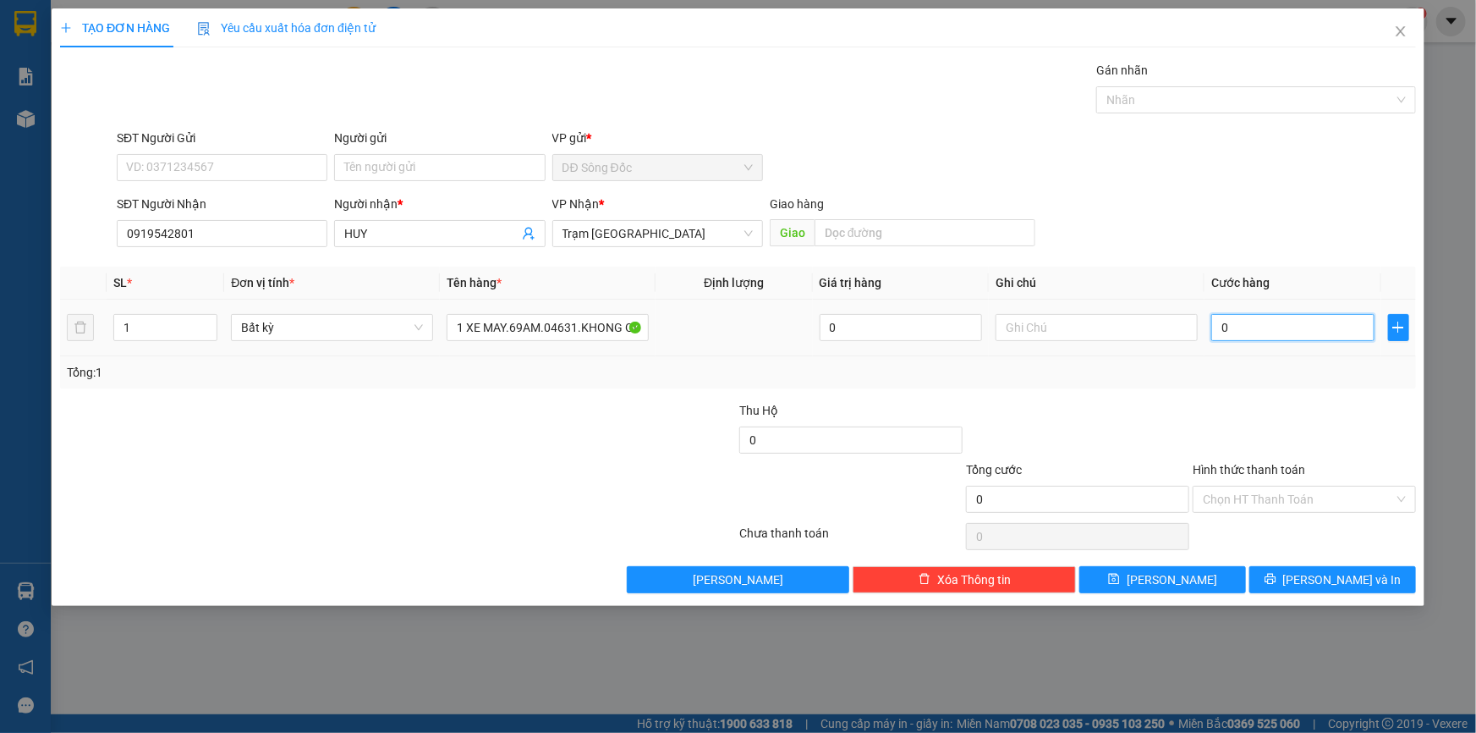
type input "5"
type input "50"
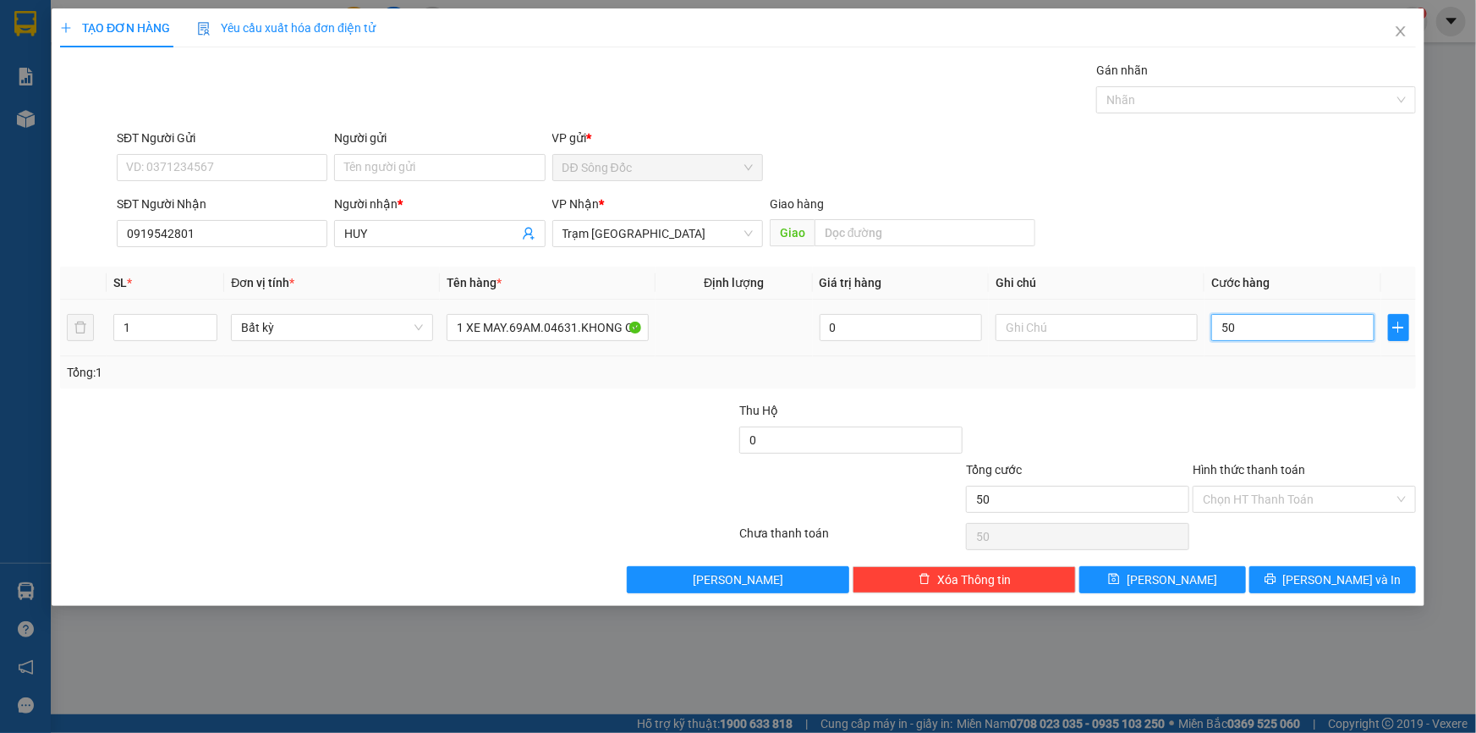
type input "500"
type input "500.000"
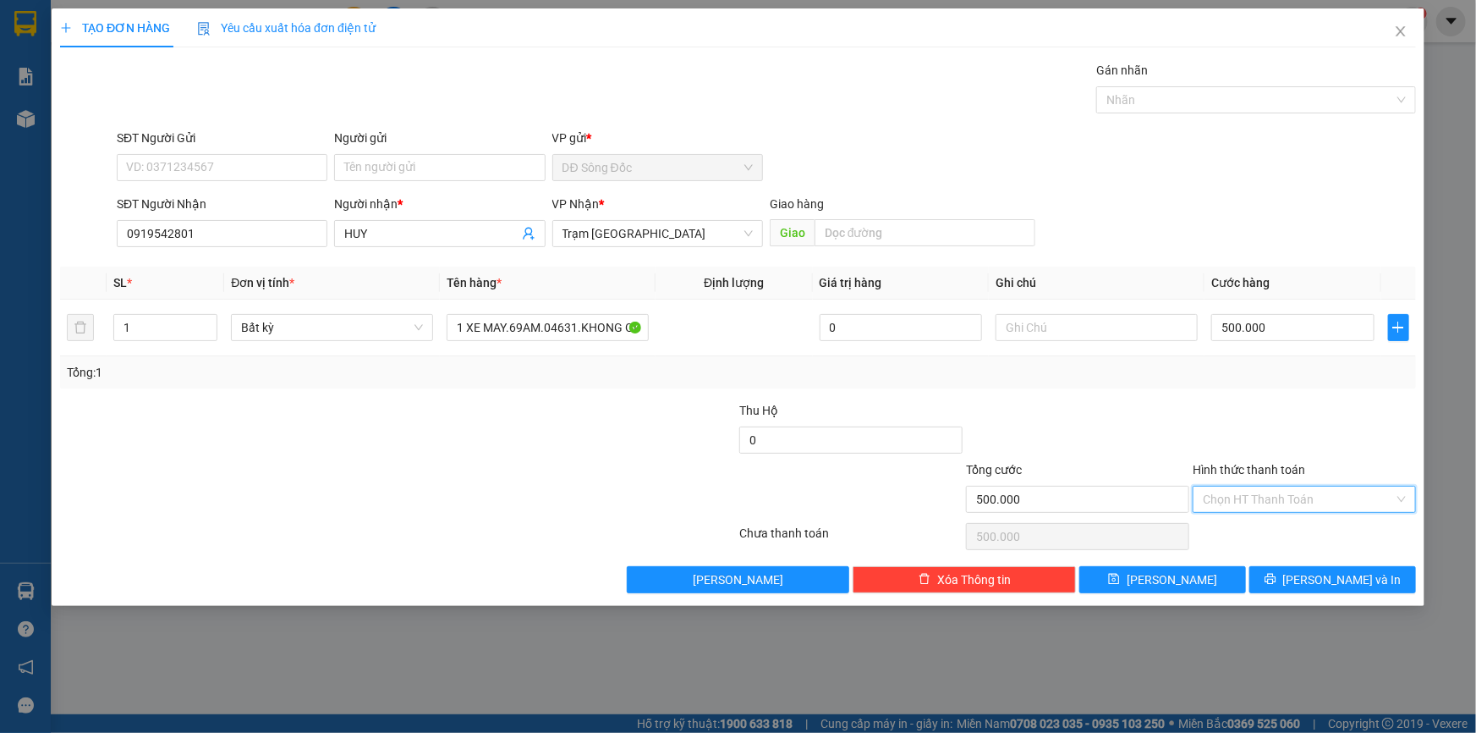
click at [1284, 499] on input "Hình thức thanh toán" at bounding box center [1298, 498] width 191 height 25
click at [1282, 532] on div "Tại văn phòng" at bounding box center [1304, 532] width 203 height 19
type input "0"
click at [1211, 584] on button "[PERSON_NAME]" at bounding box center [1162, 579] width 167 height 27
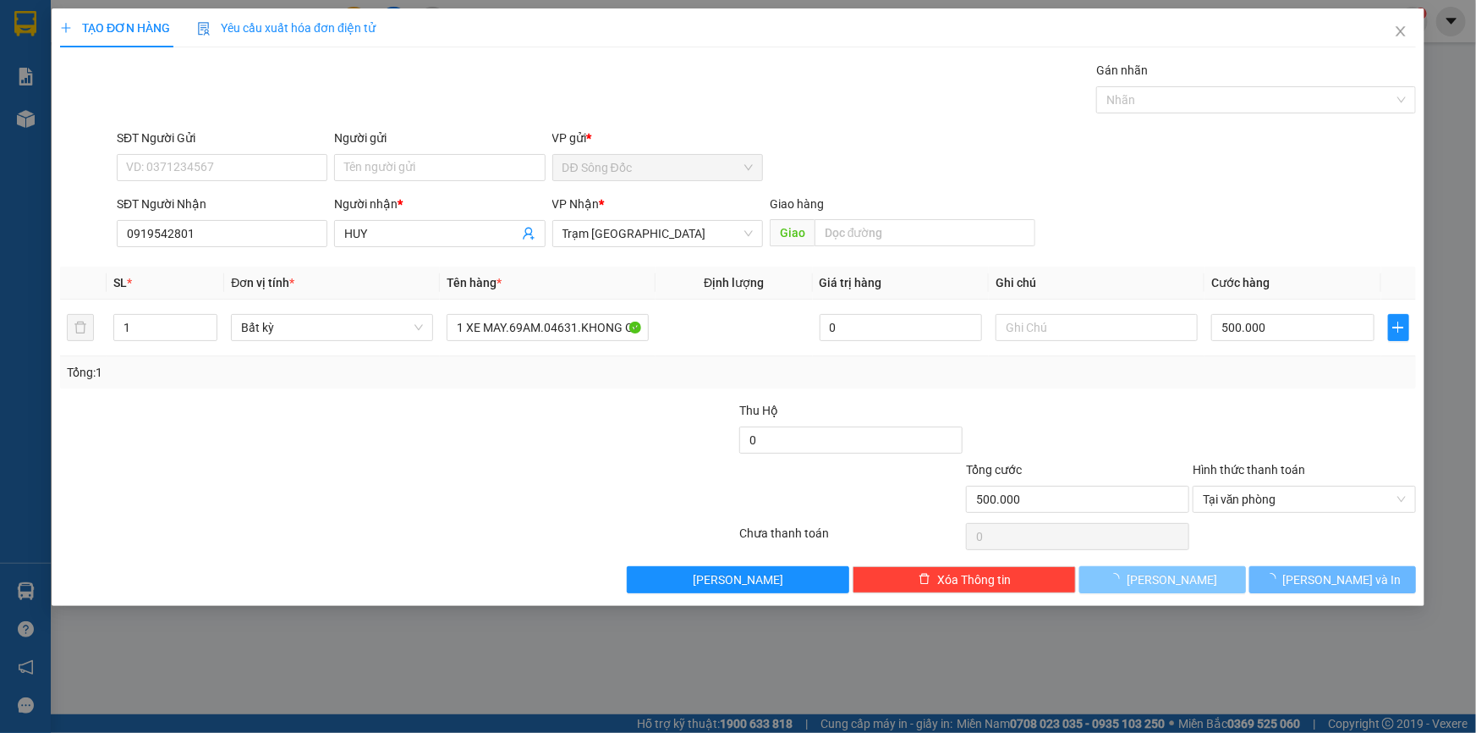
type input "0"
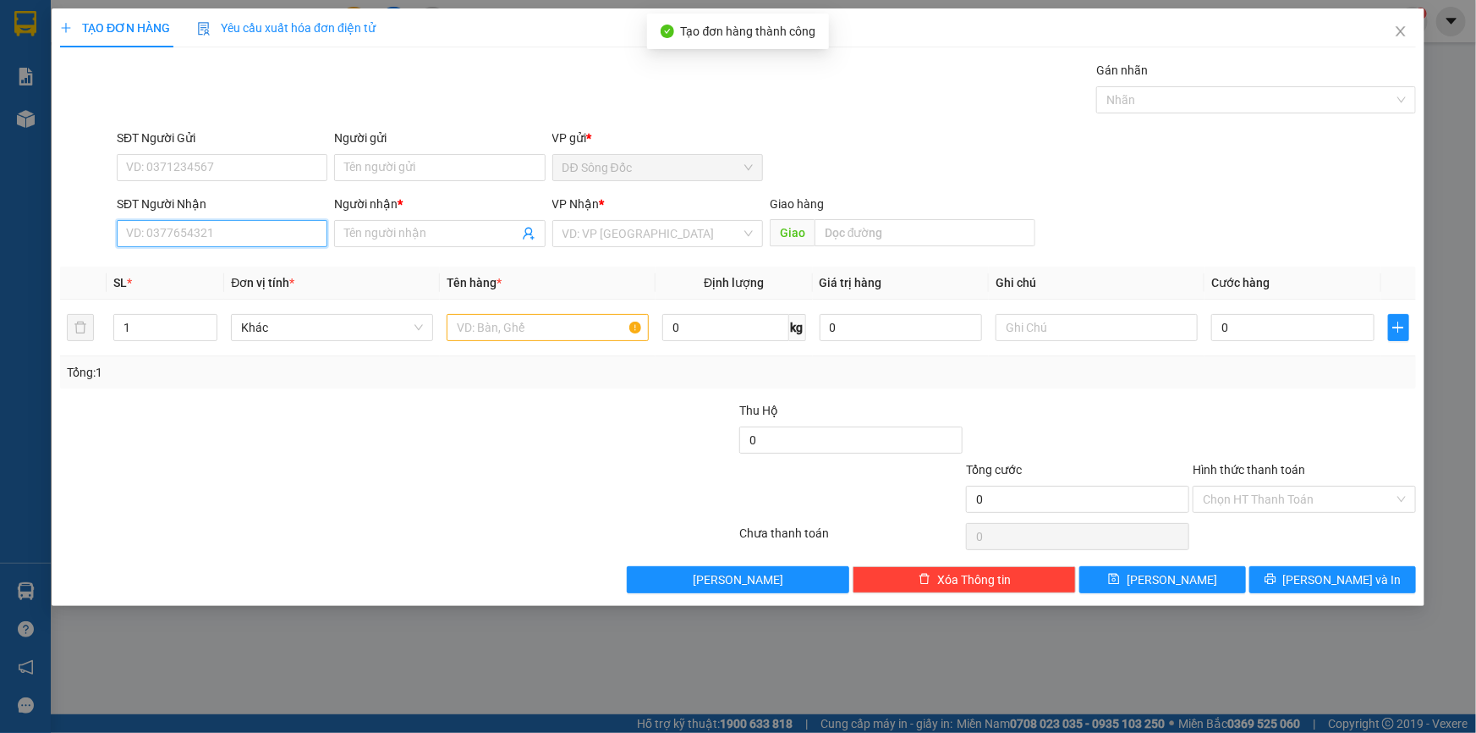
click at [262, 229] on input "SĐT Người Nhận" at bounding box center [222, 233] width 211 height 27
click at [173, 265] on div "0936864347 - QUYNH" at bounding box center [222, 267] width 190 height 19
type input "0936864347"
type input "QUYNH"
type input "0936864347"
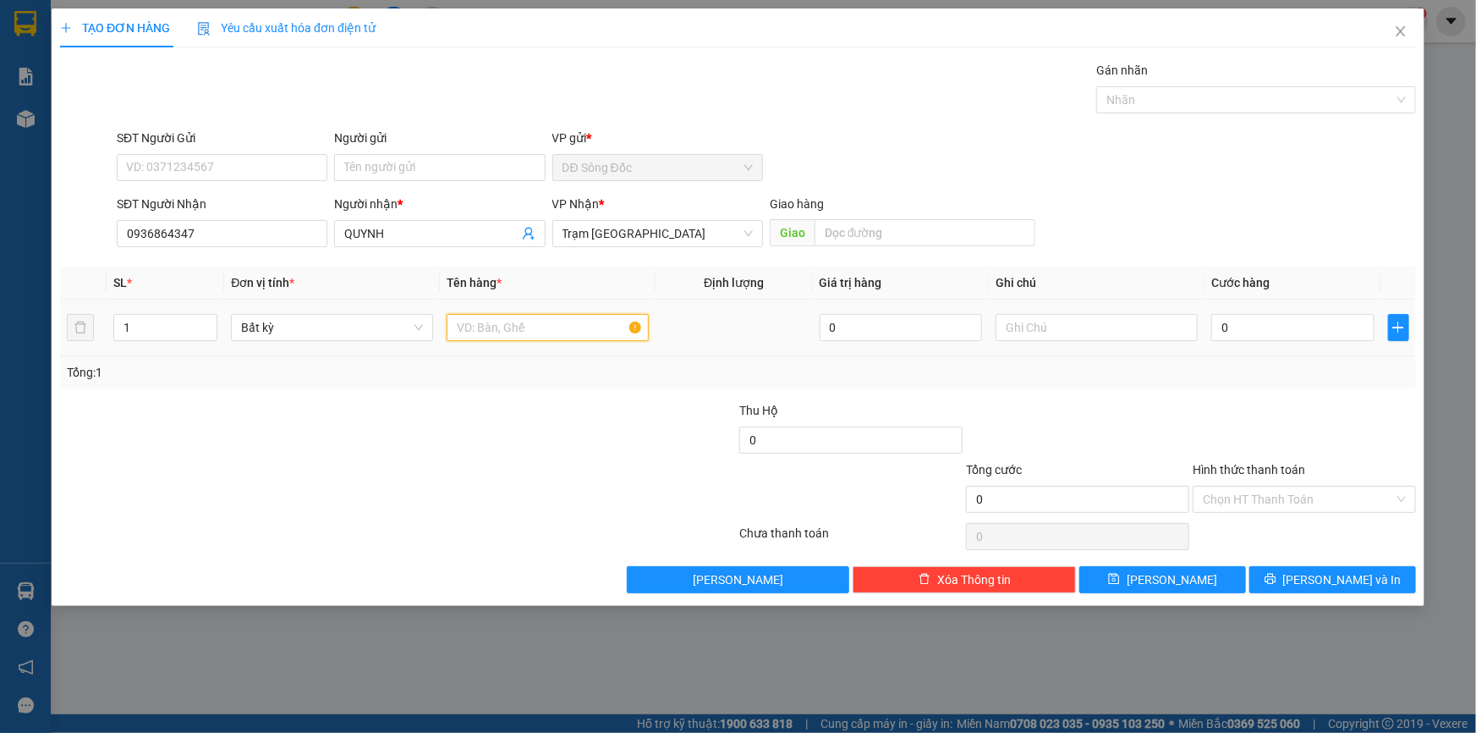
click at [575, 327] on input "text" at bounding box center [548, 327] width 202 height 27
type input "1 BAO"
click at [1260, 323] on input "0" at bounding box center [1292, 327] width 163 height 27
type input "1"
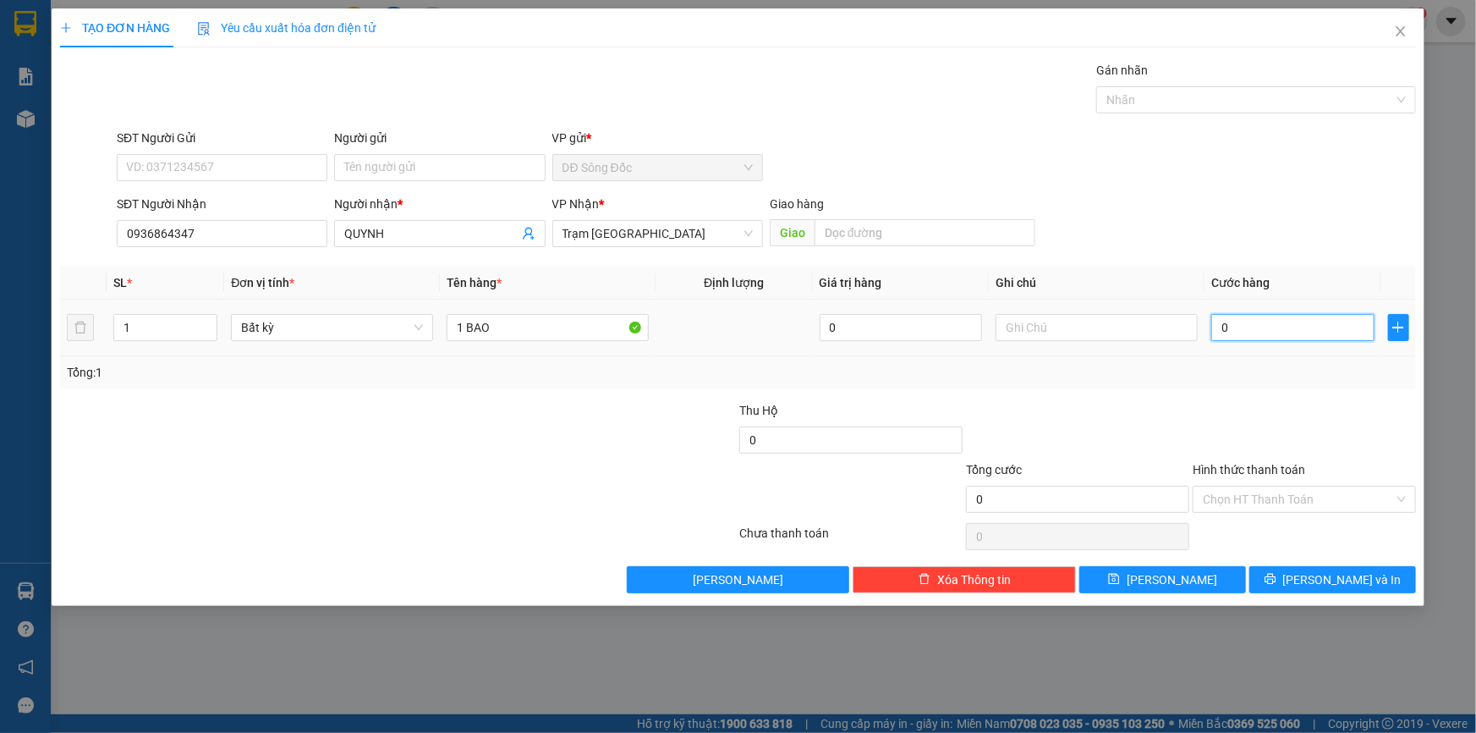
type input "1"
type input "12"
type input "120"
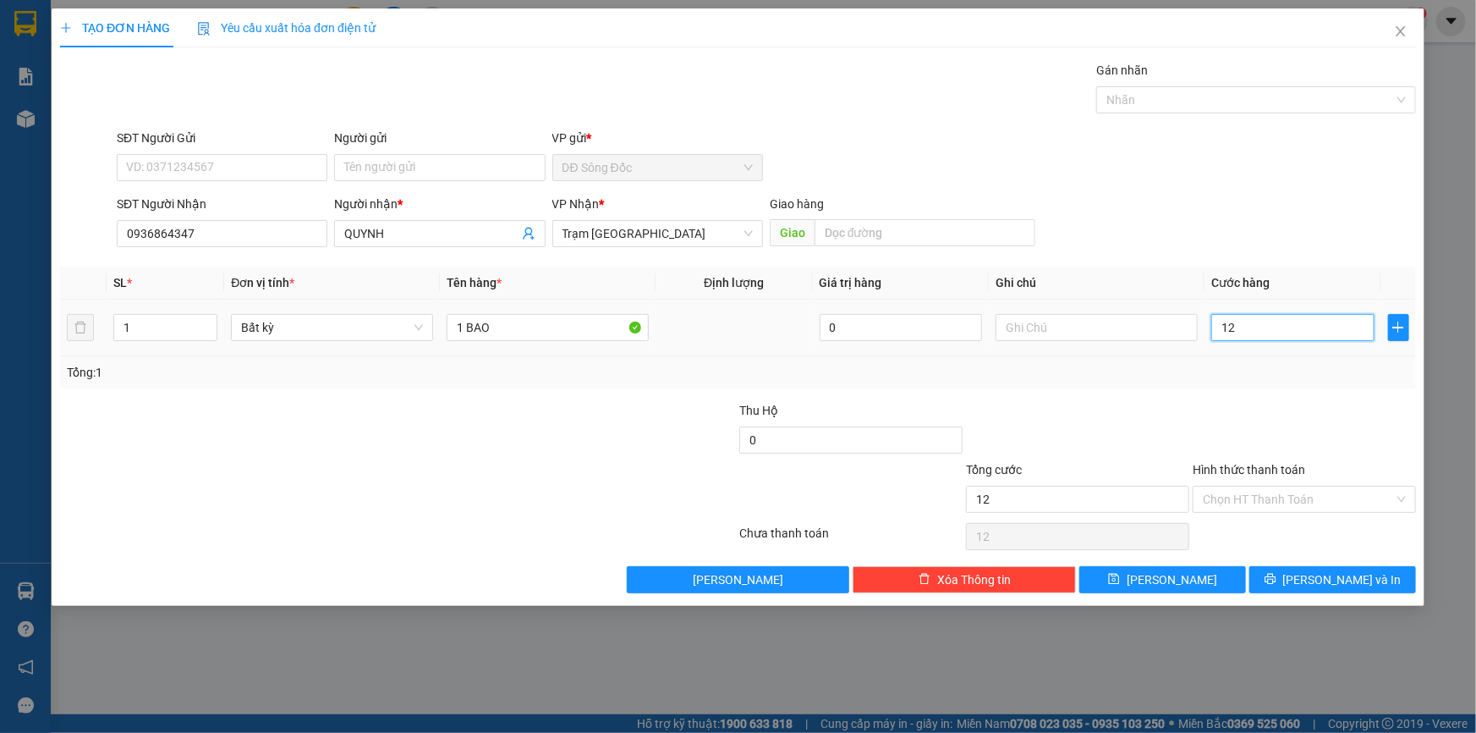
type input "120"
type input "120.000"
click at [1263, 496] on input "Hình thức thanh toán" at bounding box center [1298, 498] width 191 height 25
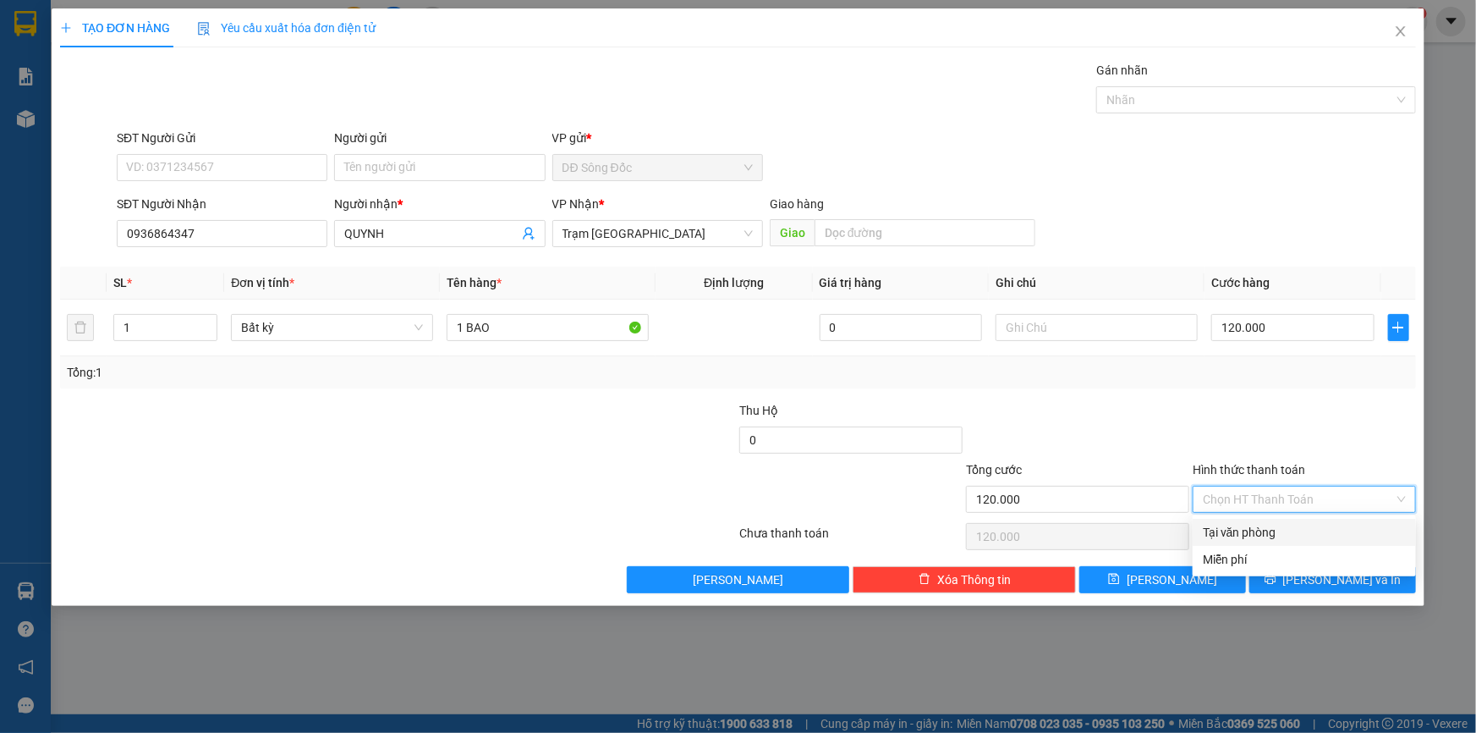
click at [1269, 533] on div "Tại văn phòng" at bounding box center [1304, 532] width 203 height 19
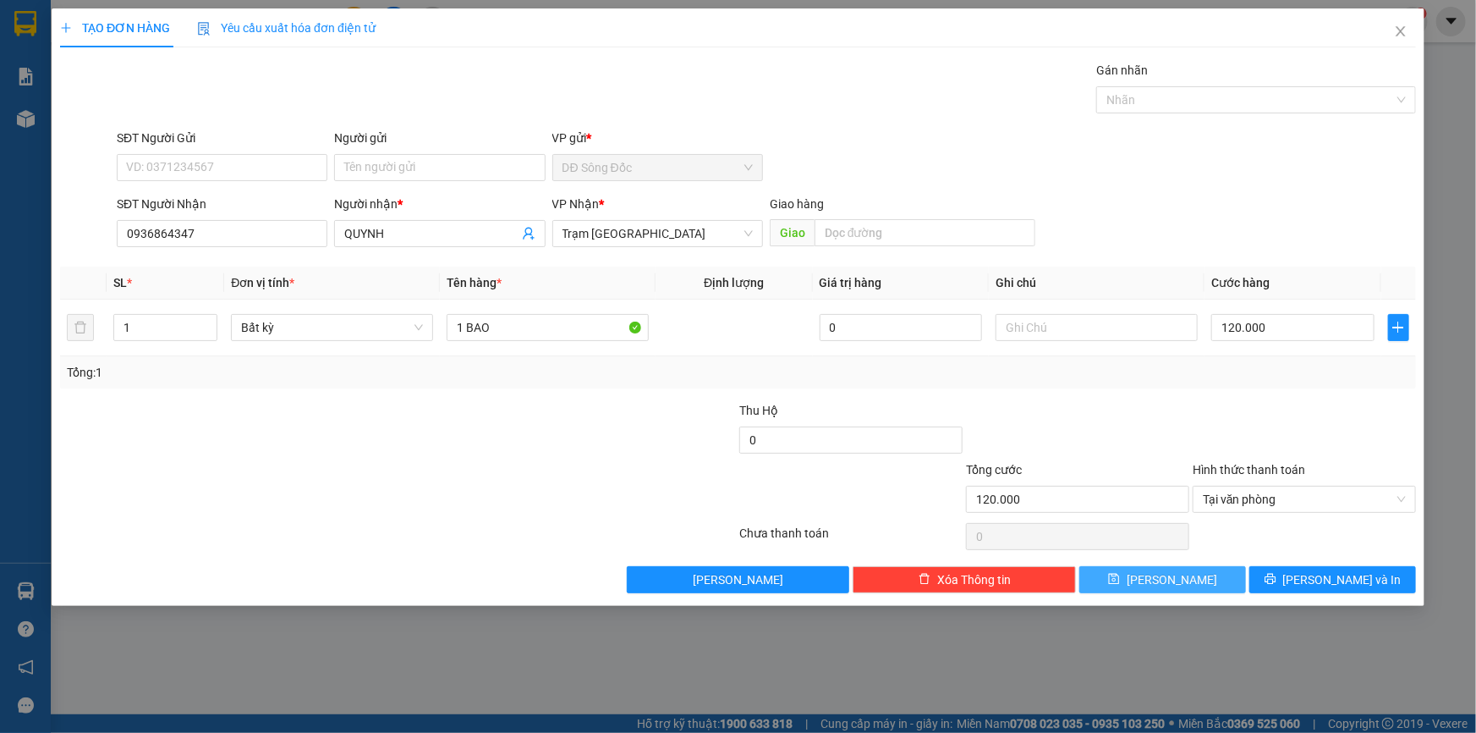
click at [1213, 583] on button "[PERSON_NAME]" at bounding box center [1162, 579] width 167 height 27
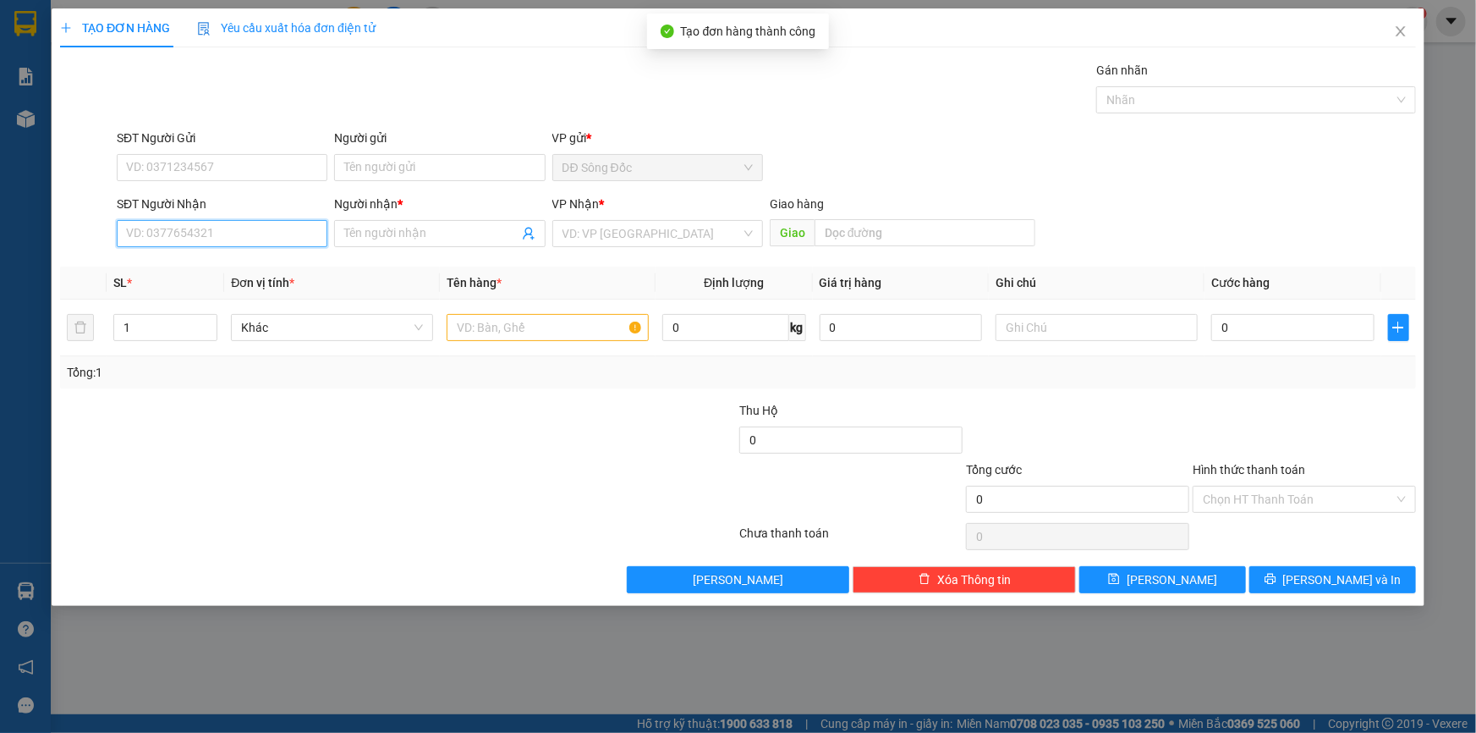
click at [227, 221] on input "SĐT Người Nhận" at bounding box center [222, 233] width 211 height 27
click at [218, 266] on div "0908116861 - SG" at bounding box center [222, 267] width 190 height 19
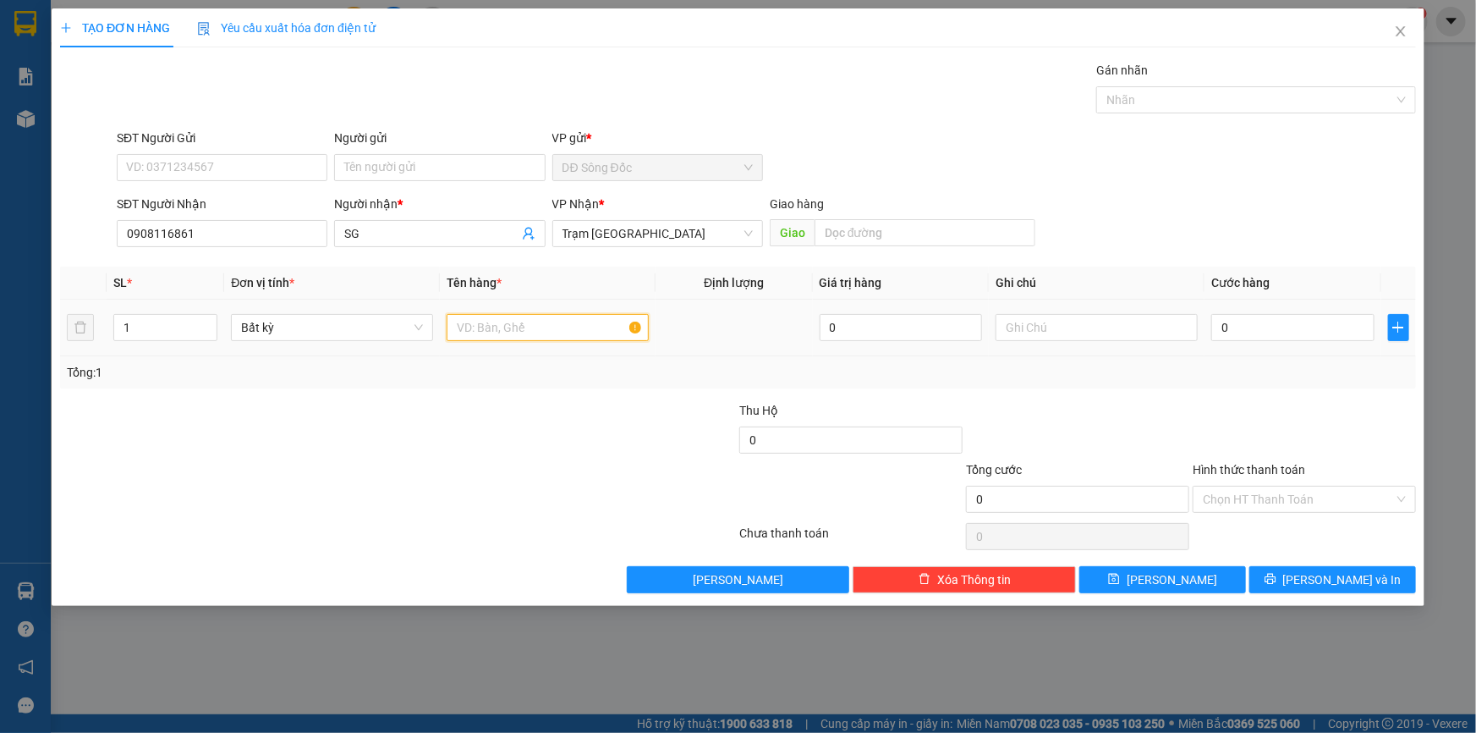
click at [540, 321] on input "text" at bounding box center [548, 327] width 202 height 27
click at [1333, 328] on input "0" at bounding box center [1292, 327] width 163 height 27
click at [1243, 496] on input "Hình thức thanh toán" at bounding box center [1298, 498] width 191 height 25
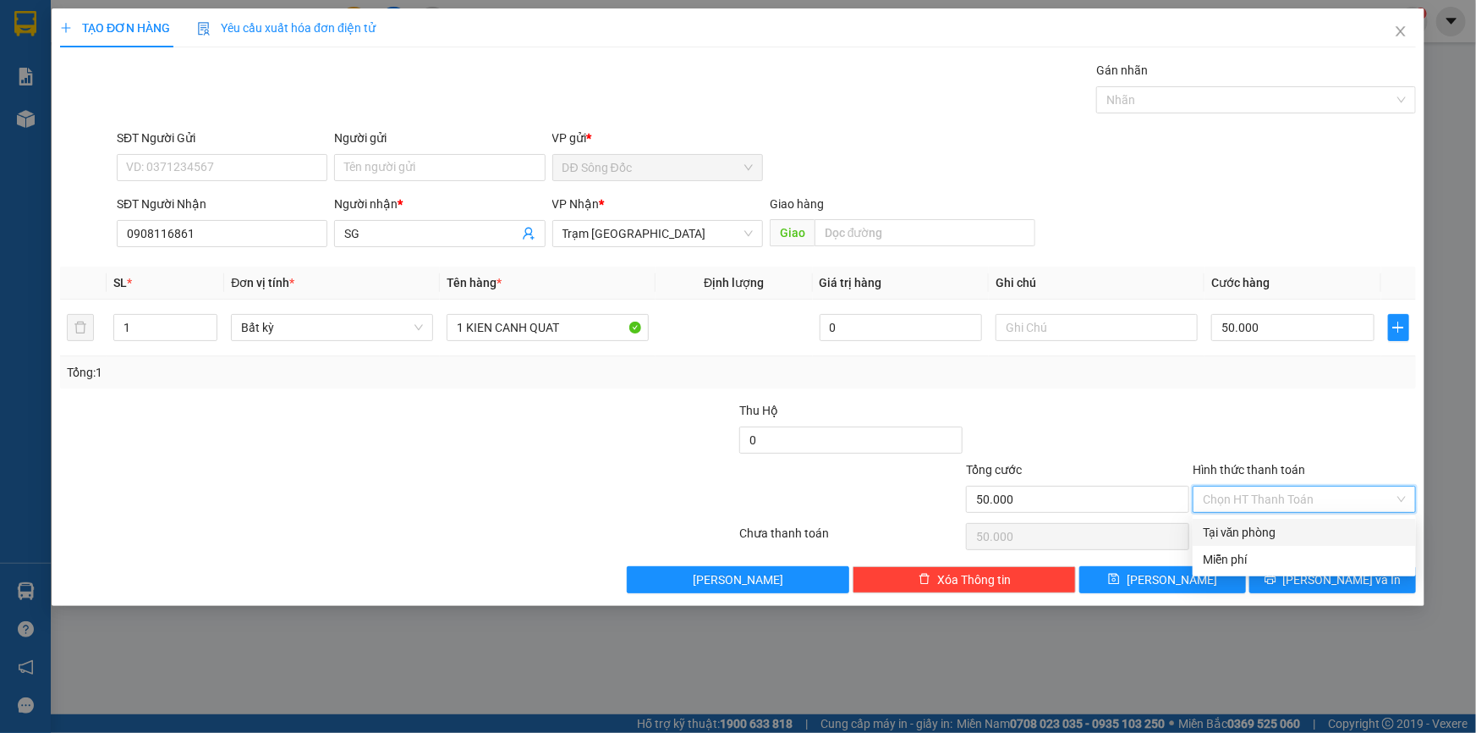
drag, startPoint x: 1241, startPoint y: 524, endPoint x: 1220, endPoint y: 551, distance: 34.4
click at [1240, 524] on div "Tại văn phòng" at bounding box center [1304, 532] width 203 height 19
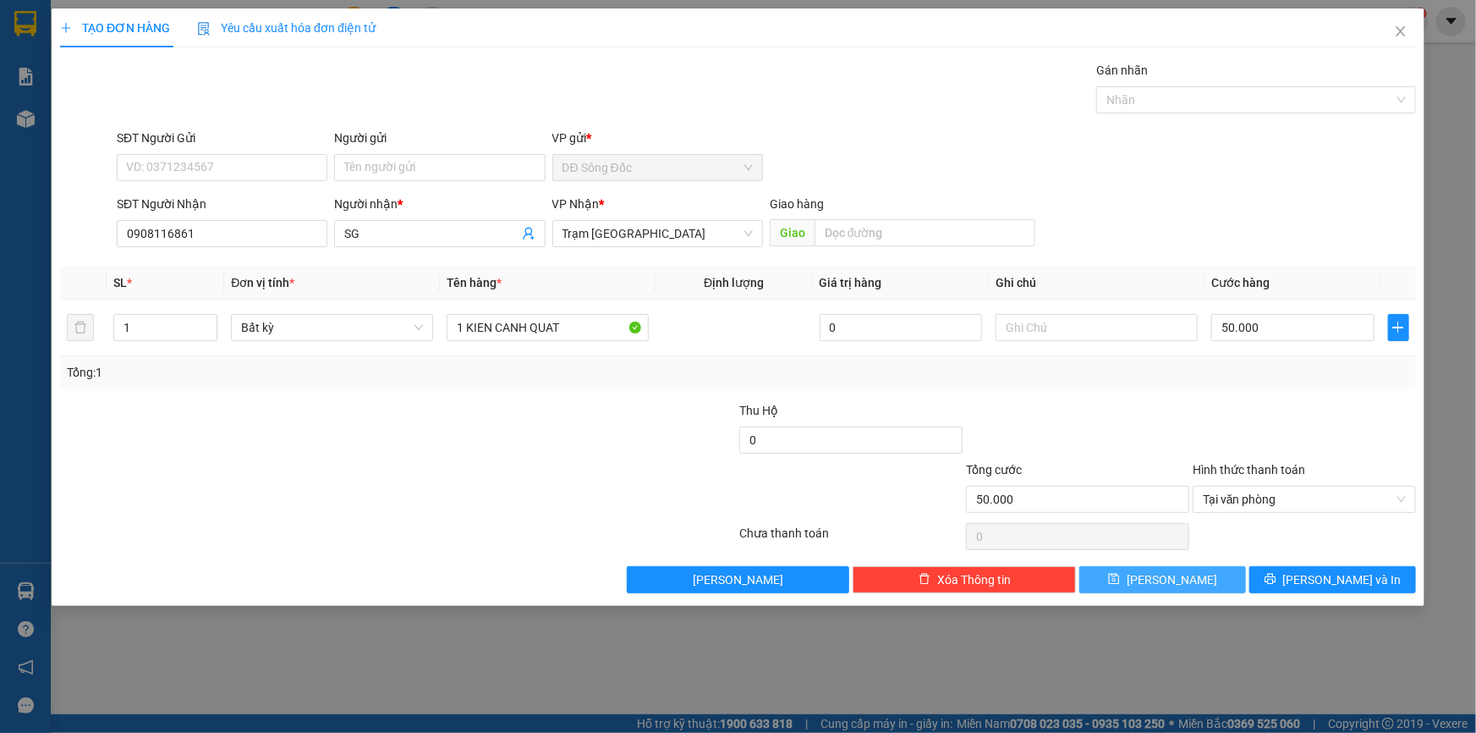
click at [1203, 578] on button "[PERSON_NAME]" at bounding box center [1162, 579] width 167 height 27
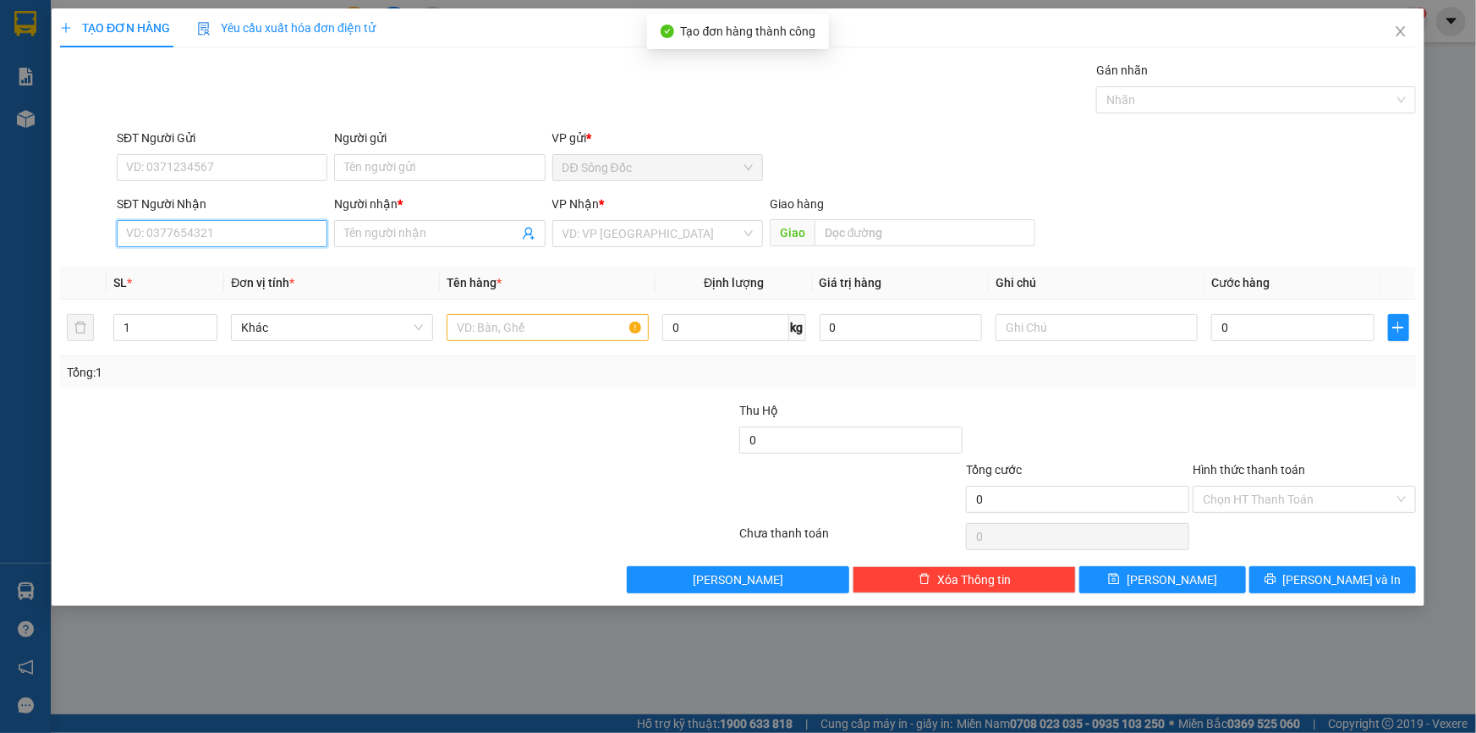
click at [278, 232] on input "SĐT Người Nhận" at bounding box center [222, 233] width 211 height 27
drag, startPoint x: 155, startPoint y: 261, endPoint x: 279, endPoint y: 344, distance: 149.9
click at [155, 265] on div "0939661665 - A DE" at bounding box center [222, 267] width 190 height 19
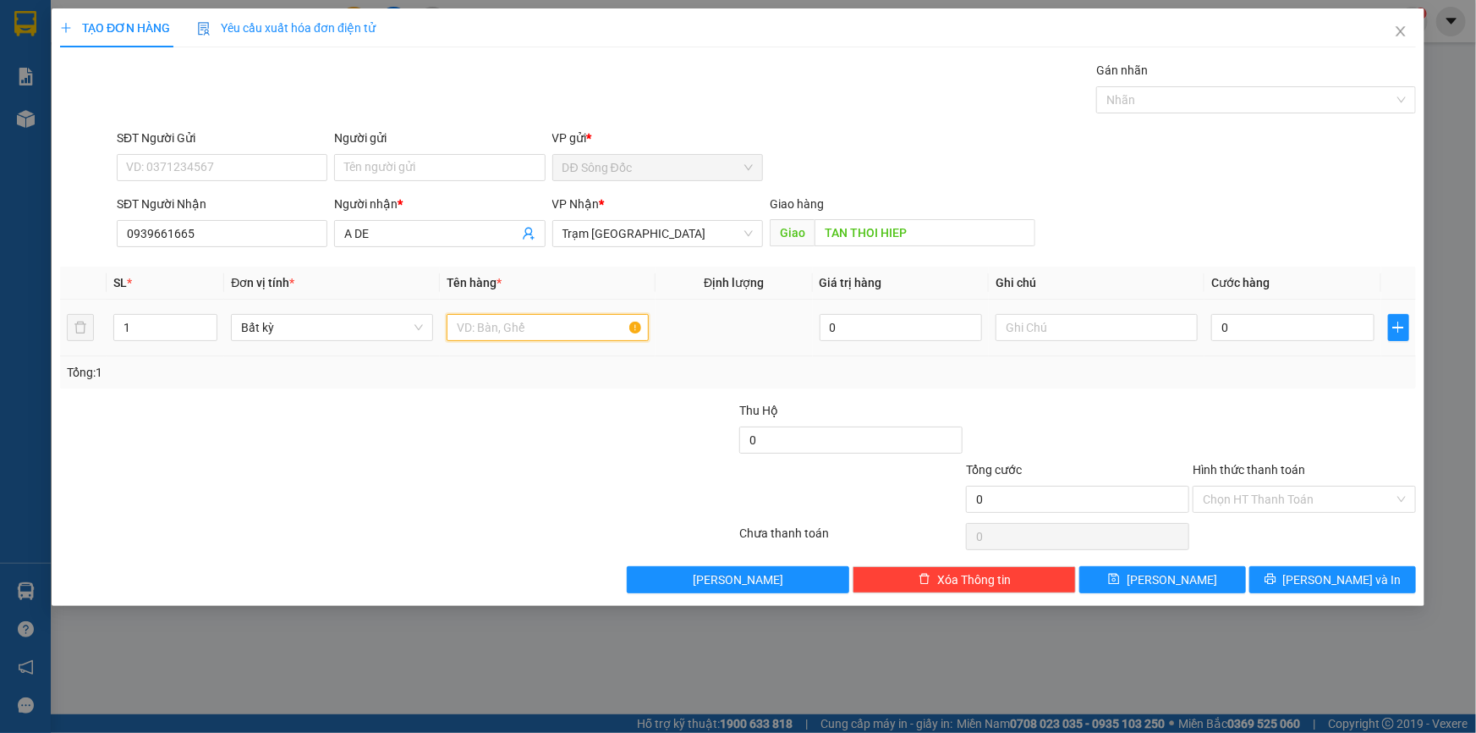
click at [501, 327] on input "text" at bounding box center [548, 327] width 202 height 27
click at [1286, 326] on input "0" at bounding box center [1292, 327] width 163 height 27
click at [1178, 579] on span "[PERSON_NAME]" at bounding box center [1172, 579] width 91 height 19
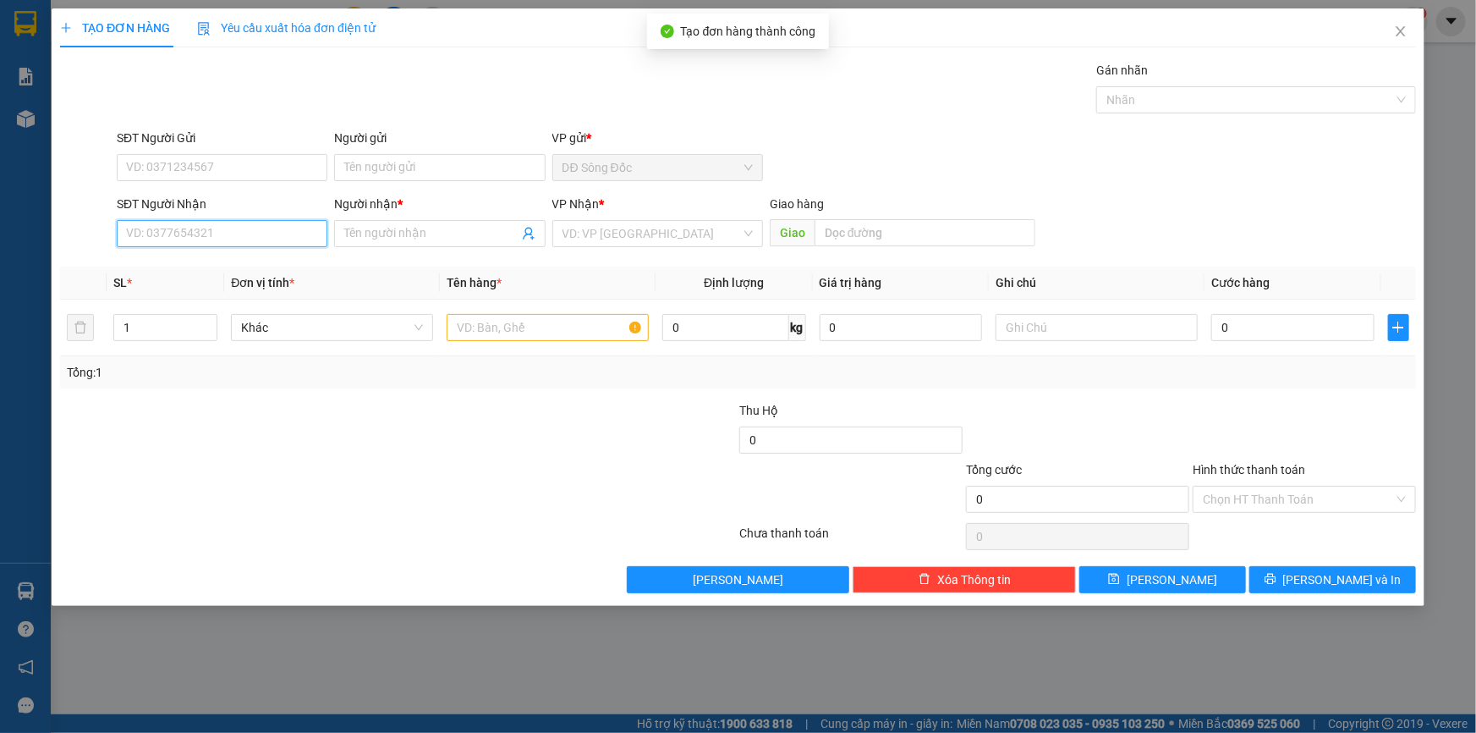
click at [209, 237] on input "SĐT Người Nhận" at bounding box center [222, 233] width 211 height 27
drag, startPoint x: 182, startPoint y: 262, endPoint x: 182, endPoint y: 287, distance: 24.5
click at [182, 268] on div "0768225879 - DUONG" at bounding box center [222, 267] width 190 height 19
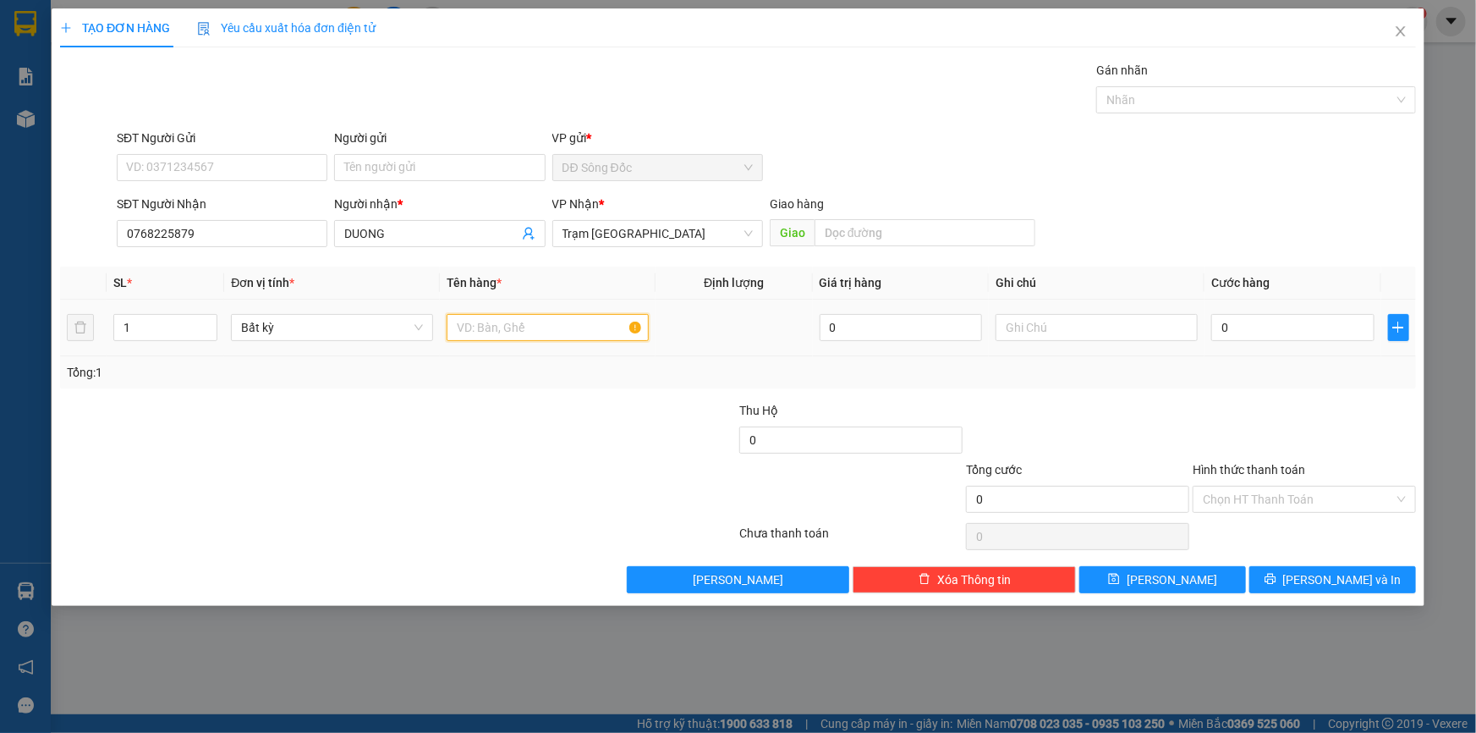
click at [511, 316] on input "text" at bounding box center [548, 327] width 202 height 27
click at [1280, 330] on input "0" at bounding box center [1292, 327] width 163 height 27
click at [1227, 570] on button "[PERSON_NAME]" at bounding box center [1162, 579] width 167 height 27
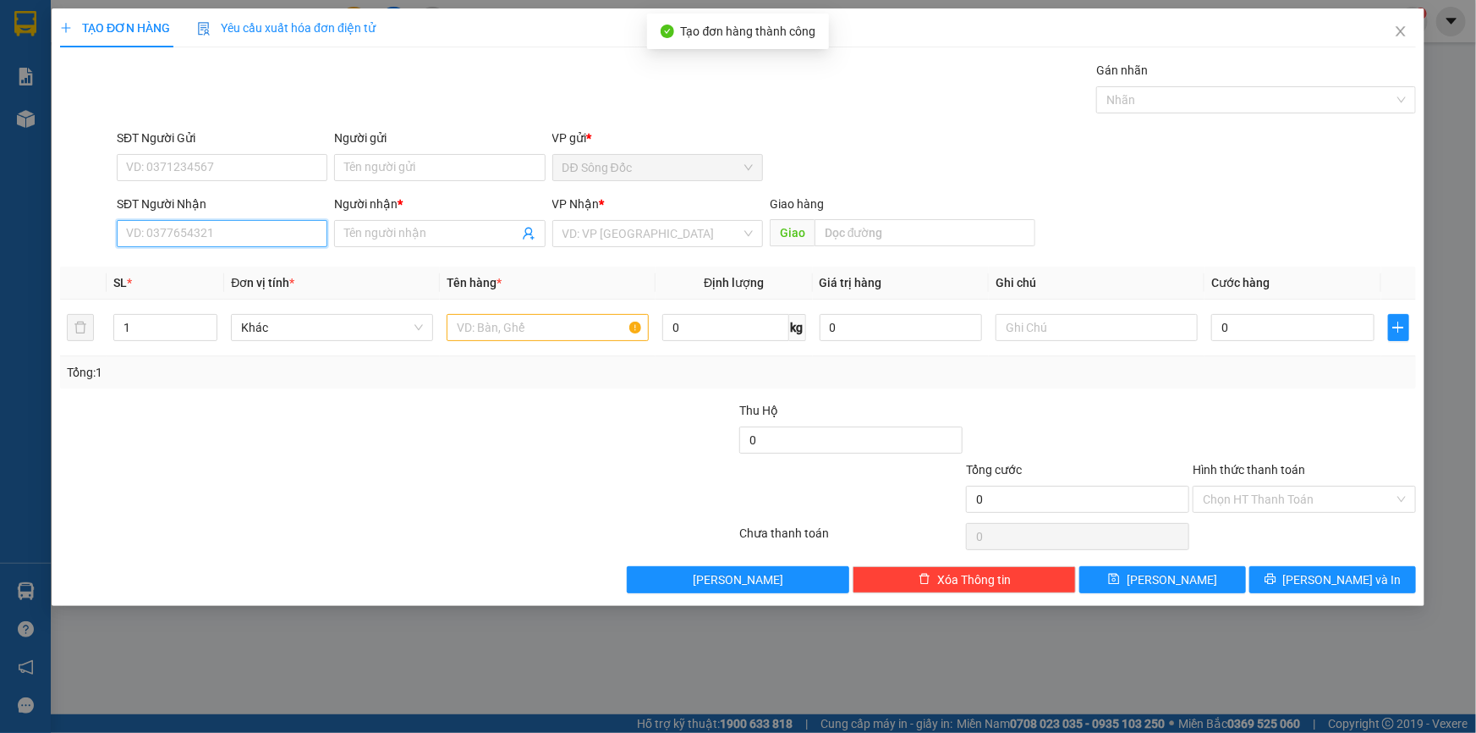
click at [254, 234] on input "SĐT Người Nhận" at bounding box center [222, 233] width 211 height 27
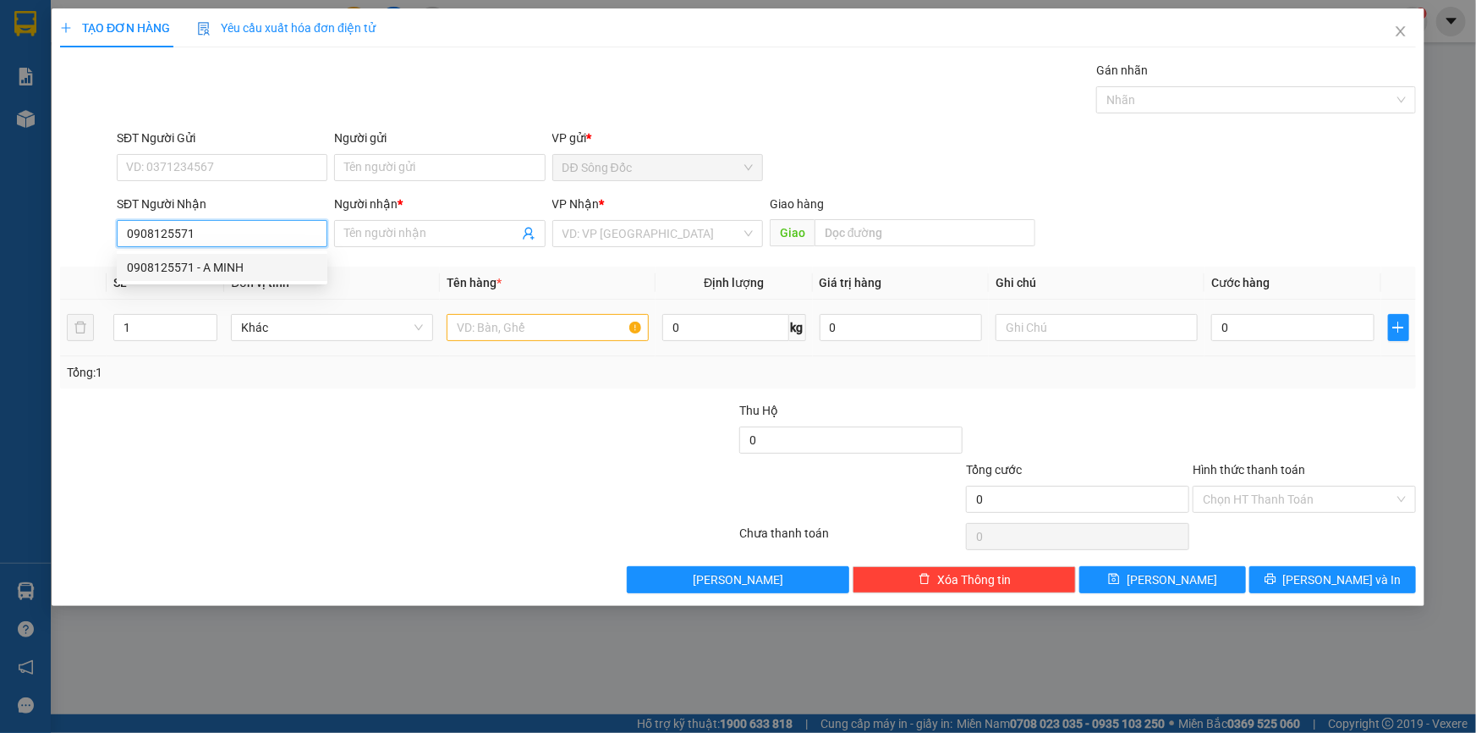
drag, startPoint x: 250, startPoint y: 257, endPoint x: 414, endPoint y: 310, distance: 171.7
click at [250, 259] on div "0908125571 - A MINH" at bounding box center [222, 267] width 190 height 19
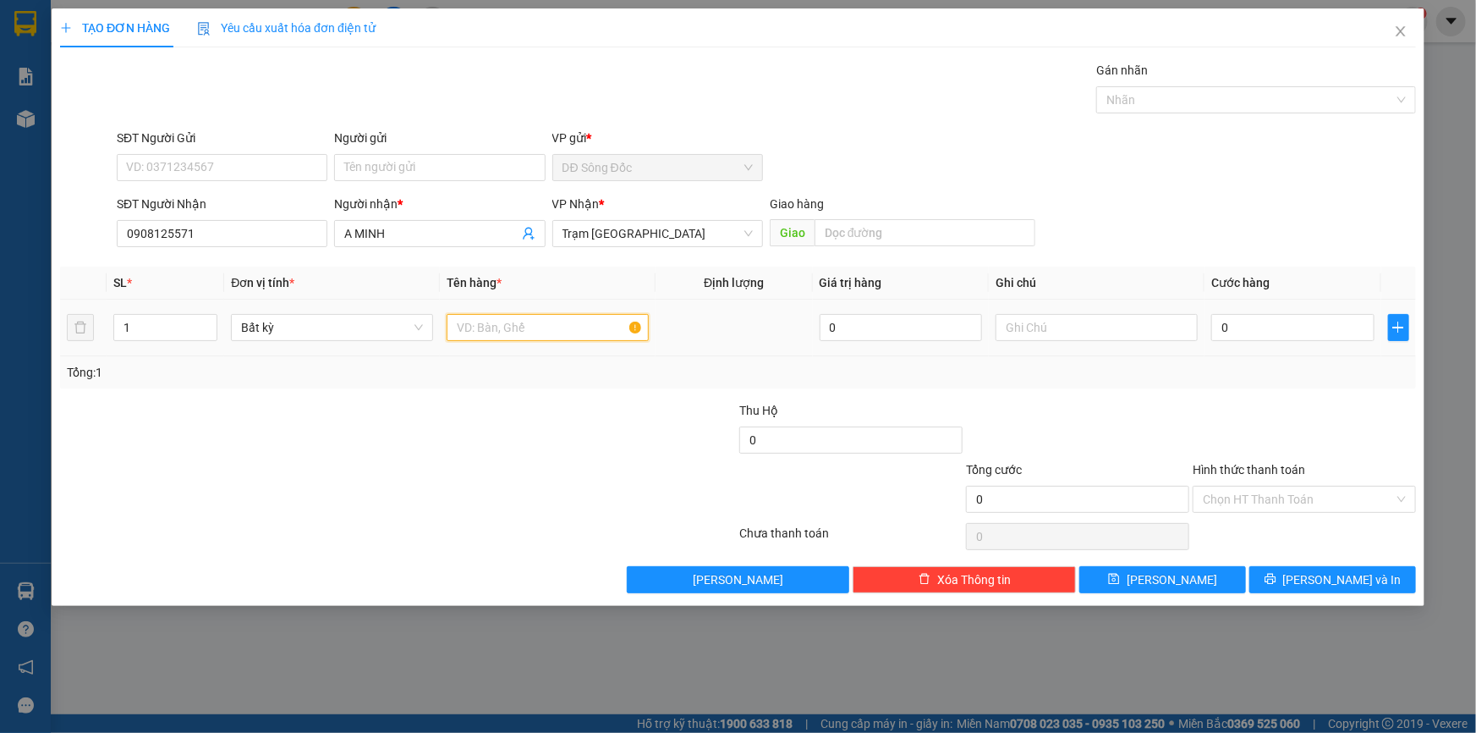
click at [550, 317] on input "text" at bounding box center [548, 327] width 202 height 27
click at [1296, 326] on input "0" at bounding box center [1292, 327] width 163 height 27
click at [1224, 568] on button "[PERSON_NAME]" at bounding box center [1162, 579] width 167 height 27
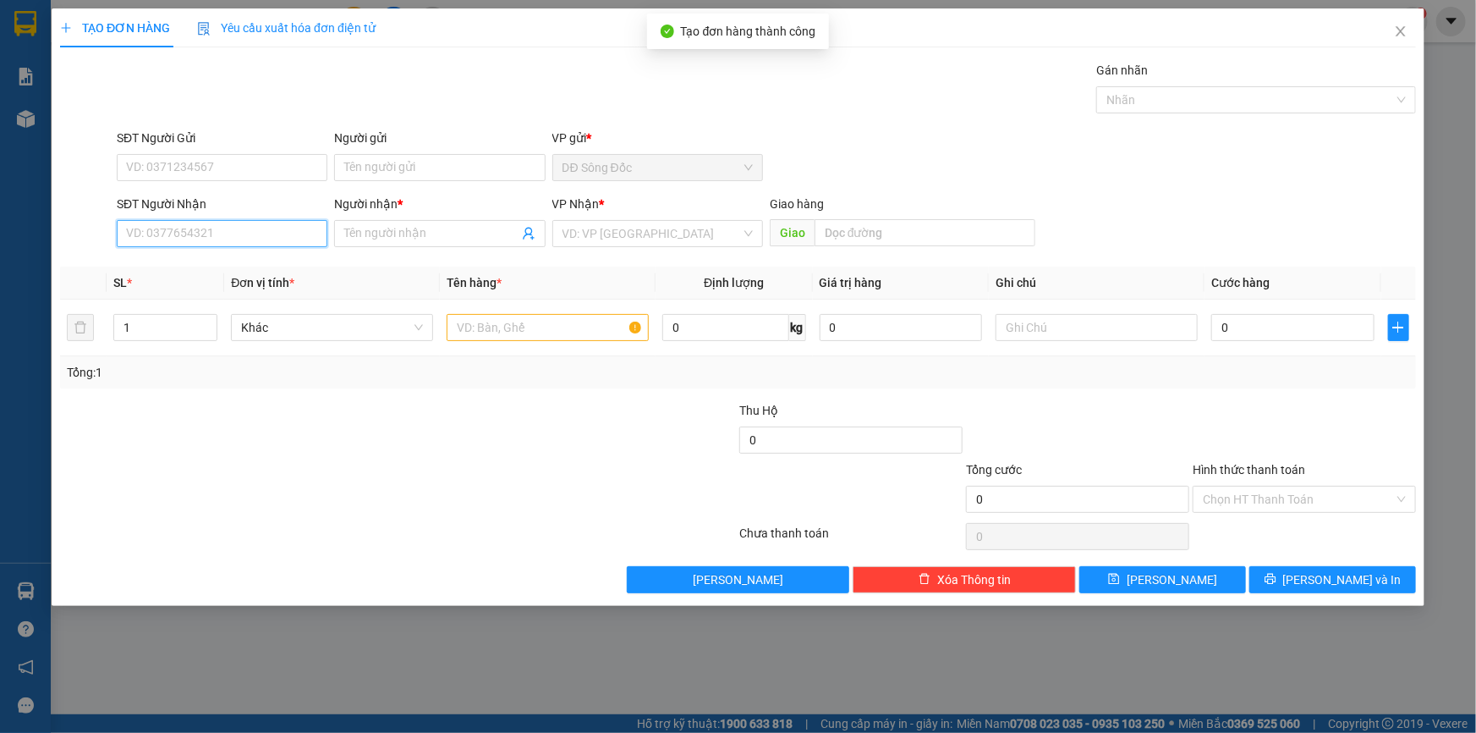
drag, startPoint x: 263, startPoint y: 228, endPoint x: 259, endPoint y: 245, distance: 17.4
click at [261, 239] on input "SĐT Người Nhận" at bounding box center [222, 233] width 211 height 27
click at [1397, 32] on icon "close" at bounding box center [1401, 32] width 14 height 14
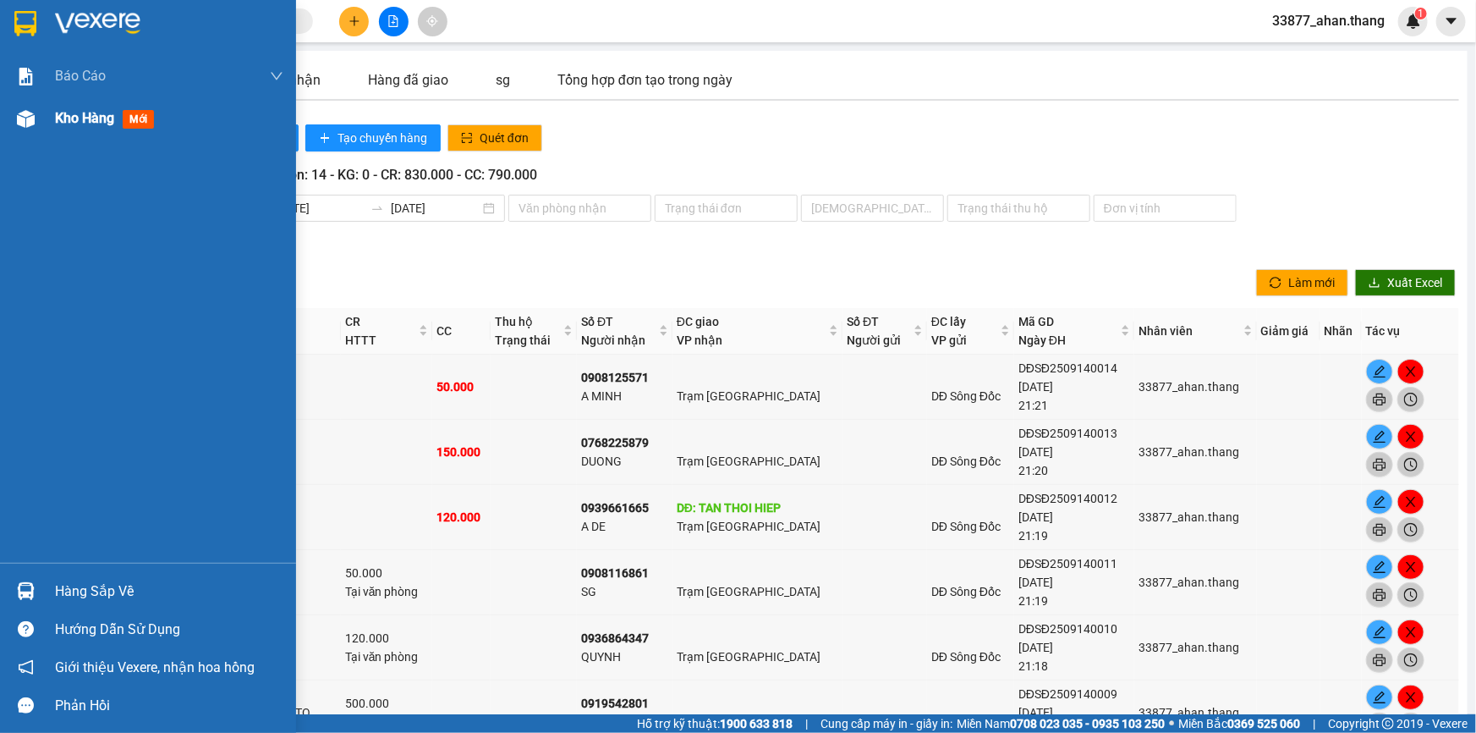
click at [62, 110] on span "Kho hàng" at bounding box center [84, 118] width 59 height 16
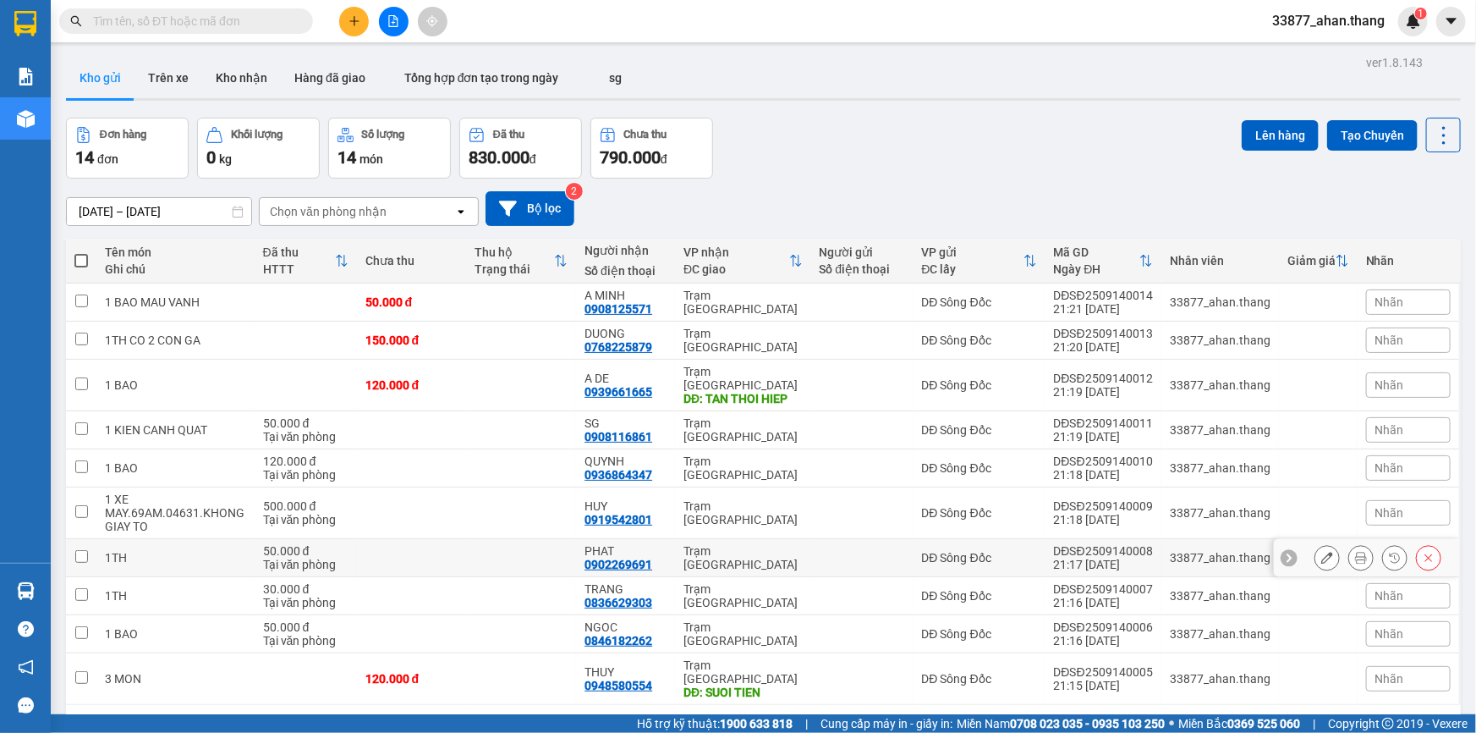
scroll to position [77, 0]
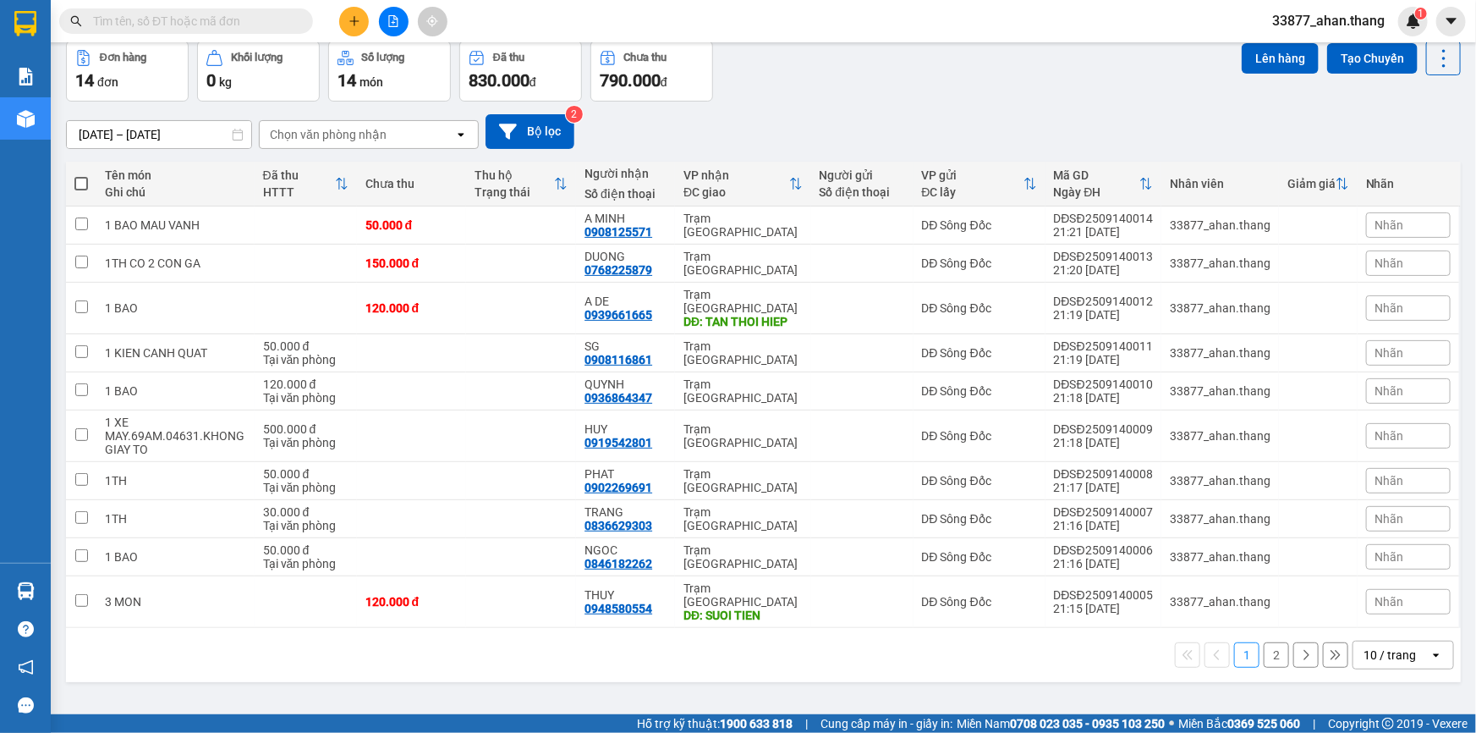
click at [1372, 646] on div "10 / trang" at bounding box center [1390, 654] width 52 height 17
click at [1375, 584] on span "100 / trang" at bounding box center [1384, 589] width 61 height 17
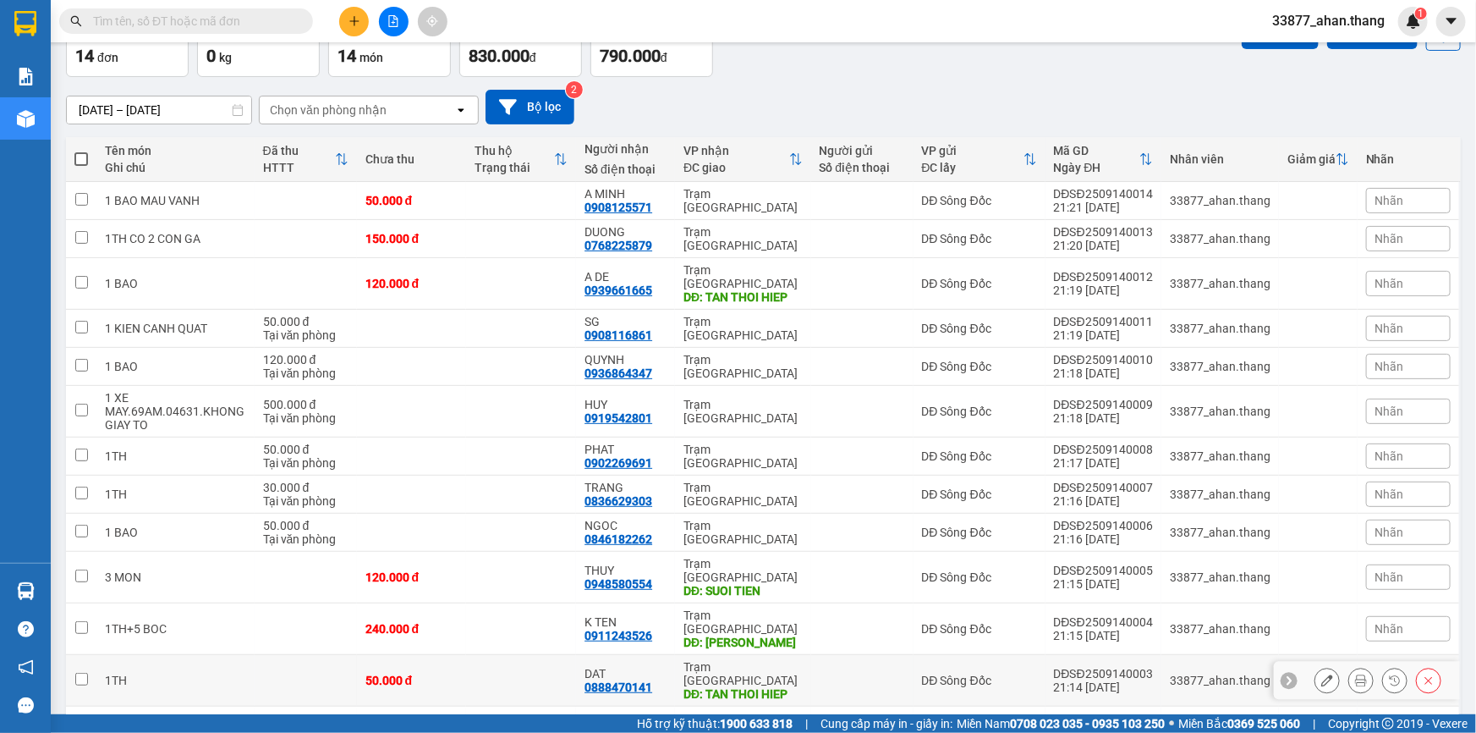
scroll to position [183, 0]
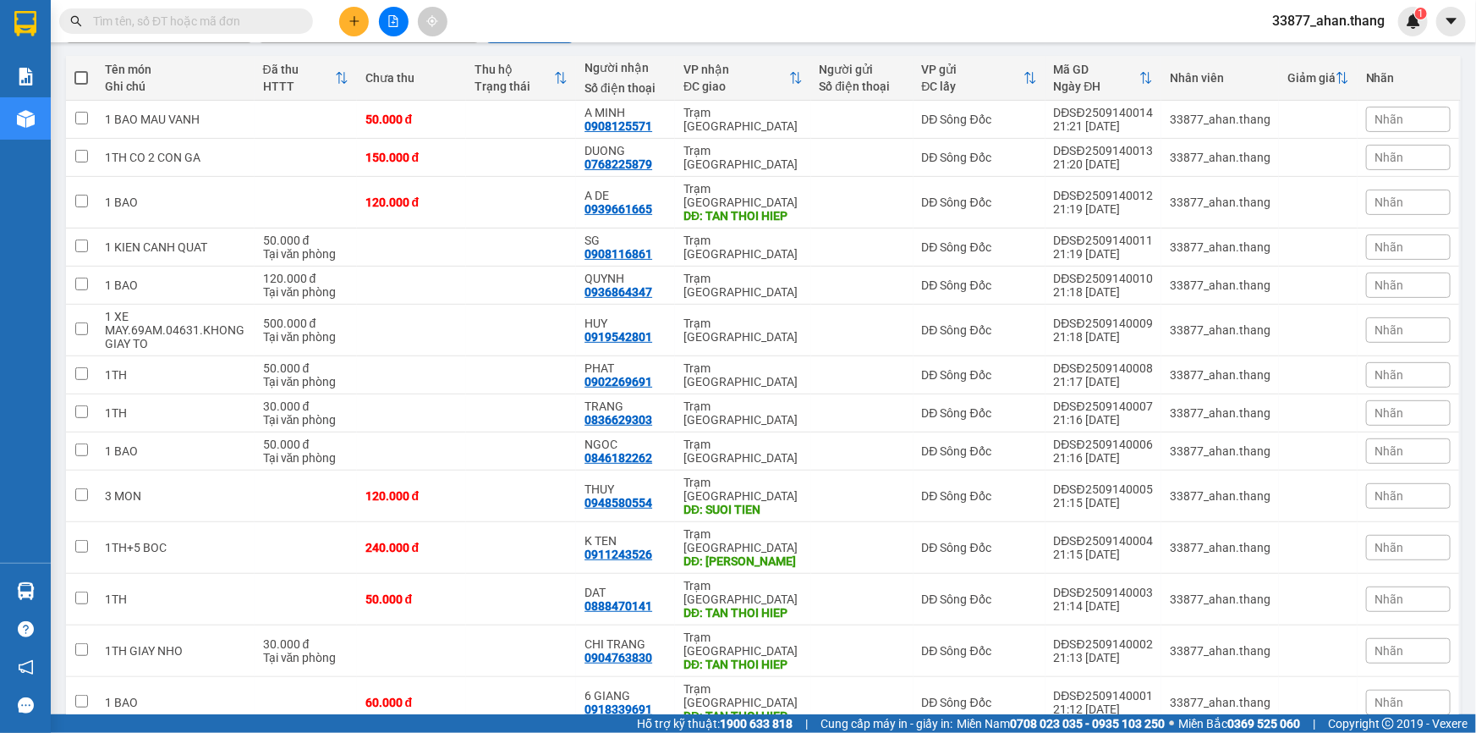
click at [1375, 634] on span "100 / trang" at bounding box center [1386, 636] width 64 height 17
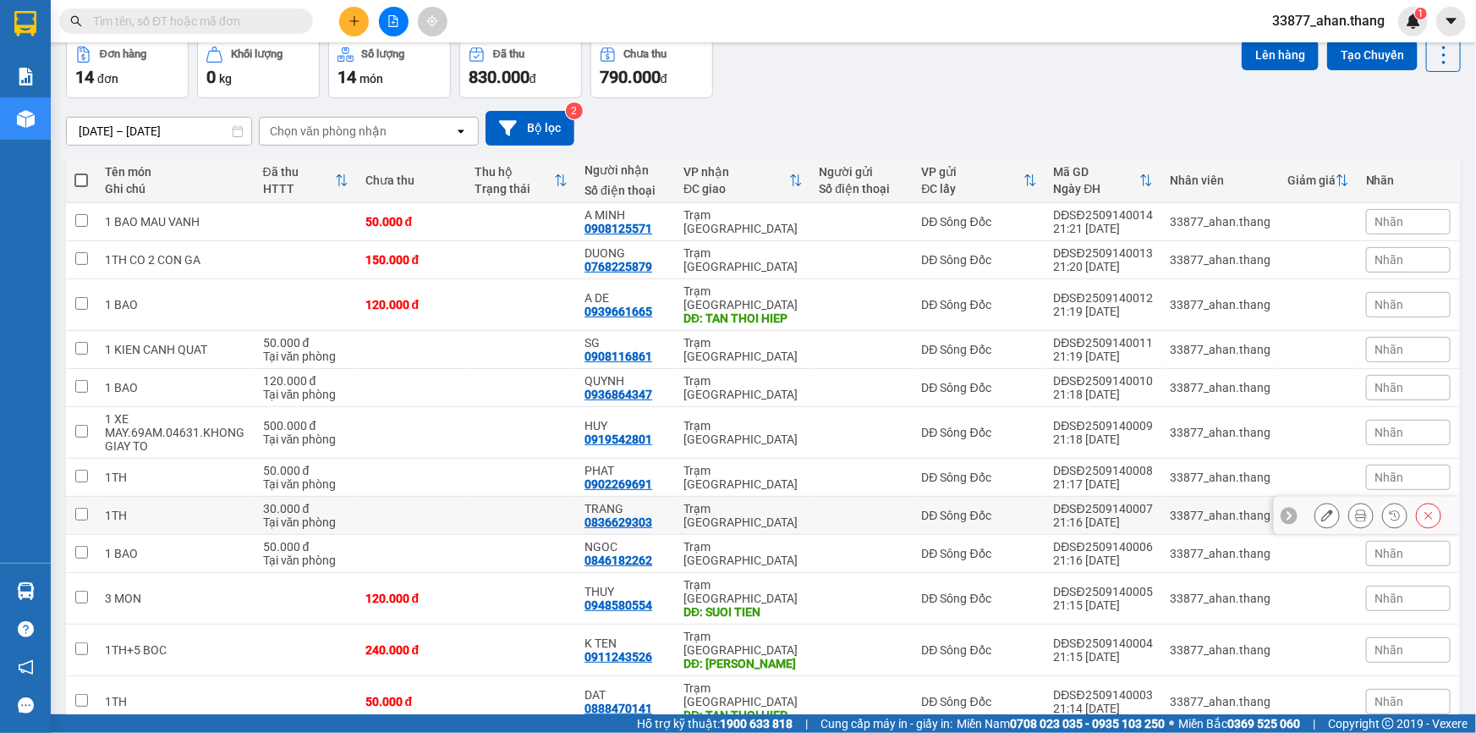
scroll to position [0, 0]
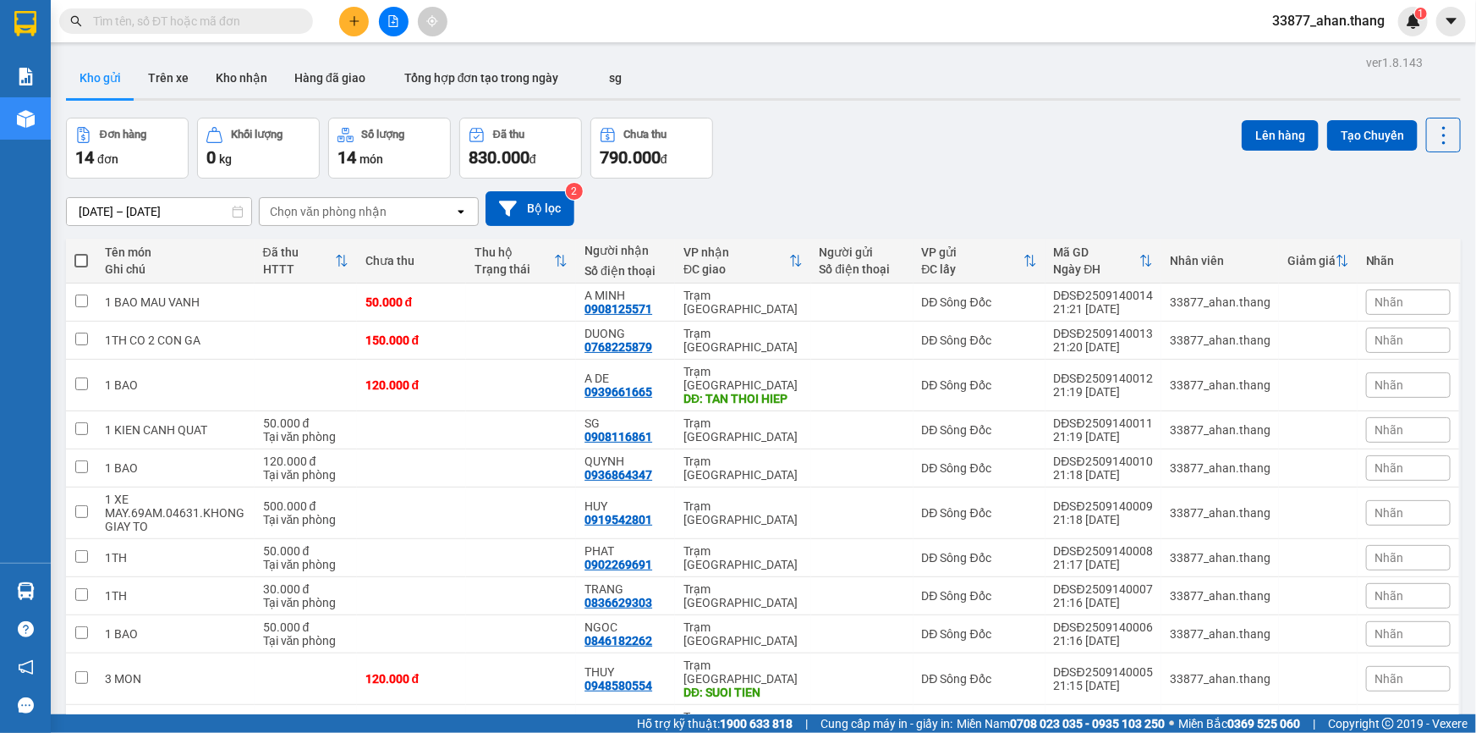
click at [80, 259] on span at bounding box center [81, 261] width 14 height 14
click at [81, 252] on input "checkbox" at bounding box center [81, 252] width 0 height 0
checkbox input "true"
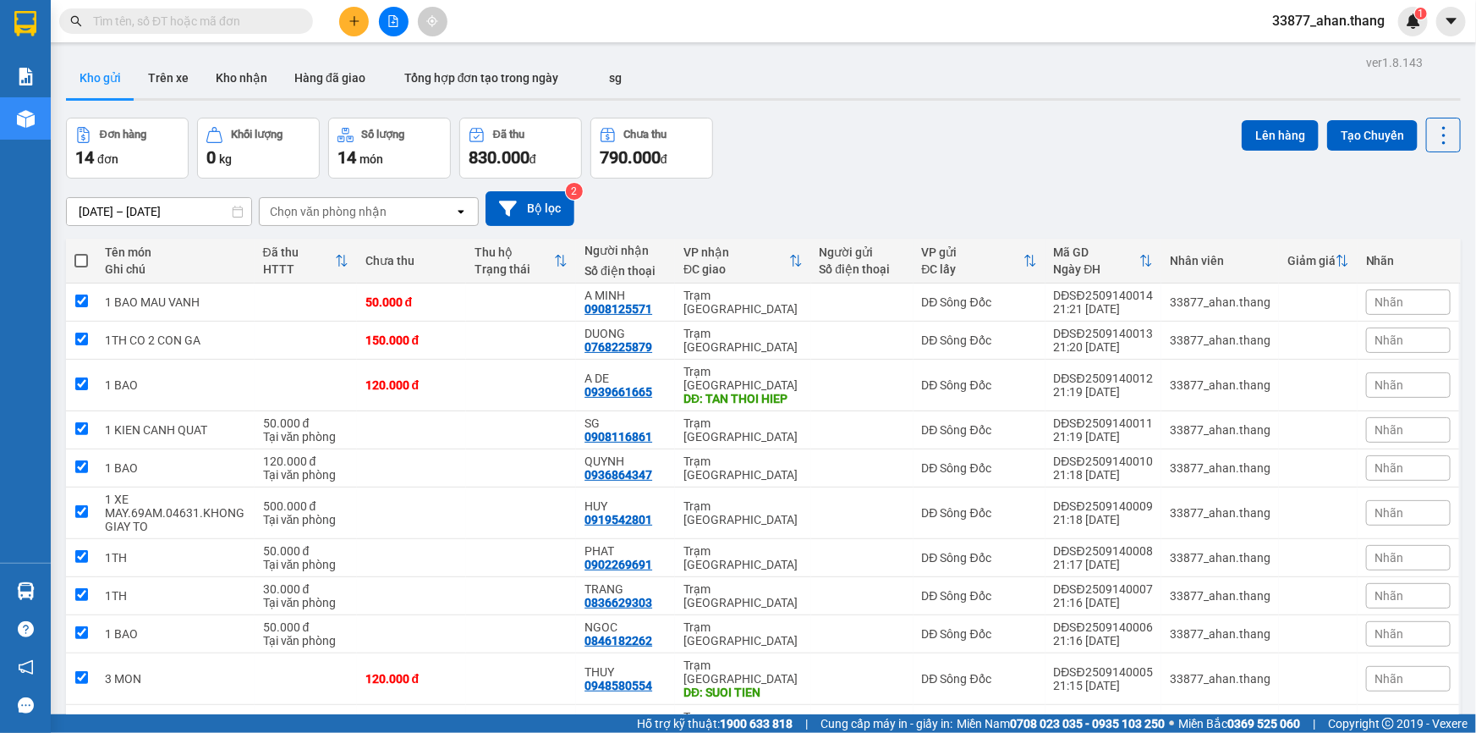
checkbox input "true"
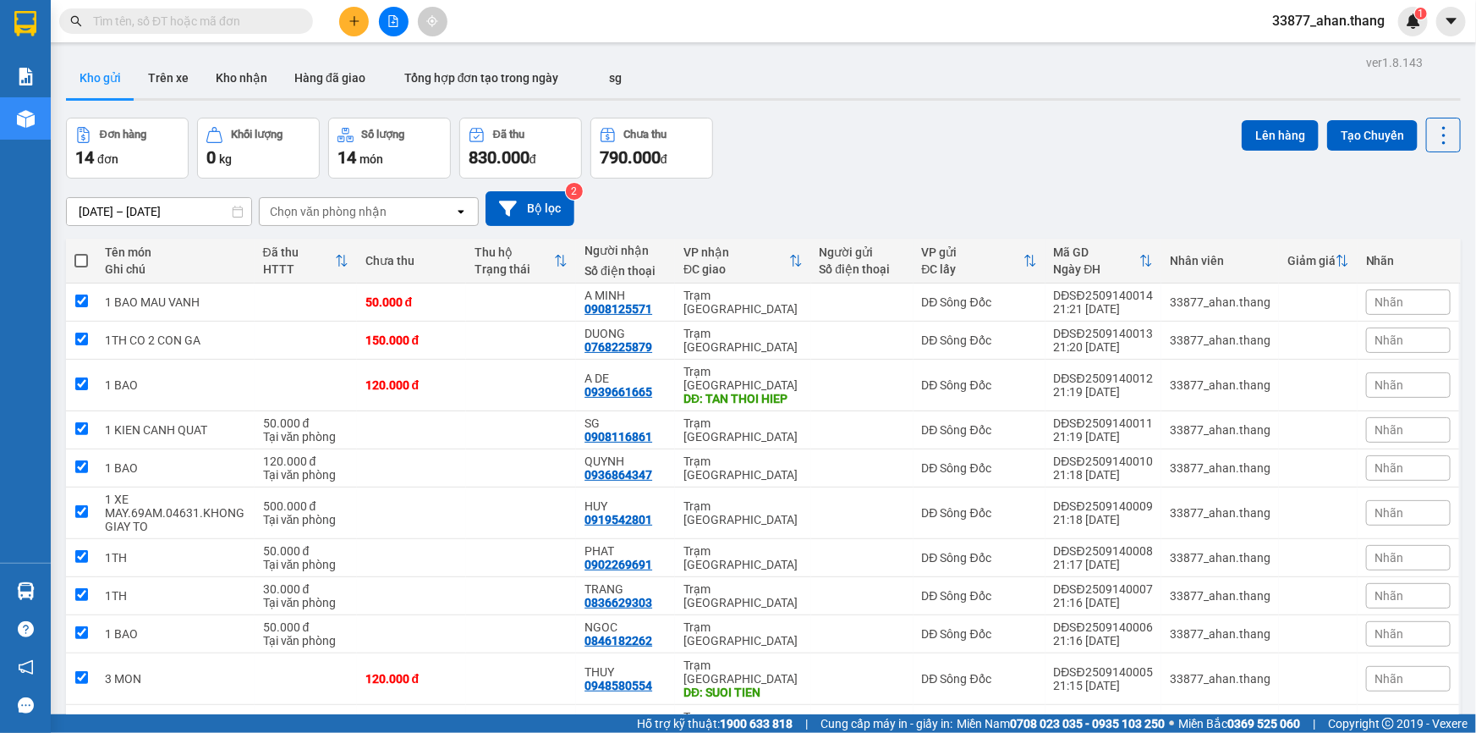
checkbox input "true"
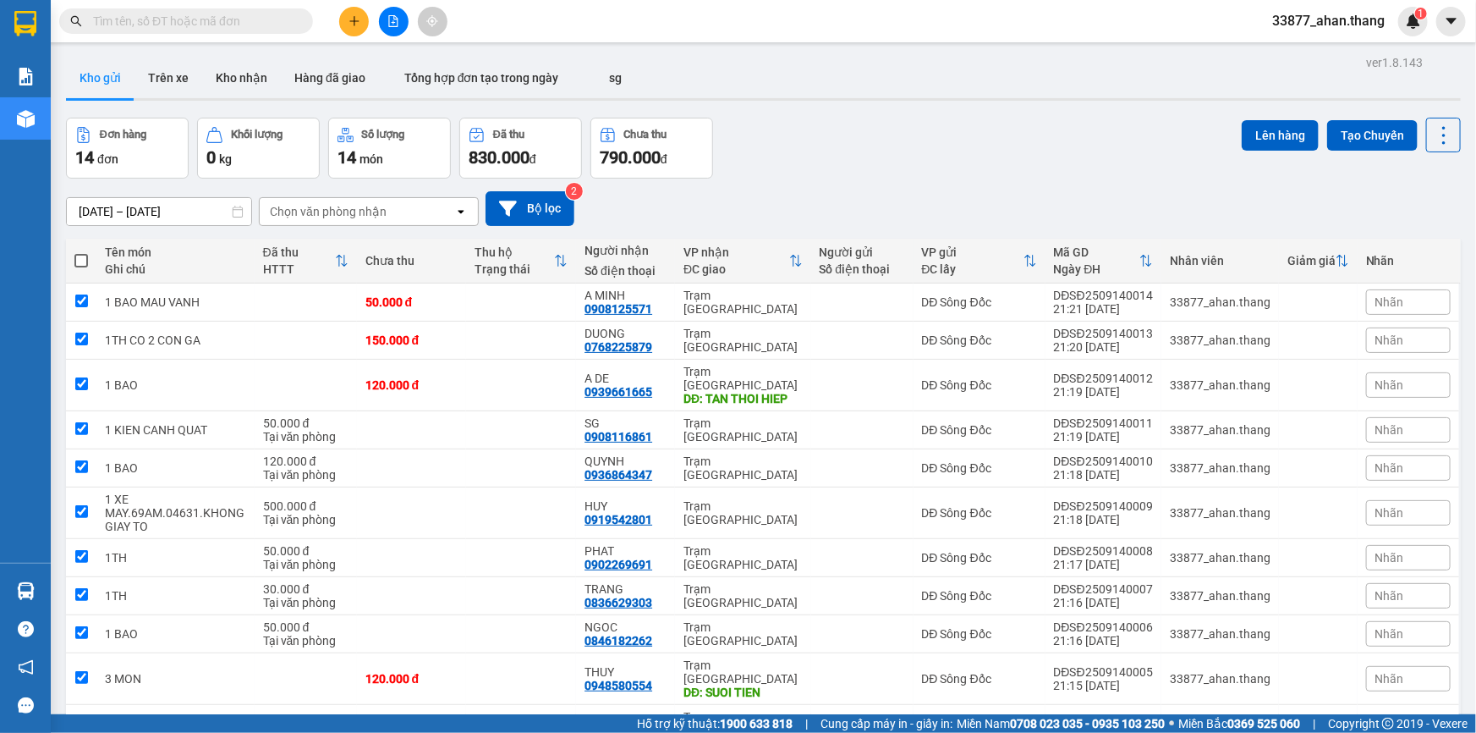
checkbox input "true"
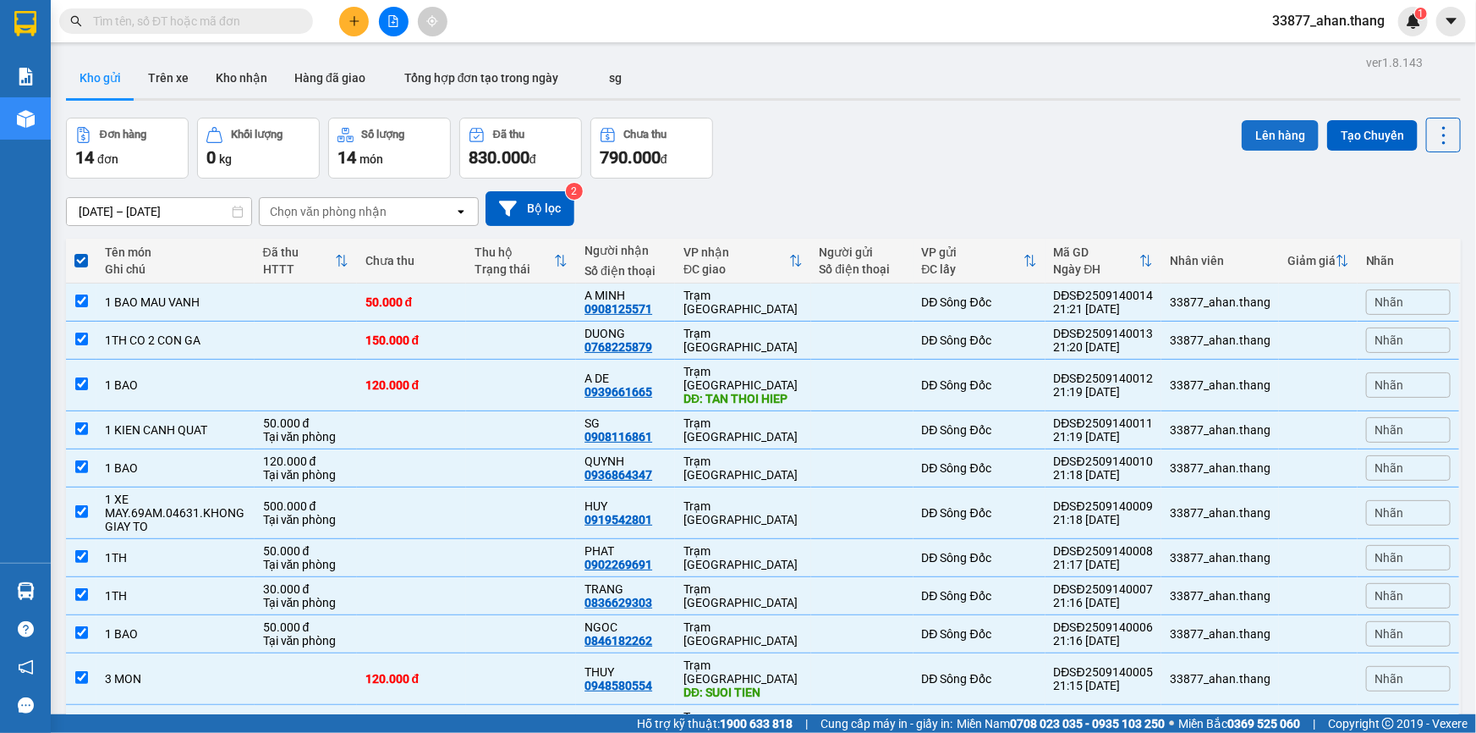
click at [1274, 139] on button "Lên hàng" at bounding box center [1280, 135] width 77 height 30
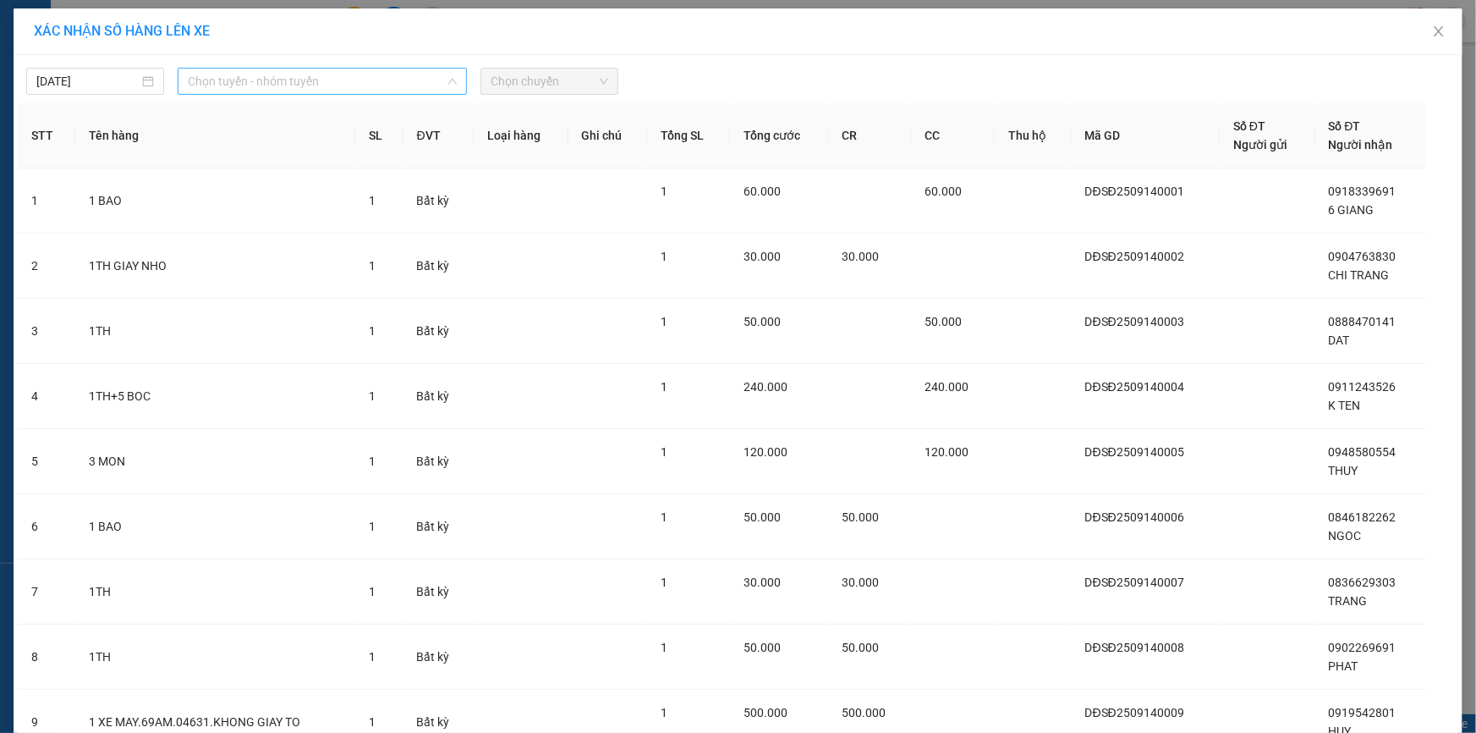
click at [245, 84] on span "Chọn tuyến - nhóm tuyến" at bounding box center [322, 81] width 269 height 25
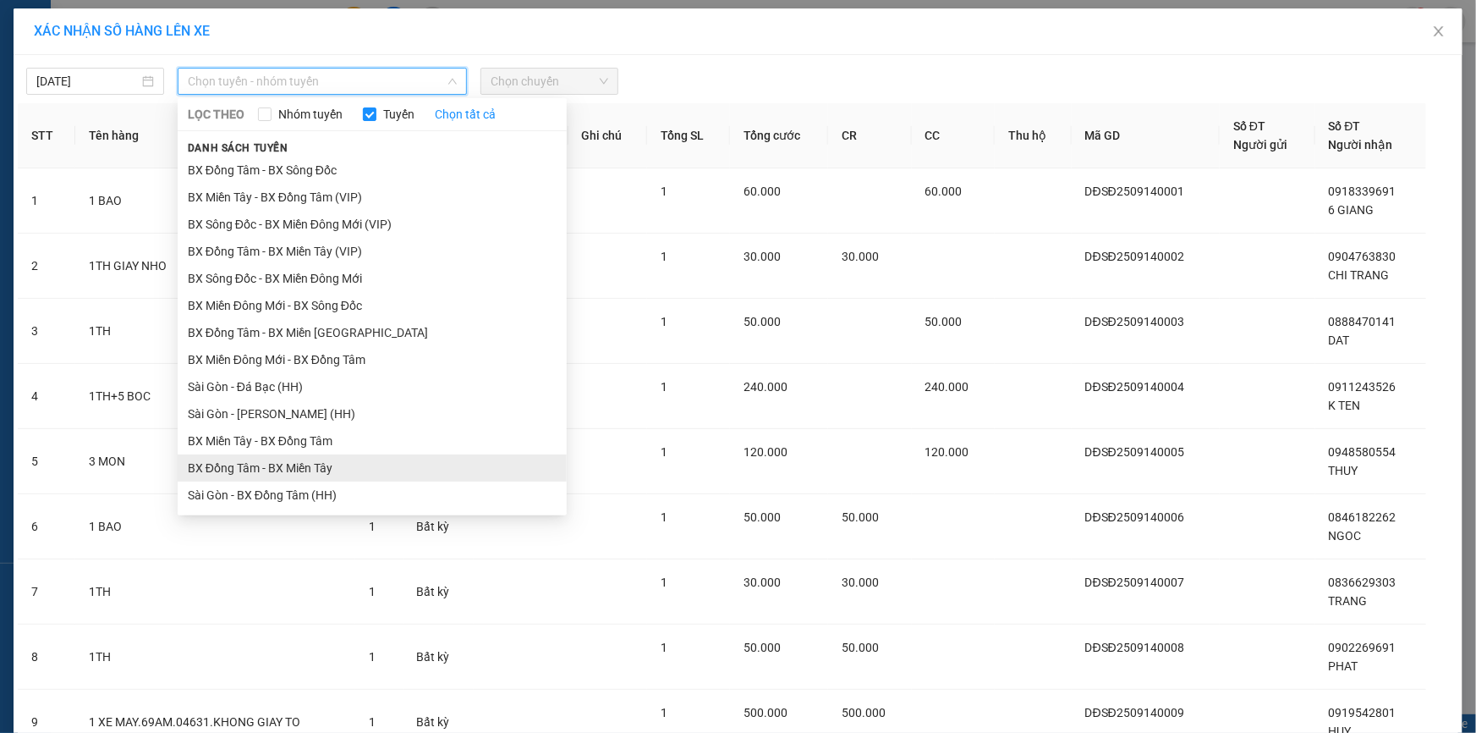
click at [243, 465] on li "BX Đồng Tâm - BX Miền Tây" at bounding box center [372, 467] width 389 height 27
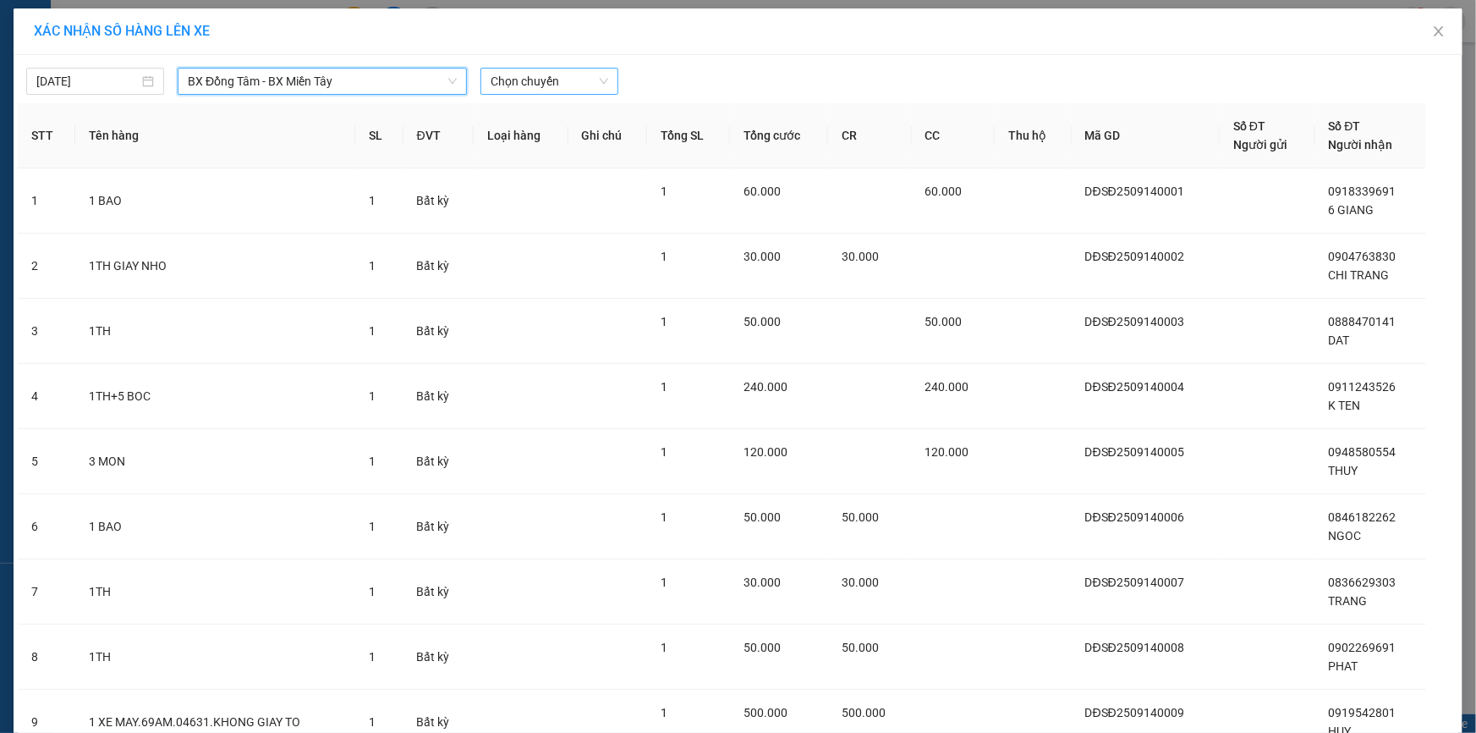
click at [535, 77] on span "Chọn chuyến" at bounding box center [550, 81] width 118 height 25
click at [552, 77] on span "Chọn chuyến" at bounding box center [550, 81] width 118 height 25
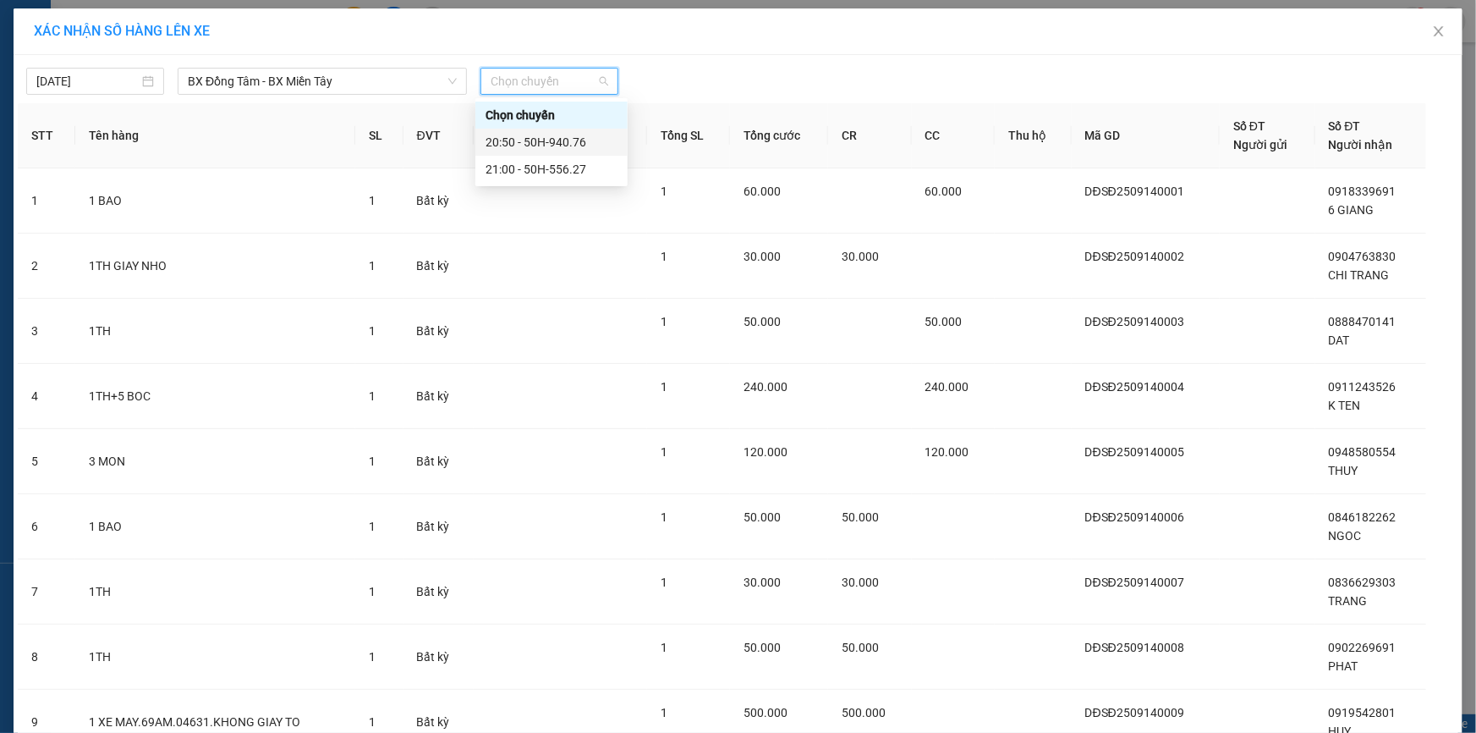
click at [514, 141] on div "20:50 - 50H-940.76" at bounding box center [552, 142] width 132 height 19
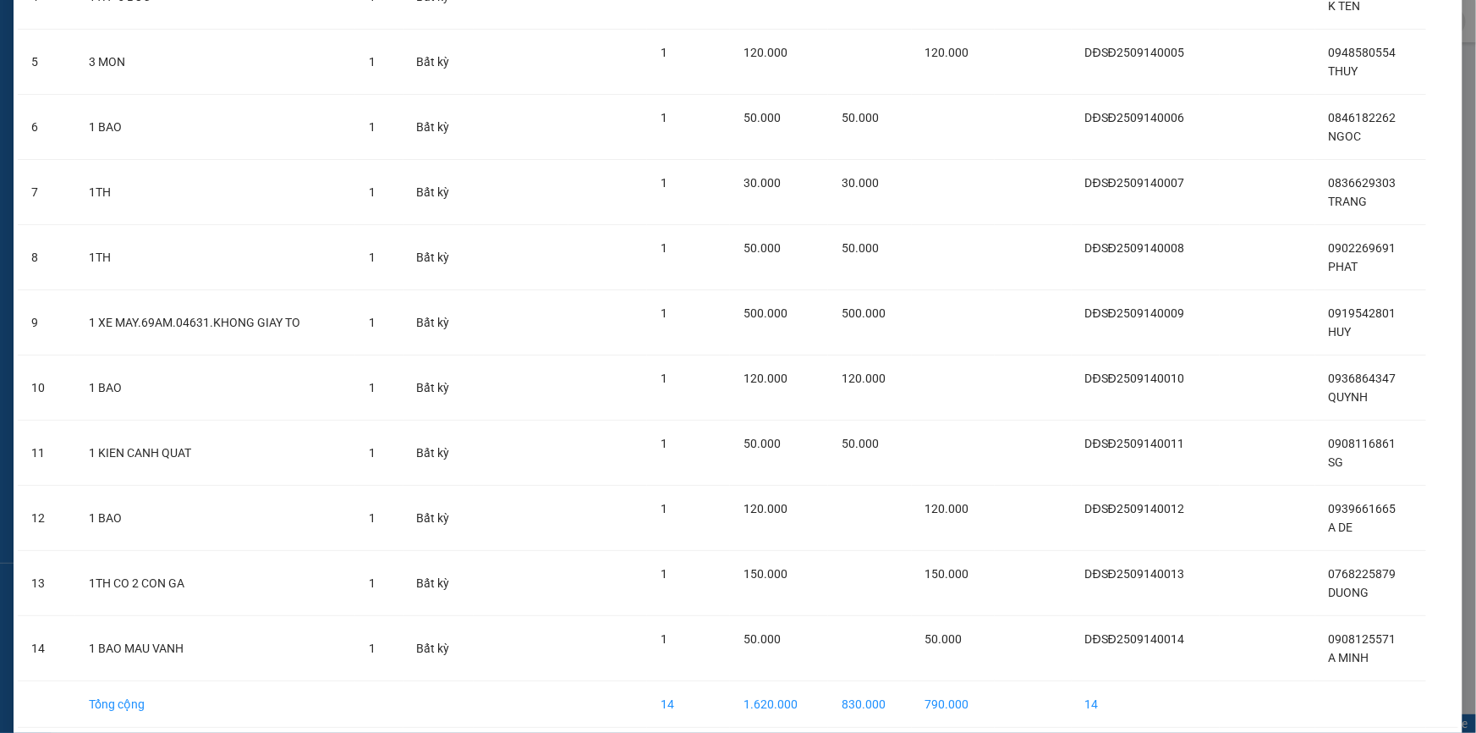
scroll to position [480, 0]
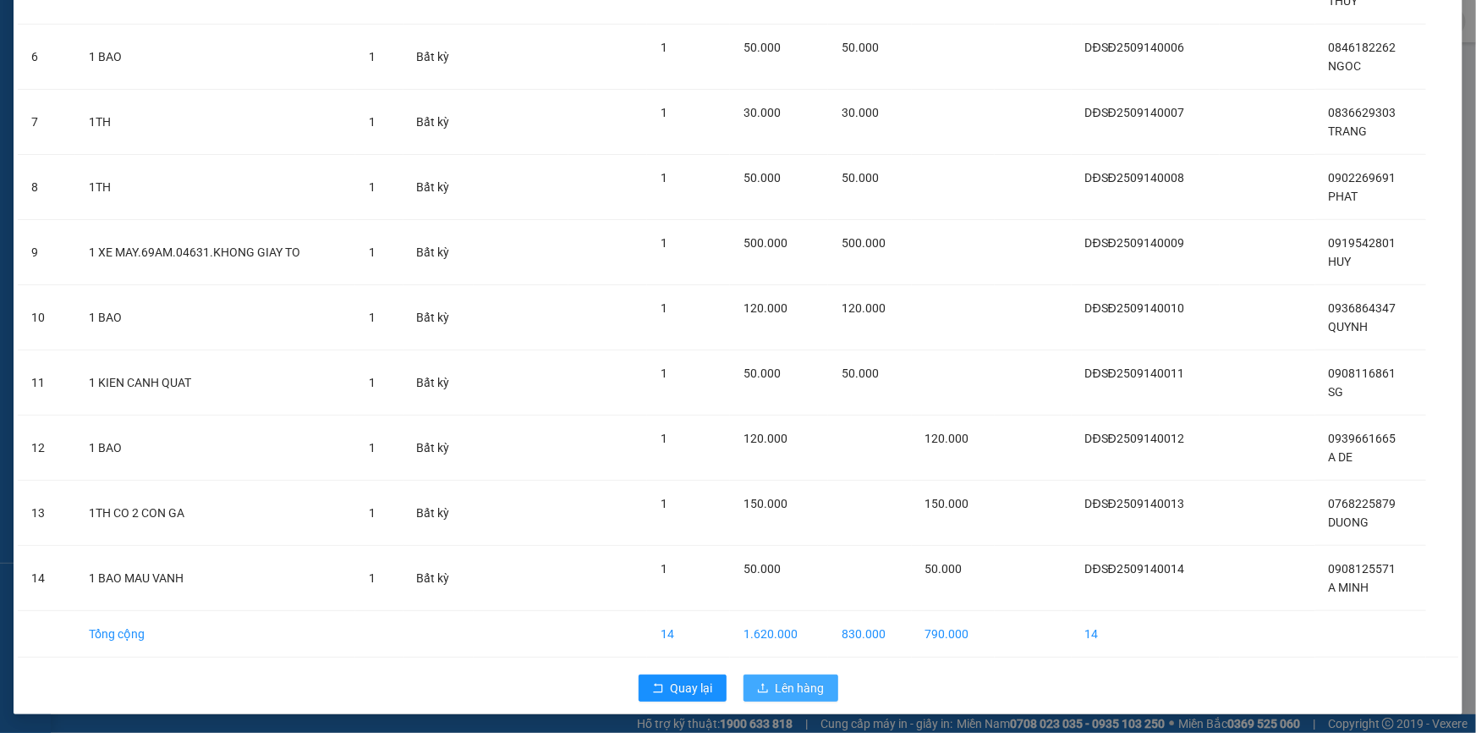
click at [777, 678] on span "Lên hàng" at bounding box center [800, 687] width 49 height 19
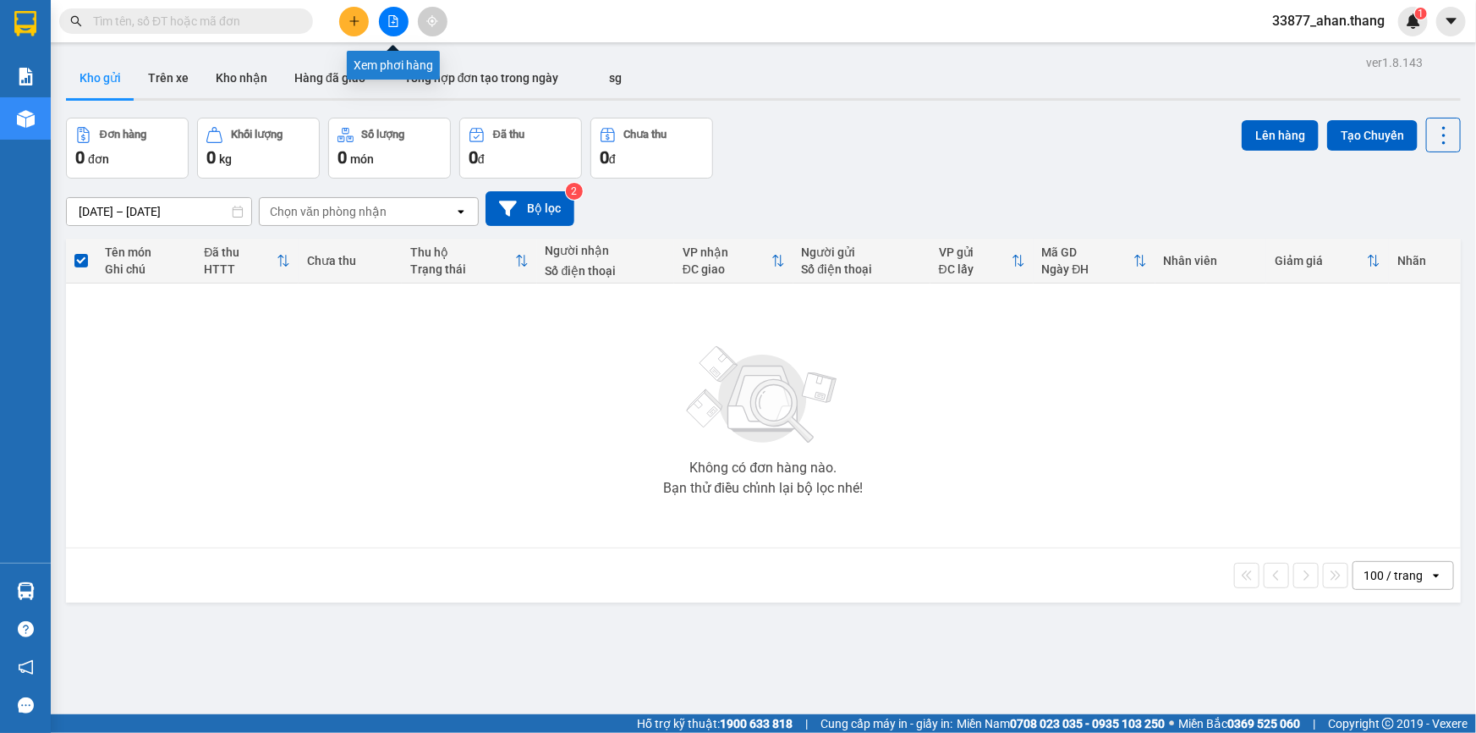
click at [389, 19] on icon "file-add" at bounding box center [393, 21] width 12 height 12
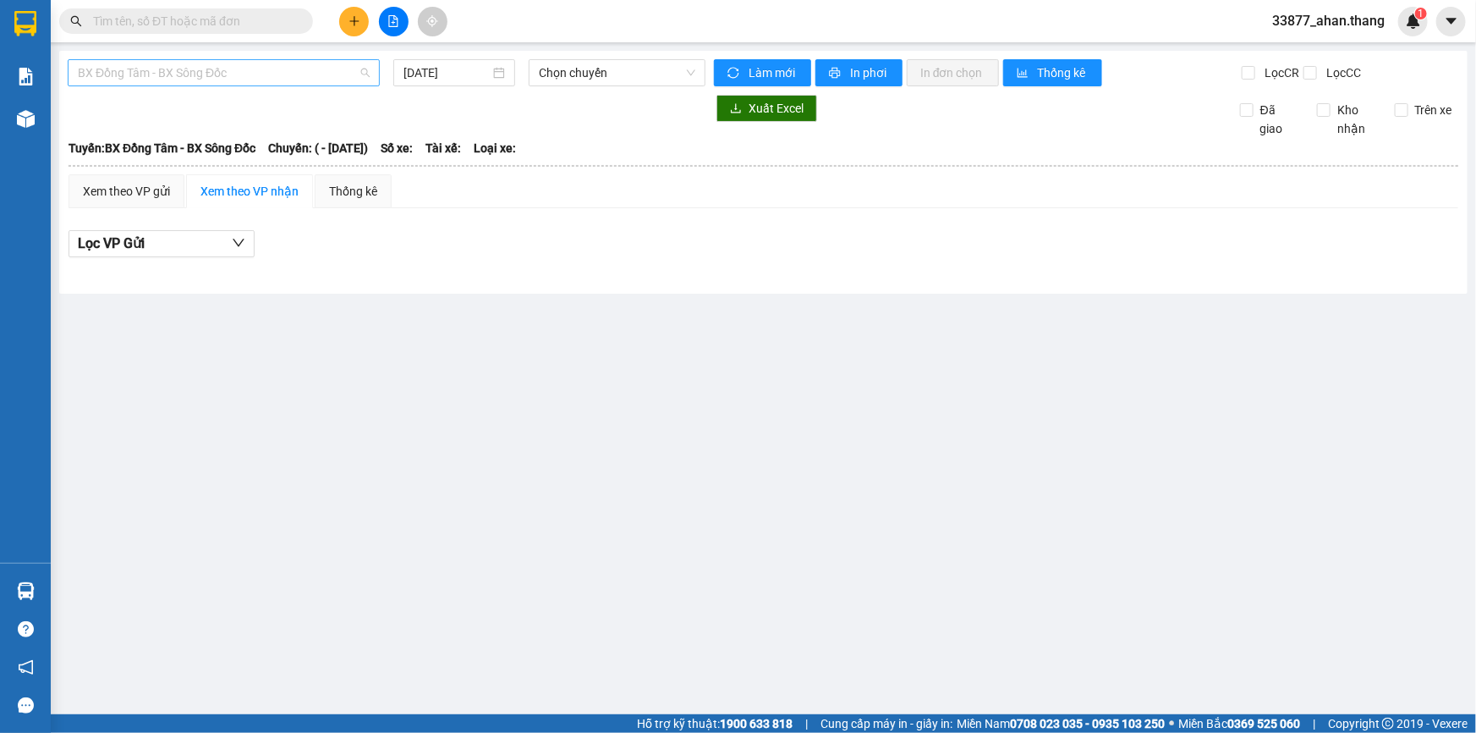
click at [234, 71] on span "BX Đồng Tâm - BX Sông Đốc" at bounding box center [224, 72] width 292 height 25
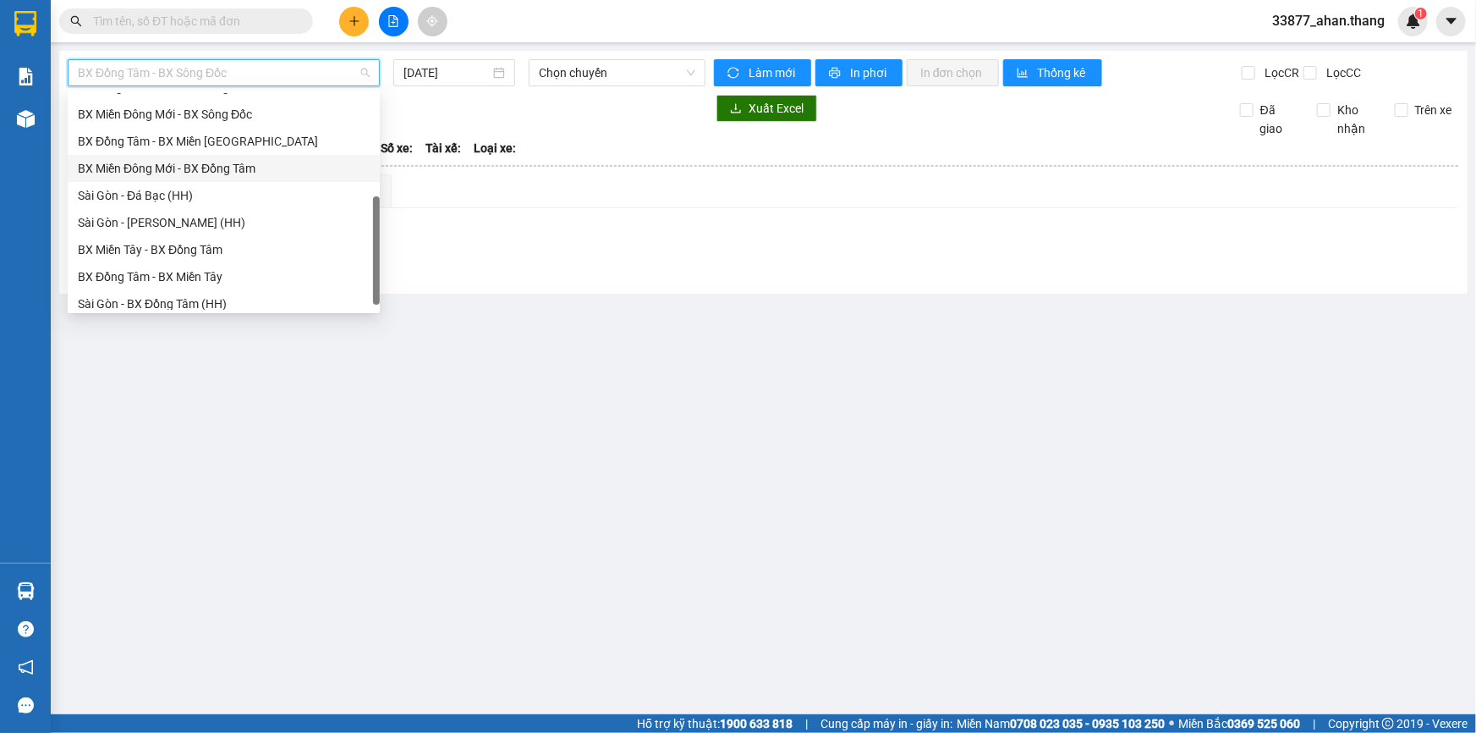
scroll to position [162, 0]
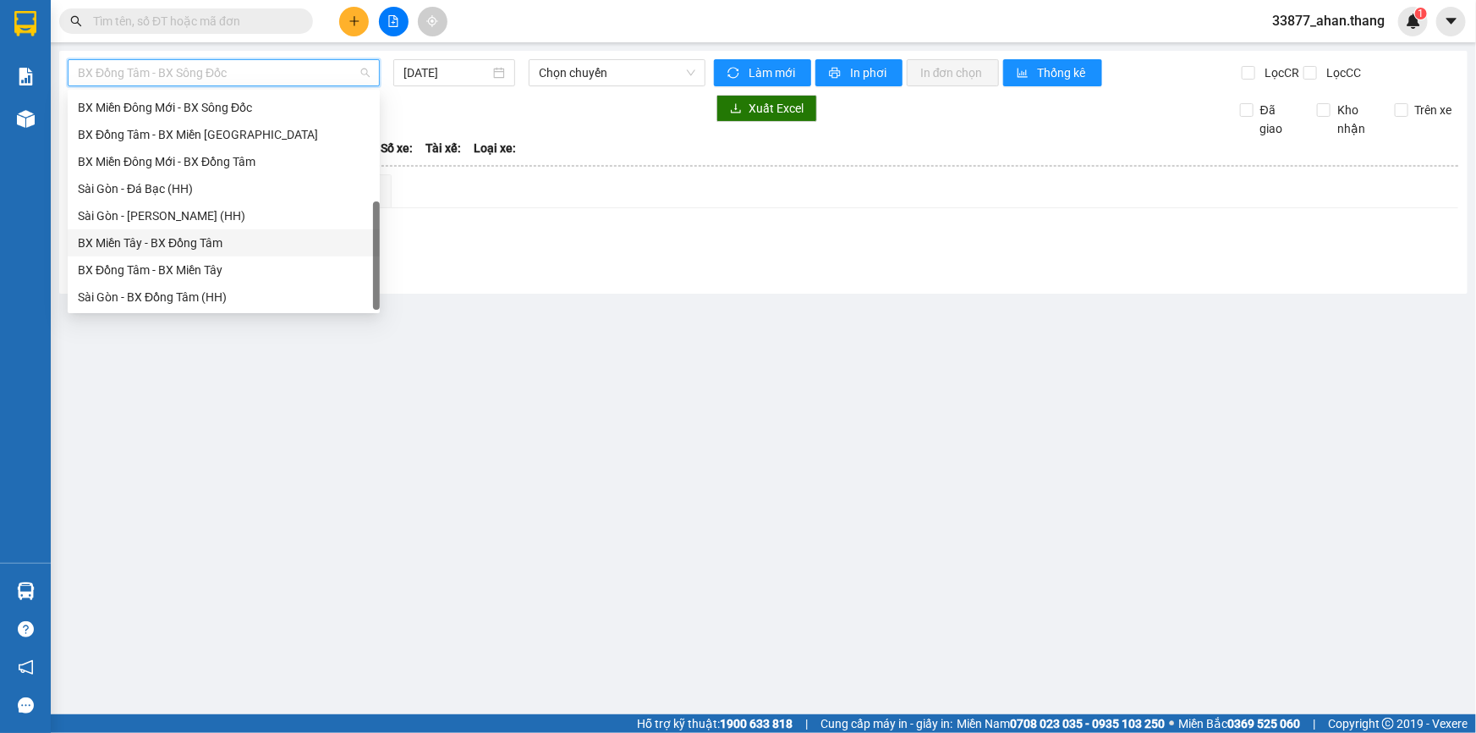
click at [178, 246] on div "BX Miền Tây - BX Đồng Tâm" at bounding box center [224, 242] width 292 height 19
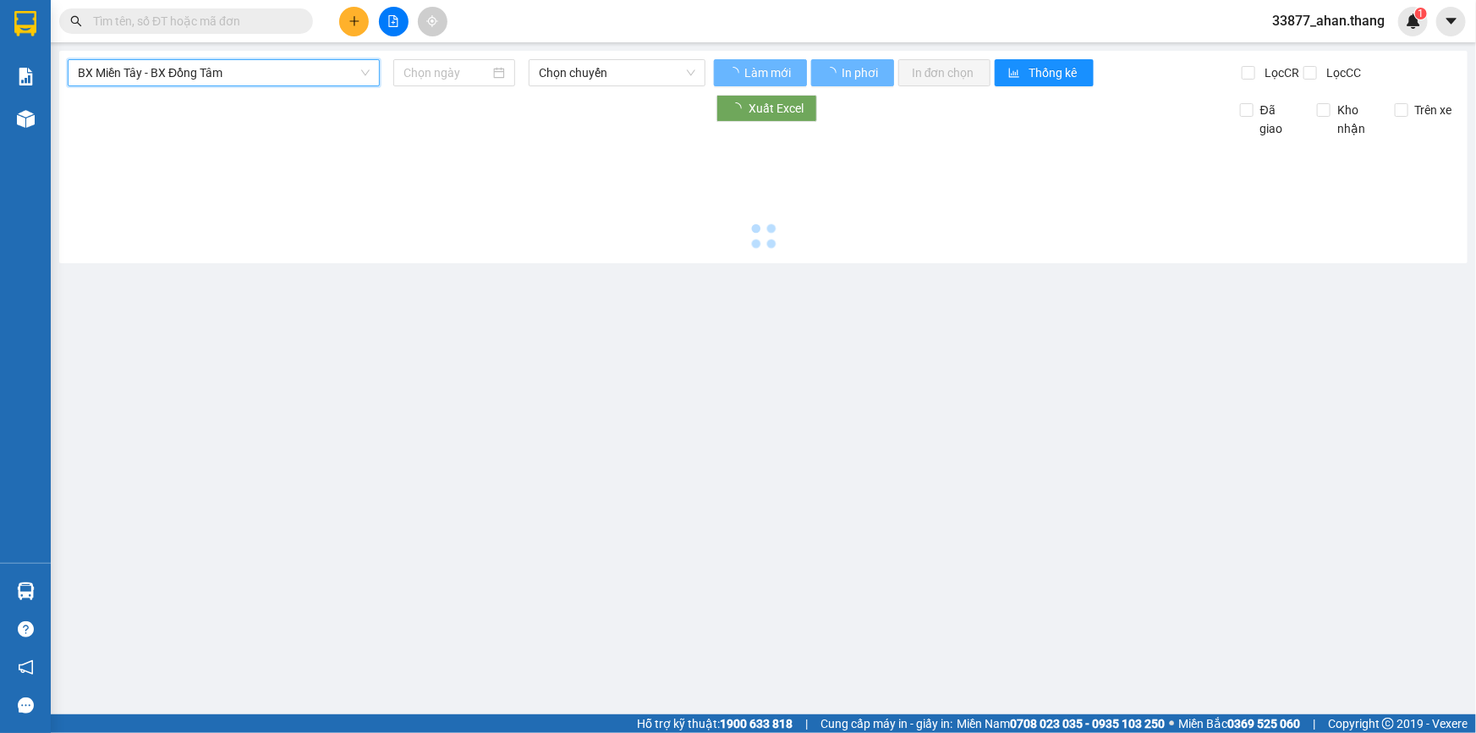
type input "[DATE]"
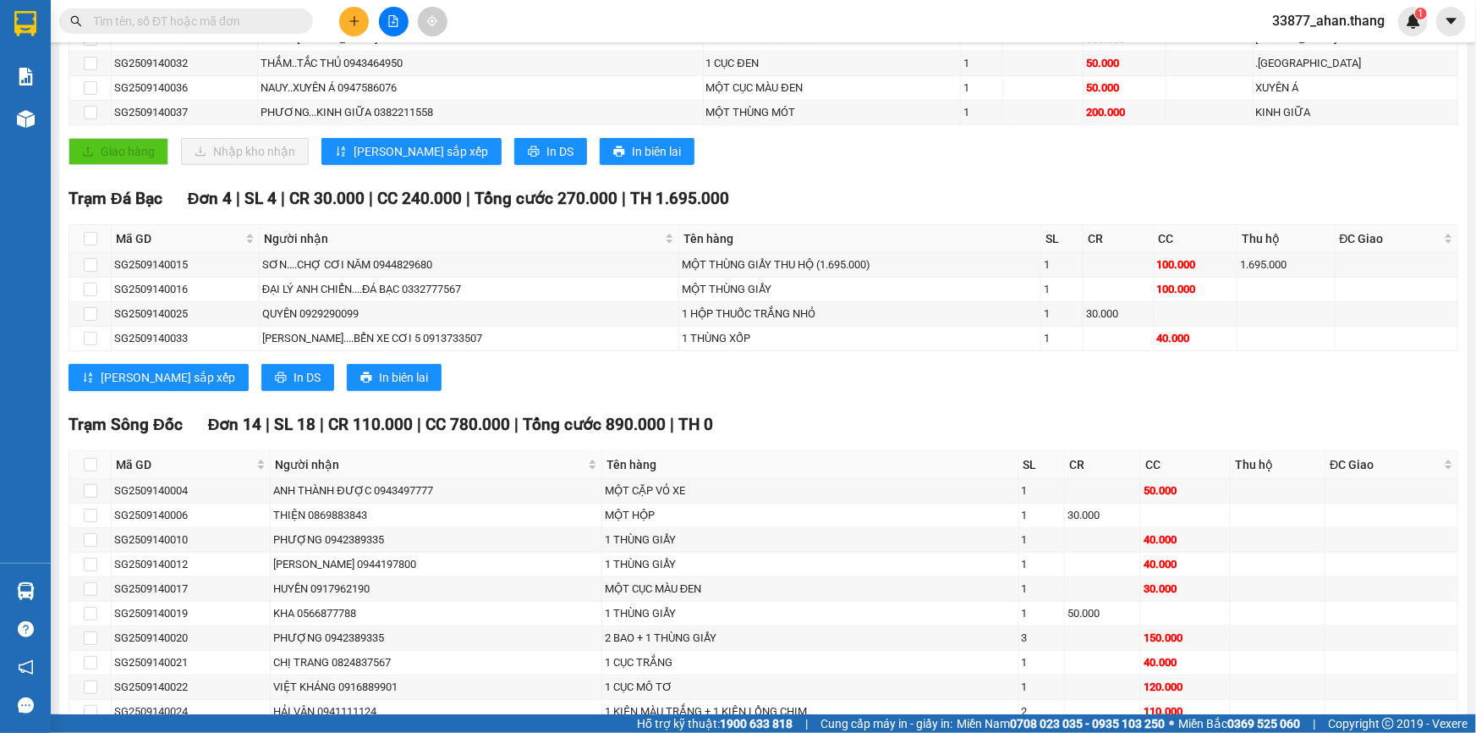
scroll to position [615, 0]
